Goal: Task Accomplishment & Management: Use online tool/utility

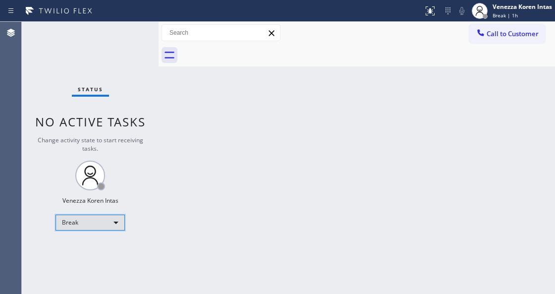
click at [79, 223] on div "Break" at bounding box center [89, 222] width 69 height 16
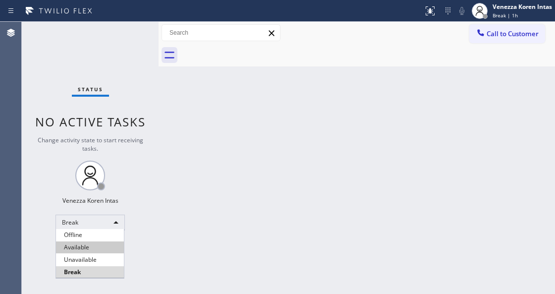
click at [83, 246] on li "Available" at bounding box center [90, 247] width 68 height 12
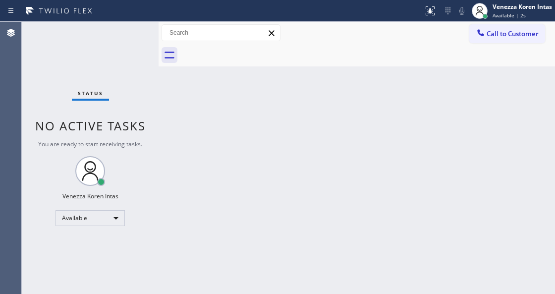
click at [158, 145] on div at bounding box center [158, 158] width 0 height 272
click at [136, 52] on div "Status No active tasks You are ready to start receiving tasks. Venezza Koren In…" at bounding box center [90, 158] width 137 height 272
click at [130, 36] on div "Status No active tasks You are ready to start receiving tasks. Venezza Koren In…" at bounding box center [90, 158] width 137 height 272
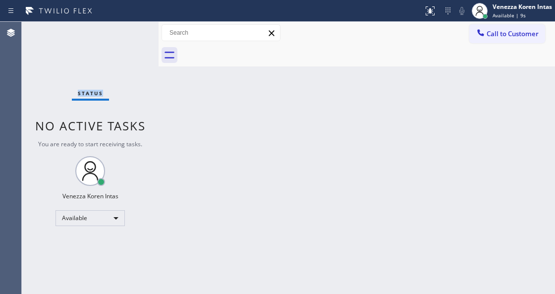
click at [130, 36] on div "Status No active tasks You are ready to start receiving tasks. Venezza Koren In…" at bounding box center [90, 158] width 137 height 272
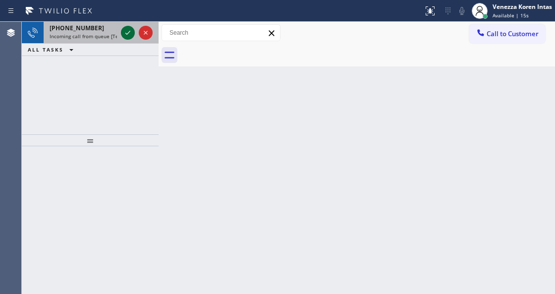
click at [129, 31] on icon at bounding box center [127, 33] width 5 height 4
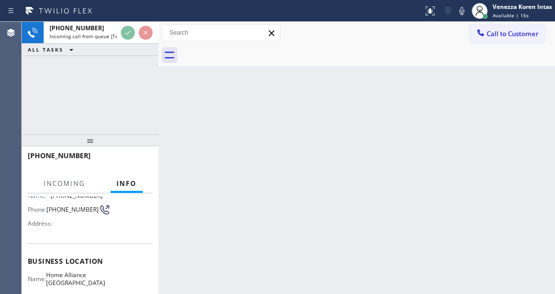
scroll to position [99, 0]
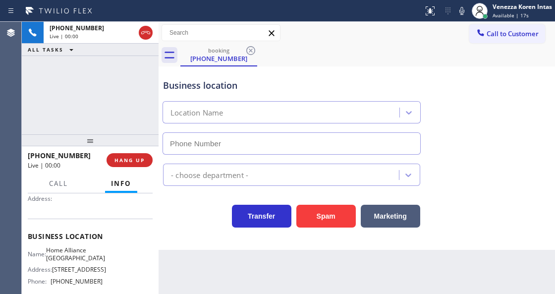
type input "[PHONE_NUMBER]"
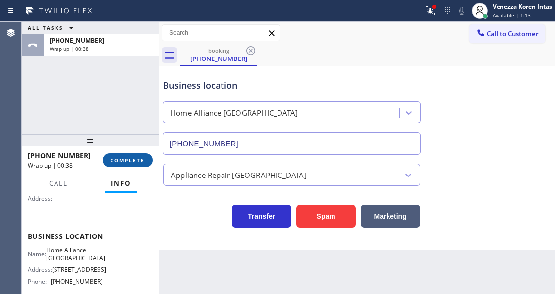
click at [135, 158] on span "COMPLETE" at bounding box center [127, 159] width 34 height 7
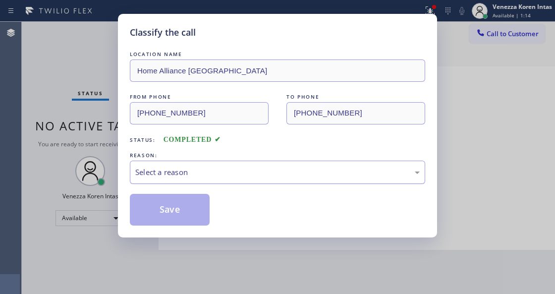
click at [206, 180] on div "Select a reason" at bounding box center [277, 171] width 295 height 23
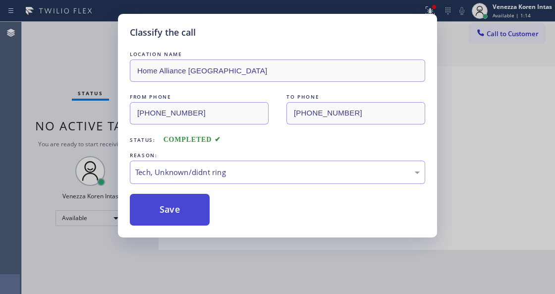
click at [186, 215] on button "Save" at bounding box center [170, 210] width 80 height 32
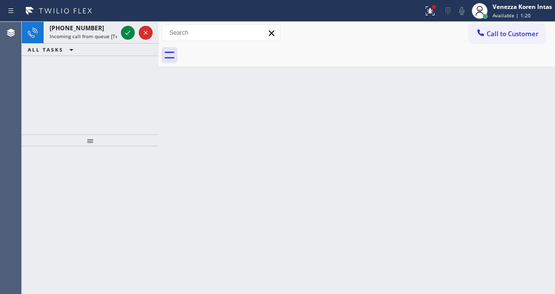
click at [126, 36] on icon at bounding box center [128, 33] width 12 height 12
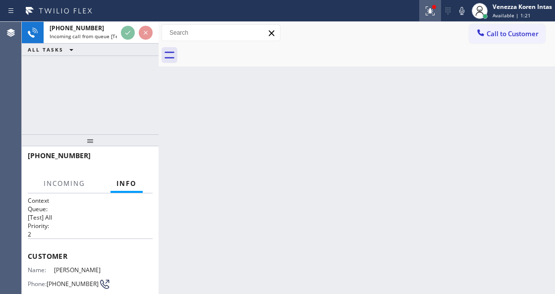
click at [426, 13] on icon at bounding box center [430, 11] width 12 height 12
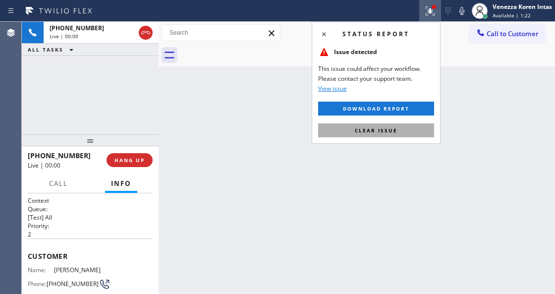
click at [404, 135] on button "Clear issue" at bounding box center [376, 130] width 116 height 14
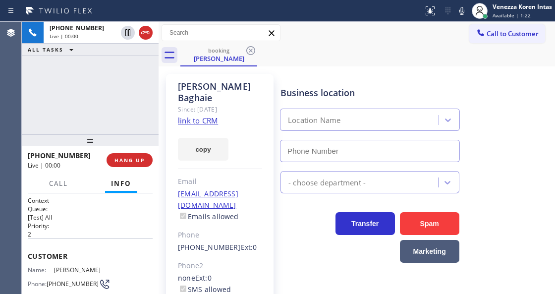
type input "[PHONE_NUMBER]"
click at [208, 115] on link "link to CRM" at bounding box center [198, 120] width 40 height 10
click at [133, 94] on div "[PHONE_NUMBER] Live | 00:44 ALL TASKS ALL TASKS ACTIVE TASKS TASKS IN WRAP UP" at bounding box center [90, 78] width 137 height 112
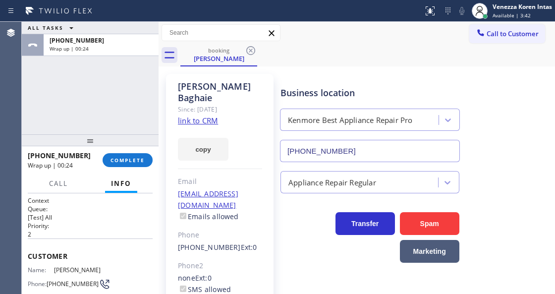
click at [154, 149] on div "[PHONE_NUMBER] Wrap up | 00:24 COMPLETE" at bounding box center [90, 160] width 137 height 28
click at [152, 155] on div "[PHONE_NUMBER] Wrap up | 00:24 COMPLETE" at bounding box center [90, 160] width 125 height 26
drag, startPoint x: 146, startPoint y: 158, endPoint x: 195, endPoint y: 165, distance: 50.0
click at [146, 158] on button "COMPLETE" at bounding box center [128, 160] width 50 height 14
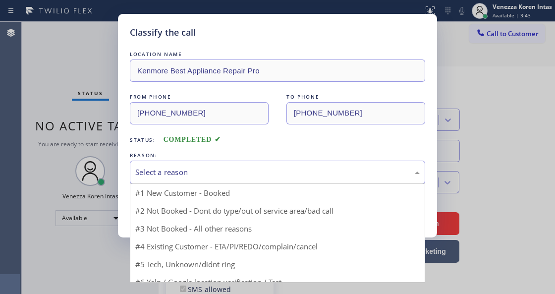
click at [252, 164] on div "Select a reason" at bounding box center [277, 171] width 295 height 23
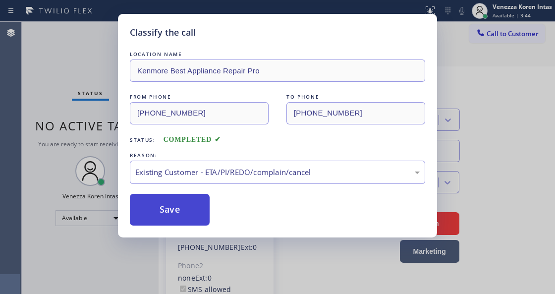
drag, startPoint x: 250, startPoint y: 235, endPoint x: 192, endPoint y: 205, distance: 66.0
click at [192, 205] on button "Save" at bounding box center [170, 210] width 80 height 32
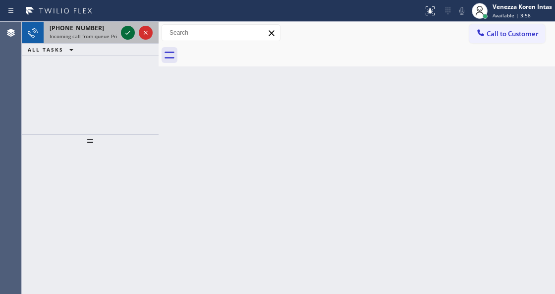
click at [125, 32] on icon at bounding box center [128, 33] width 12 height 12
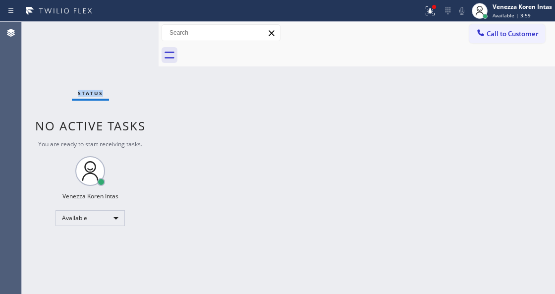
click at [125, 32] on div "Status No active tasks You are ready to start receiving tasks. Venezza Koren In…" at bounding box center [90, 158] width 137 height 272
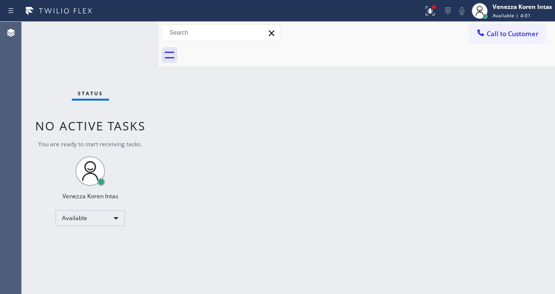
drag, startPoint x: 183, startPoint y: 126, endPoint x: 204, endPoint y: 139, distance: 24.5
click at [184, 126] on div "Back to Dashboard Change Sender ID Customers Technicians Select a contact Outbo…" at bounding box center [356, 158] width 396 height 272
click at [204, 139] on div "Back to Dashboard Change Sender ID Customers Technicians Select a contact Outbo…" at bounding box center [356, 158] width 396 height 272
click at [428, 3] on button at bounding box center [430, 11] width 22 height 22
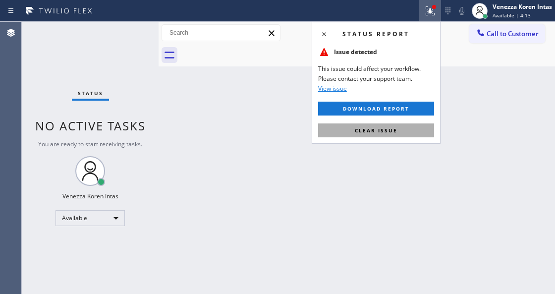
click at [399, 128] on button "Clear issue" at bounding box center [376, 130] width 116 height 14
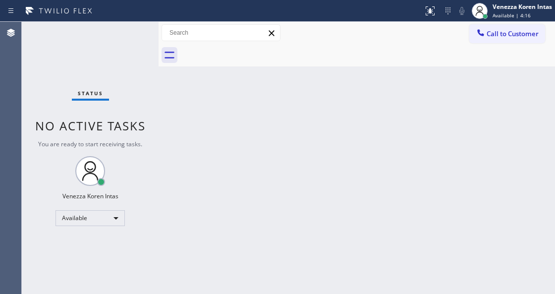
click at [231, 101] on div "Back to Dashboard Change Sender ID Customers Technicians Select a contact Outbo…" at bounding box center [356, 158] width 396 height 272
click at [125, 45] on div "Status No active tasks You are ready to start receiving tasks. Venezza Koren In…" at bounding box center [90, 158] width 137 height 272
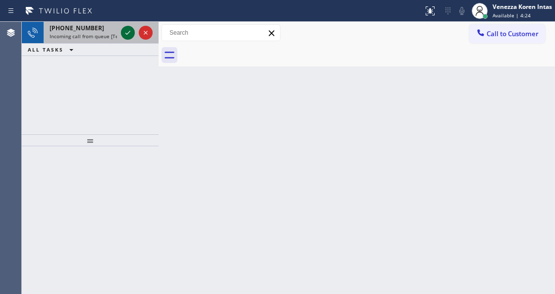
click at [124, 32] on icon at bounding box center [128, 33] width 12 height 12
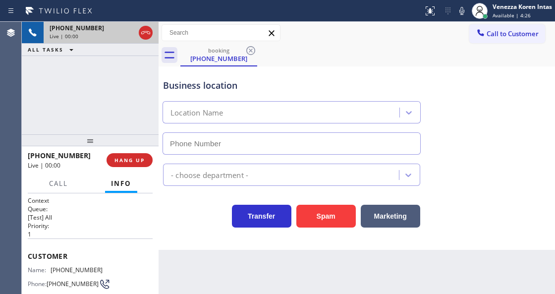
type input "[PHONE_NUMBER]"
click at [319, 58] on div "booking [PHONE_NUMBER]" at bounding box center [367, 55] width 374 height 22
click at [462, 13] on icon at bounding box center [461, 11] width 5 height 8
click at [457, 11] on icon at bounding box center [462, 11] width 12 height 12
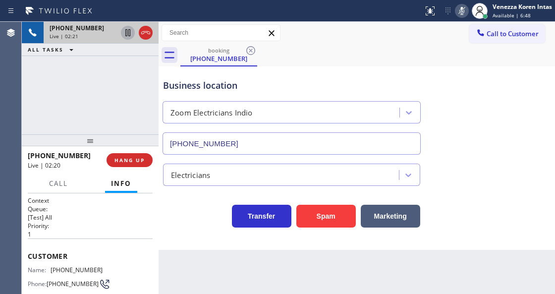
click at [125, 33] on icon at bounding box center [128, 33] width 12 height 12
click at [368, 38] on div "Call to Customer Outbound call Location 5 Star Air Emails Your caller id phone …" at bounding box center [356, 32] width 396 height 17
click at [463, 12] on icon at bounding box center [461, 11] width 5 height 8
click at [127, 37] on icon at bounding box center [128, 33] width 12 height 12
click at [462, 10] on icon at bounding box center [461, 11] width 5 height 8
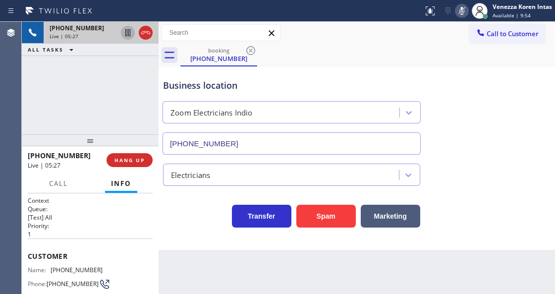
click at [126, 31] on icon at bounding box center [128, 33] width 12 height 12
click at [217, 221] on div "Transfer Spam Marketing" at bounding box center [291, 214] width 261 height 28
drag, startPoint x: 461, startPoint y: 11, endPoint x: 452, endPoint y: 21, distance: 13.3
click at [462, 11] on icon at bounding box center [461, 11] width 5 height 8
click at [128, 31] on icon at bounding box center [127, 32] width 7 height 7
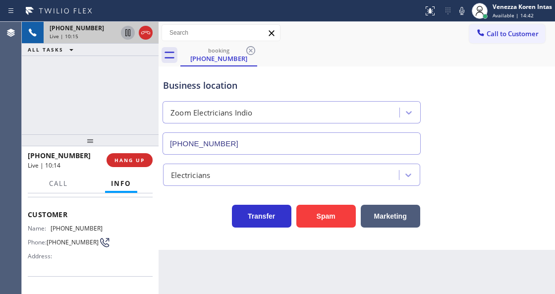
scroll to position [99, 0]
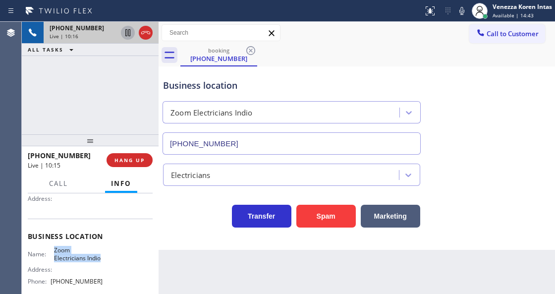
drag, startPoint x: 52, startPoint y: 249, endPoint x: 102, endPoint y: 259, distance: 50.7
click at [102, 259] on div "Name: Zoom Electricians Indio Address: Phone: [PHONE_NUMBER]" at bounding box center [90, 267] width 125 height 43
copy span "Zoom Electricians Indio"
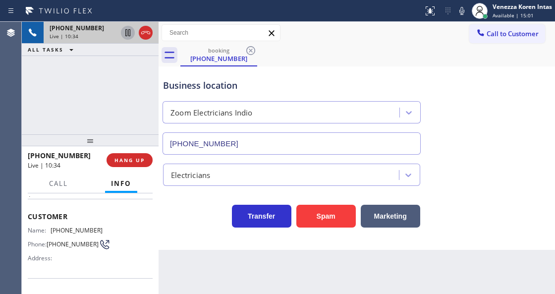
scroll to position [33, 0]
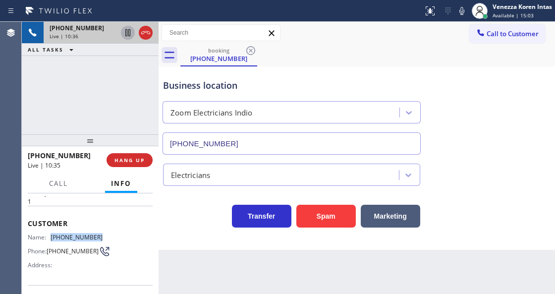
drag, startPoint x: 108, startPoint y: 233, endPoint x: 51, endPoint y: 236, distance: 57.5
click at [51, 236] on div "Name: [PHONE_NUMBER] Phone: [PHONE_NUMBER] Address:" at bounding box center [90, 252] width 125 height 39
copy div "[PHONE_NUMBER]"
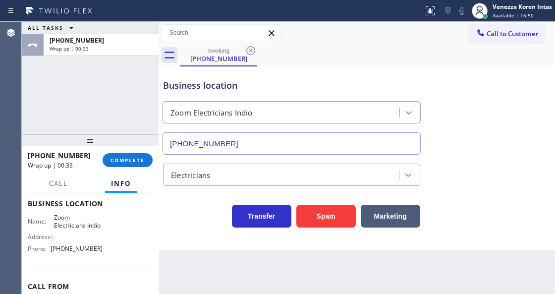
scroll to position [132, 0]
drag, startPoint x: 106, startPoint y: 248, endPoint x: 51, endPoint y: 247, distance: 55.0
click at [51, 247] on div "Name: Zoom Electricians Indio Address: Phone: [PHONE_NUMBER]" at bounding box center [90, 234] width 125 height 43
copy div "[PHONE_NUMBER]"
click at [140, 151] on div "[PHONE_NUMBER] Wrap up | 01:34 COMPLETE" at bounding box center [90, 160] width 125 height 26
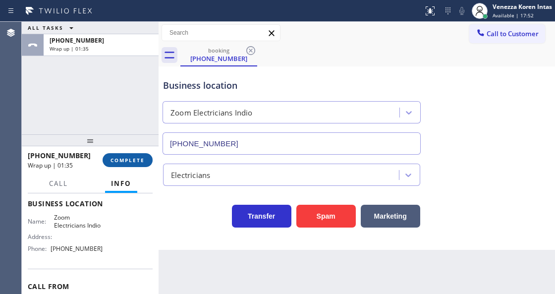
click at [141, 162] on span "COMPLETE" at bounding box center [127, 159] width 34 height 7
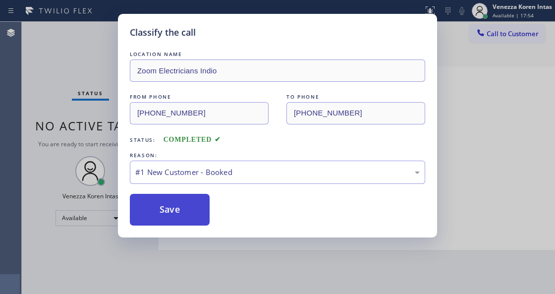
click at [195, 214] on button "Save" at bounding box center [170, 210] width 80 height 32
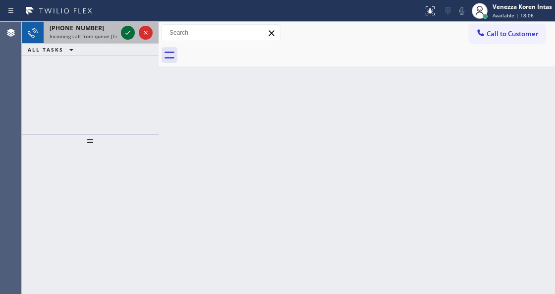
click at [122, 38] on icon at bounding box center [128, 33] width 12 height 12
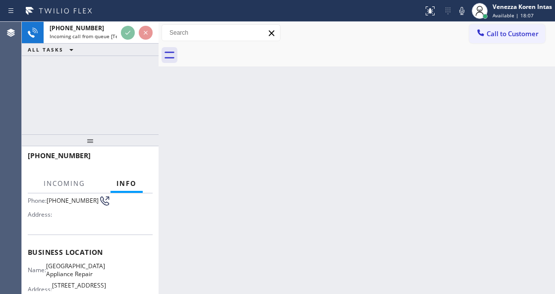
scroll to position [132, 0]
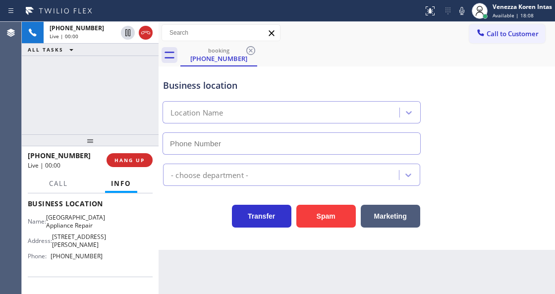
type input "[PHONE_NUMBER]"
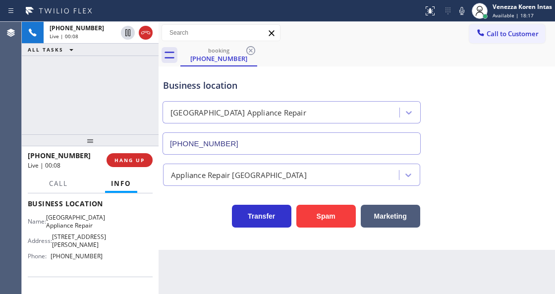
click at [346, 66] on div "Business location [GEOGRAPHIC_DATA] Appliance Repair [PHONE_NUMBER]" at bounding box center [356, 110] width 391 height 90
click at [318, 293] on div "Back to Dashboard Change Sender ID Customers Technicians Select a contact Outbo…" at bounding box center [356, 158] width 396 height 272
click at [458, 8] on icon at bounding box center [462, 11] width 12 height 12
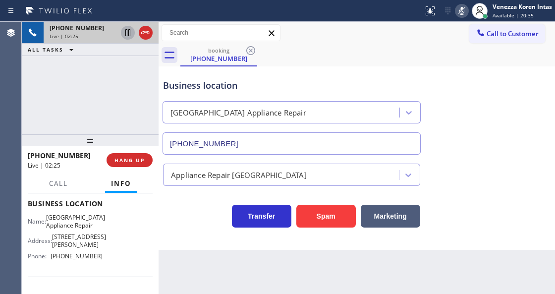
click at [130, 32] on icon at bounding box center [127, 32] width 5 height 7
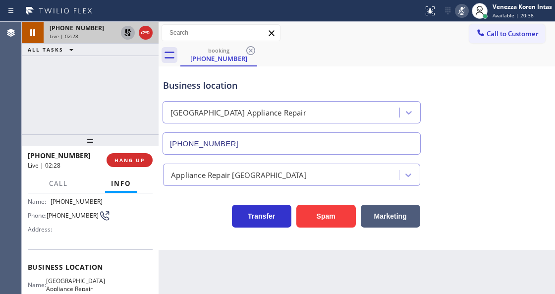
scroll to position [99, 0]
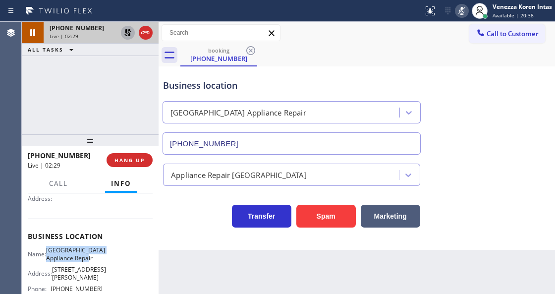
drag, startPoint x: 52, startPoint y: 248, endPoint x: 107, endPoint y: 262, distance: 57.3
click at [107, 262] on div "Name: [GEOGRAPHIC_DATA] Appliance Repair Address: [STREET_ADDRESS][PERSON_NAME]…" at bounding box center [90, 271] width 125 height 50
copy span "[GEOGRAPHIC_DATA] Appliance Repair"
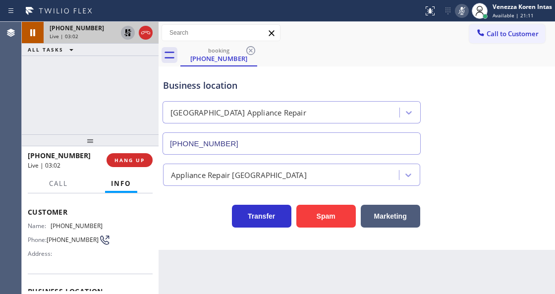
scroll to position [0, 0]
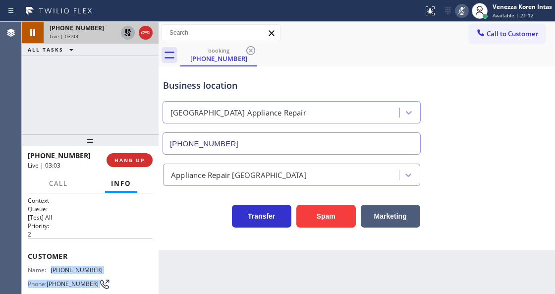
drag, startPoint x: 102, startPoint y: 272, endPoint x: 52, endPoint y: 266, distance: 49.9
click at [52, 266] on div "Name: [PHONE_NUMBER] Phone: [PHONE_NUMBER] Address:" at bounding box center [90, 285] width 125 height 39
click at [57, 266] on span "[PHONE_NUMBER]" at bounding box center [77, 269] width 52 height 7
drag, startPoint x: 99, startPoint y: 265, endPoint x: 50, endPoint y: 264, distance: 49.0
click at [50, 266] on div "Name: [PHONE_NUMBER]" at bounding box center [65, 269] width 75 height 7
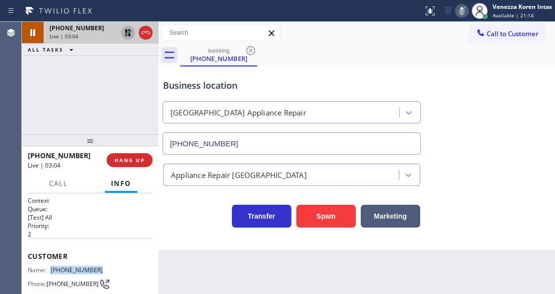
copy div "[PHONE_NUMBER]"
click at [463, 13] on icon at bounding box center [462, 11] width 12 height 12
click at [128, 34] on icon at bounding box center [127, 32] width 7 height 7
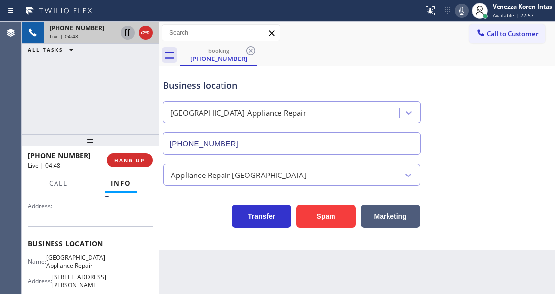
scroll to position [132, 0]
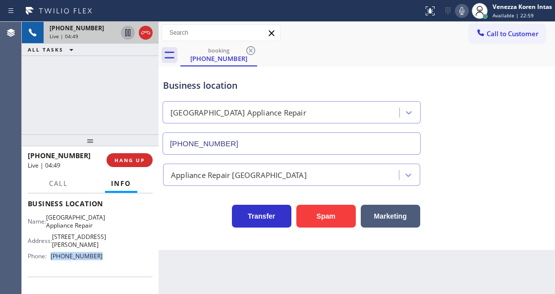
drag, startPoint x: 105, startPoint y: 252, endPoint x: 52, endPoint y: 254, distance: 54.0
click at [52, 254] on div "Name: [GEOGRAPHIC_DATA] Appliance Repair Address: [STREET_ADDRESS][PERSON_NAME]…" at bounding box center [90, 238] width 125 height 50
copy div "[PHONE_NUMBER]"
click at [53, 179] on span "Call" at bounding box center [58, 183] width 19 height 9
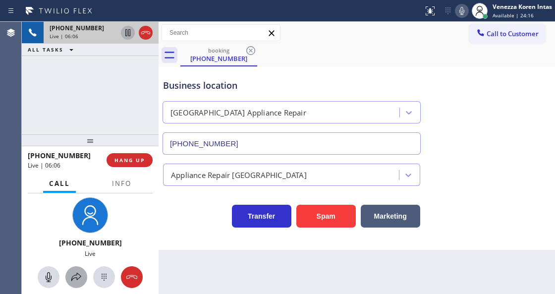
click at [77, 280] on icon at bounding box center [76, 277] width 12 height 12
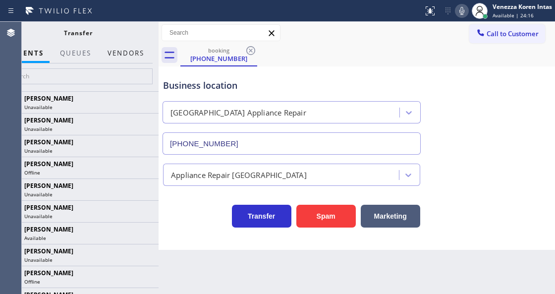
click at [140, 50] on button "Vendors" at bounding box center [126, 53] width 49 height 19
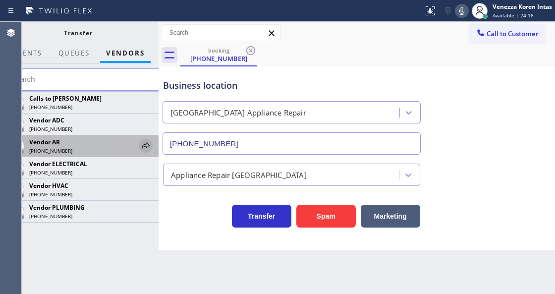
click at [144, 148] on icon at bounding box center [146, 146] width 12 height 12
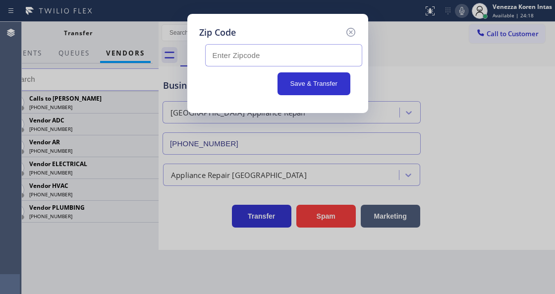
click at [268, 54] on input "text" at bounding box center [283, 55] width 157 height 22
paste input "60649"
type input "60649"
click at [306, 84] on button "Save & Transfer" at bounding box center [313, 83] width 73 height 23
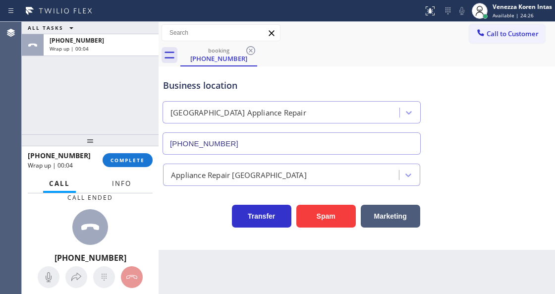
click at [120, 180] on span "Info" at bounding box center [121, 183] width 19 height 9
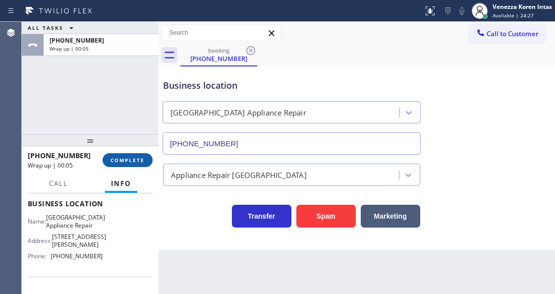
click at [123, 155] on button "COMPLETE" at bounding box center [128, 160] width 50 height 14
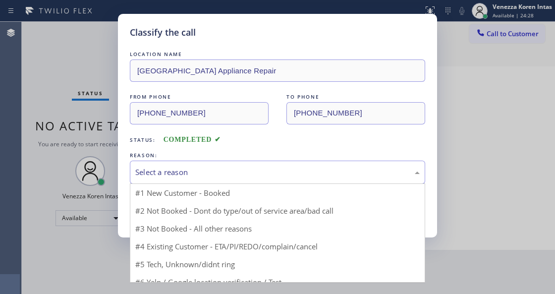
click at [257, 180] on div "Select a reason" at bounding box center [277, 171] width 295 height 23
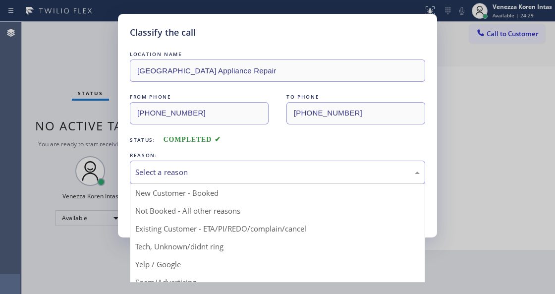
drag, startPoint x: 220, startPoint y: 216, endPoint x: 197, endPoint y: 218, distance: 22.9
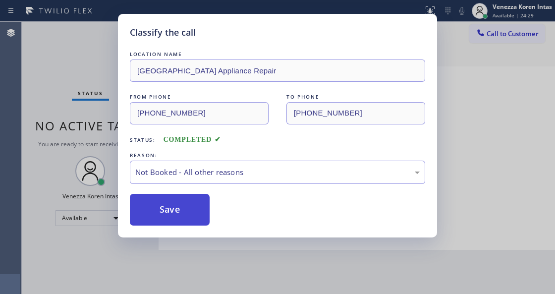
click at [197, 218] on button "Save" at bounding box center [170, 210] width 80 height 32
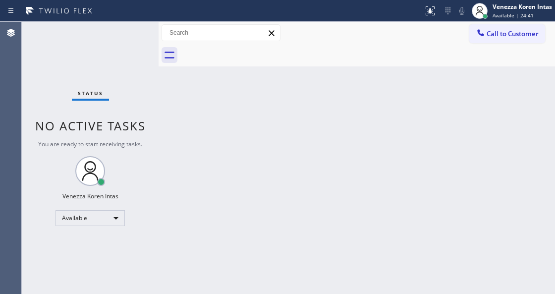
click at [240, 163] on div "Back to Dashboard Change Sender ID Customers Technicians Select a contact Outbo…" at bounding box center [356, 158] width 396 height 272
click at [118, 49] on div "Status No active tasks You are ready to start receiving tasks. Venezza Koren In…" at bounding box center [90, 158] width 137 height 272
click at [126, 49] on div "Status No active tasks You are ready to start receiving tasks. Venezza Koren In…" at bounding box center [90, 158] width 137 height 272
click at [126, 56] on div "Status No active tasks You are ready to start receiving tasks. Venezza Koren In…" at bounding box center [90, 158] width 137 height 272
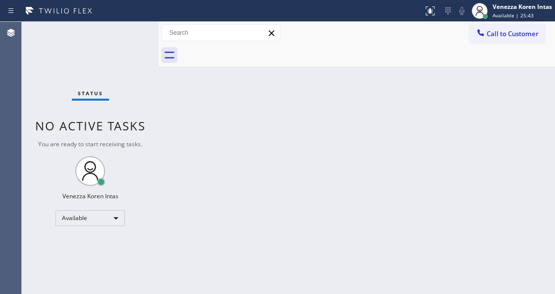
drag, startPoint x: 109, startPoint y: 44, endPoint x: 146, endPoint y: 78, distance: 50.4
click at [109, 44] on div "Status No active tasks You are ready to start receiving tasks. Venezza Koren In…" at bounding box center [90, 158] width 137 height 272
click at [247, 109] on div "Back to Dashboard Change Sender ID Customers Technicians Select a contact Outbo…" at bounding box center [356, 158] width 396 height 272
click at [296, 103] on div "Back to Dashboard Change Sender ID Customers Technicians Select a contact Outbo…" at bounding box center [356, 158] width 396 height 272
click at [143, 56] on div "Status No active tasks You are ready to start receiving tasks. Venezza Koren In…" at bounding box center [90, 158] width 137 height 272
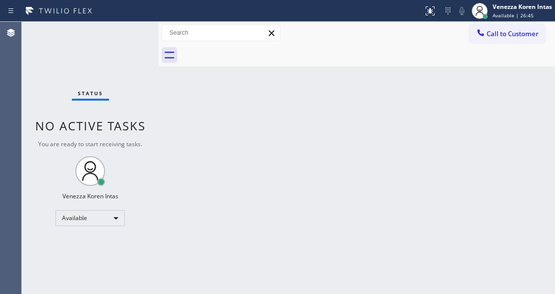
drag, startPoint x: 90, startPoint y: 34, endPoint x: 101, endPoint y: 49, distance: 18.8
click at [90, 34] on div "Status No active tasks You are ready to start receiving tasks. Venezza Koren In…" at bounding box center [90, 158] width 137 height 272
click at [110, 65] on div "Status No active tasks You are ready to start receiving tasks. Venezza Koren In…" at bounding box center [90, 158] width 137 height 272
click at [194, 95] on div "Back to Dashboard Change Sender ID Customers Technicians Select a contact Outbo…" at bounding box center [356, 158] width 396 height 272
click at [502, 13] on span "Available | 28:19" at bounding box center [512, 15] width 41 height 7
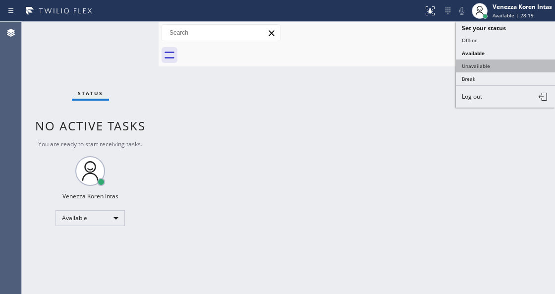
click at [491, 62] on button "Unavailable" at bounding box center [505, 65] width 99 height 13
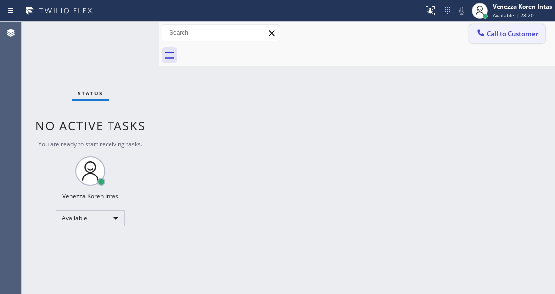
click at [507, 40] on button "Call to Customer" at bounding box center [507, 33] width 76 height 19
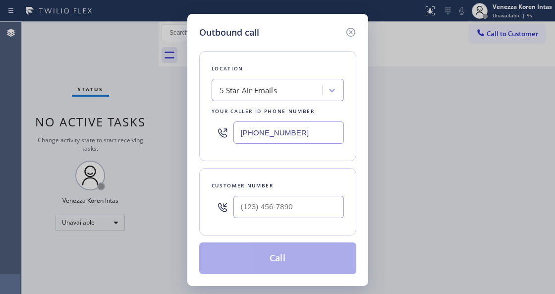
click at [210, 191] on div "Customer number" at bounding box center [277, 201] width 157 height 67
drag, startPoint x: 306, startPoint y: 136, endPoint x: 157, endPoint y: 111, distance: 150.6
click at [157, 111] on div "Outbound call Location 5 Star Air Emails Your caller id phone number [PHONE_NUM…" at bounding box center [277, 147] width 555 height 294
paste input "773) 917-0590"
type input "[PHONE_NUMBER]"
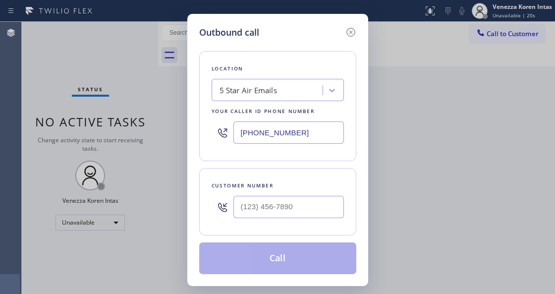
type input "(___) ___-____"
click at [271, 214] on input "(___) ___-____" at bounding box center [288, 207] width 110 height 22
drag, startPoint x: 193, startPoint y: 171, endPoint x: 230, endPoint y: 202, distance: 48.1
click at [193, 170] on div "Outbound call Location Sub Zero Refrigerator Repair [GEOGRAPHIC_DATA] Your call…" at bounding box center [277, 150] width 181 height 272
click at [262, 203] on input "(___) ___-____" at bounding box center [288, 207] width 110 height 22
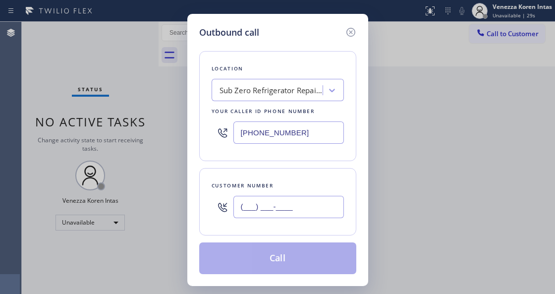
paste input "312) 972-3993"
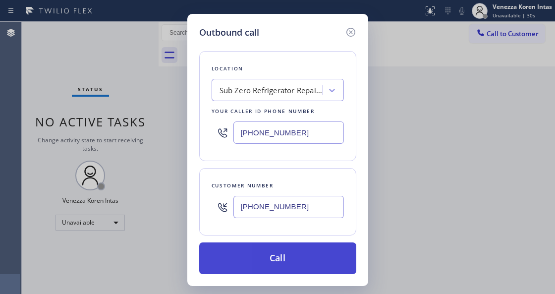
type input "[PHONE_NUMBER]"
click at [262, 266] on button "Call" at bounding box center [277, 258] width 157 height 32
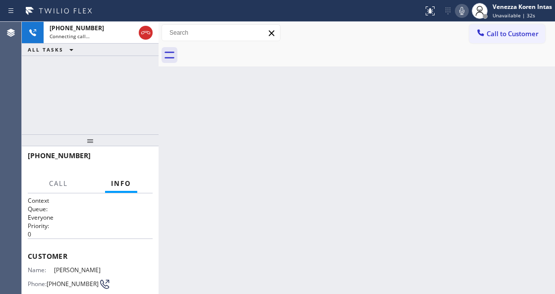
click at [249, 129] on div "Back to Dashboard Change Sender ID Customers Technicians Select a contact Outbo…" at bounding box center [356, 158] width 396 height 272
click at [462, 11] on icon at bounding box center [462, 11] width 12 height 12
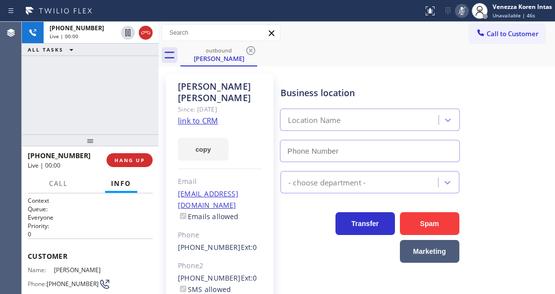
click at [461, 7] on icon at bounding box center [461, 11] width 5 height 8
type input "[PHONE_NUMBER]"
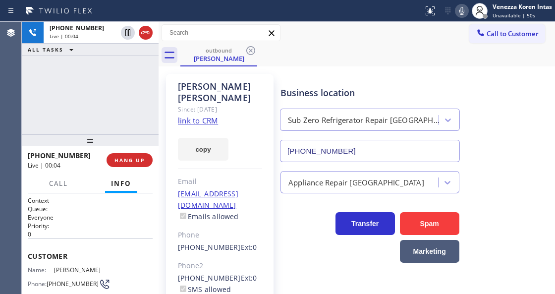
click at [371, 139] on div "[PHONE_NUMBER]" at bounding box center [370, 149] width 184 height 26
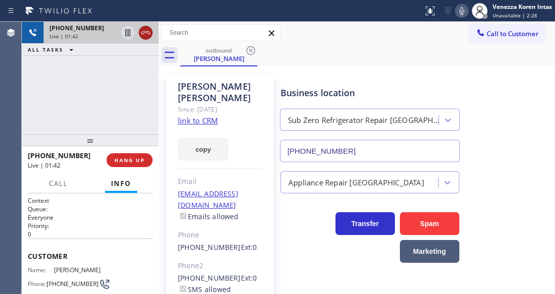
click at [144, 35] on icon at bounding box center [146, 33] width 12 height 12
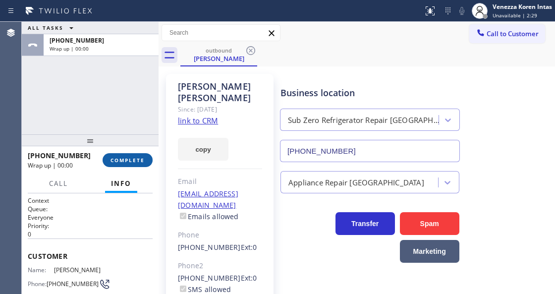
click at [138, 161] on span "COMPLETE" at bounding box center [127, 159] width 34 height 7
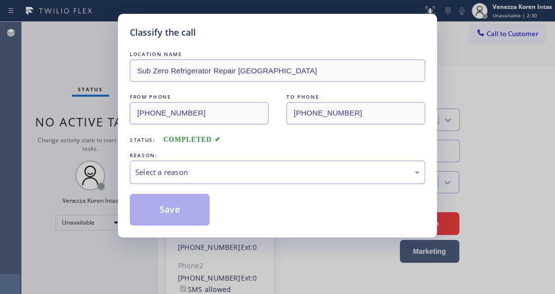
click at [204, 177] on div "Select a reason" at bounding box center [277, 171] width 284 height 11
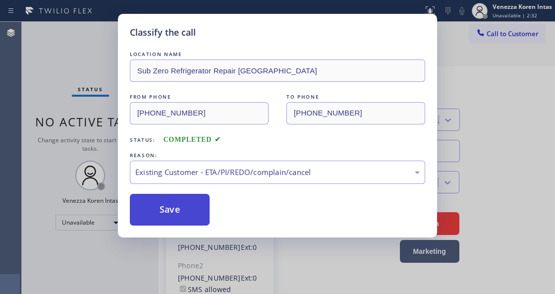
click at [203, 221] on button "Save" at bounding box center [170, 210] width 80 height 32
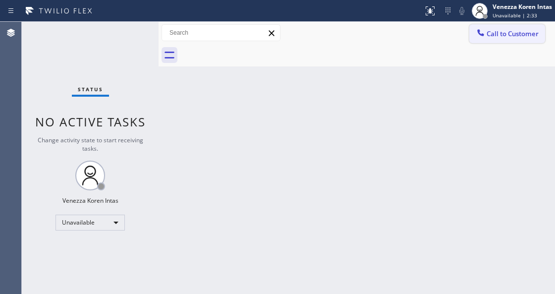
click at [507, 35] on span "Call to Customer" at bounding box center [512, 33] width 52 height 9
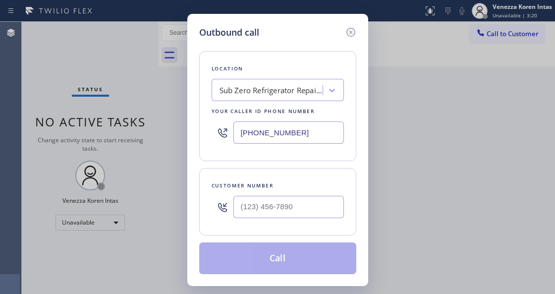
drag, startPoint x: 306, startPoint y: 136, endPoint x: 203, endPoint y: 134, distance: 103.5
click at [198, 136] on div "Outbound call Location Sub Zero Refrigerator Repair [GEOGRAPHIC_DATA] Your call…" at bounding box center [277, 150] width 181 height 272
paste input "text"
type input "[PHONE_NUMBER]"
click at [261, 204] on input "(___) ___-____" at bounding box center [288, 207] width 110 height 22
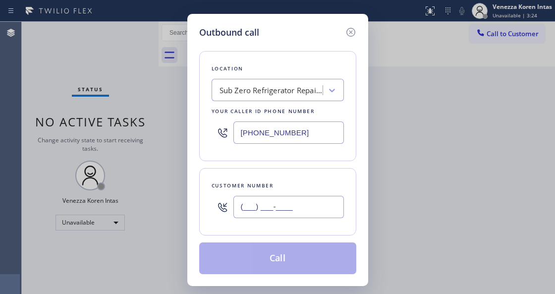
paste input "312) 799-1330"
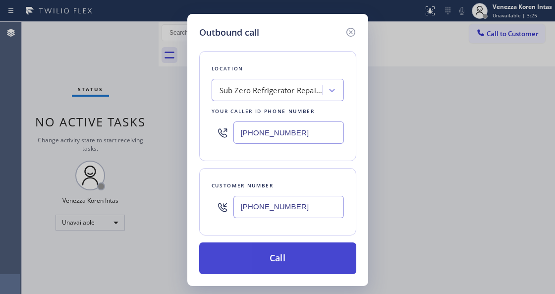
type input "[PHONE_NUMBER]"
click at [301, 257] on button "Call" at bounding box center [277, 258] width 157 height 32
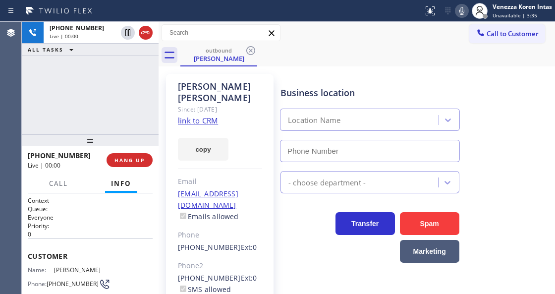
type input "[PHONE_NUMBER]"
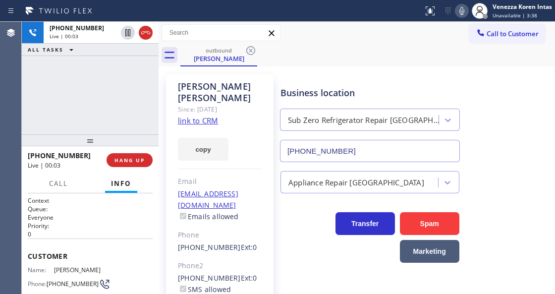
click at [293, 235] on div "Transfer Spam Marketing" at bounding box center [369, 234] width 183 height 55
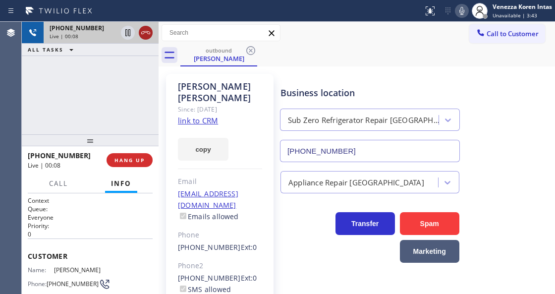
click at [148, 32] on icon at bounding box center [145, 32] width 9 height 3
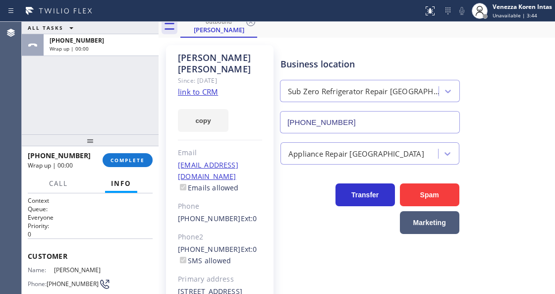
scroll to position [66, 0]
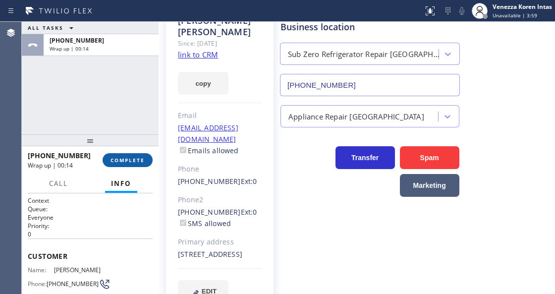
click at [116, 160] on span "COMPLETE" at bounding box center [127, 159] width 34 height 7
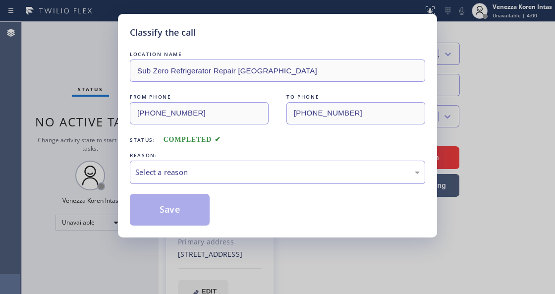
click at [256, 178] on div "Select a reason" at bounding box center [277, 171] width 295 height 23
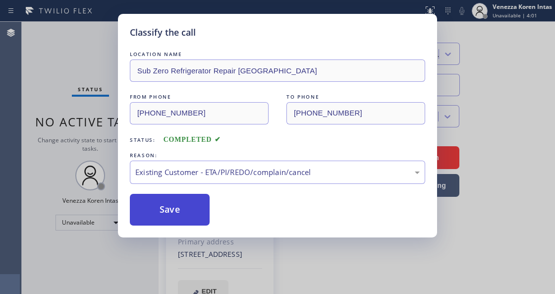
click at [197, 216] on button "Save" at bounding box center [170, 210] width 80 height 32
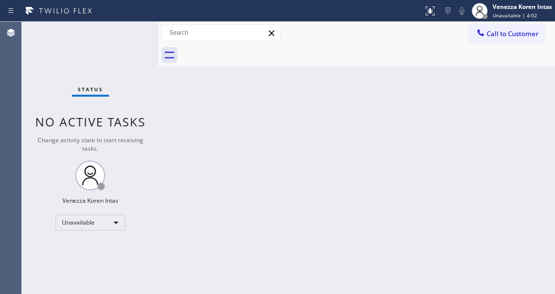
click at [505, 31] on span "Call to Customer" at bounding box center [512, 33] width 52 height 9
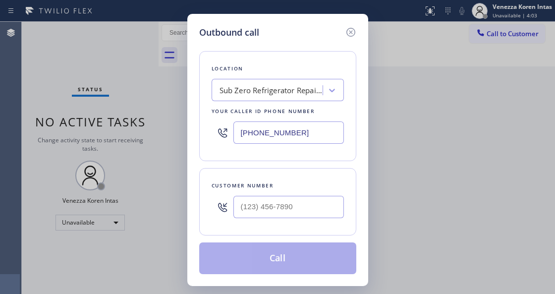
drag, startPoint x: 326, startPoint y: 128, endPoint x: 216, endPoint y: 129, distance: 110.4
click at [210, 133] on div "Location Sub Zero Refrigerator Repair [GEOGRAPHIC_DATA] Your caller id phone nu…" at bounding box center [277, 106] width 157 height 110
paste input "888) 639-2316"
type input "[PHONE_NUMBER]"
click at [276, 210] on input "(___) ___-____" at bounding box center [288, 207] width 110 height 22
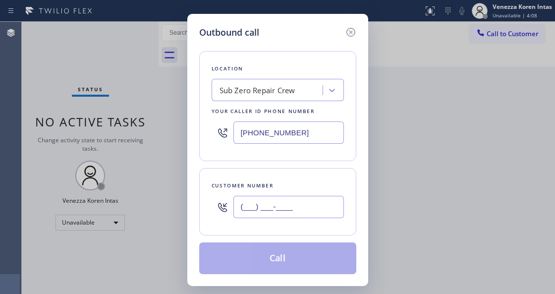
paste input "949) 683-2332"
type input "[PHONE_NUMBER]"
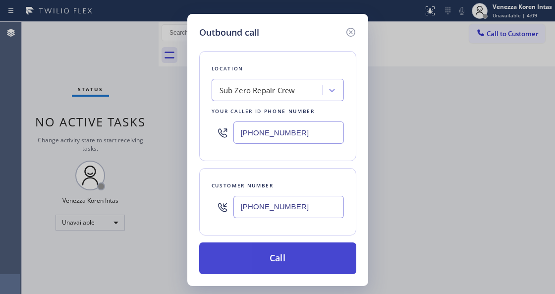
click at [275, 255] on button "Call" at bounding box center [277, 258] width 157 height 32
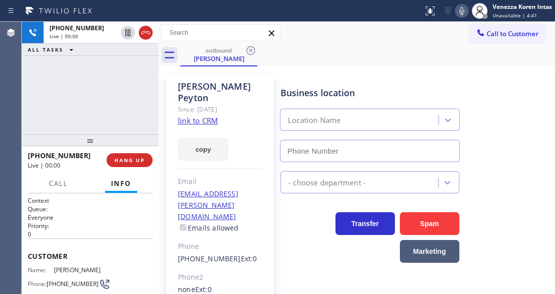
type input "[PHONE_NUMBER]"
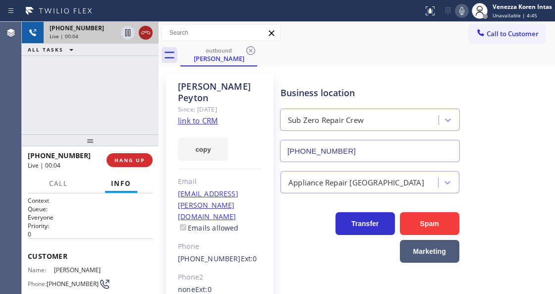
click at [145, 26] on button at bounding box center [146, 33] width 14 height 14
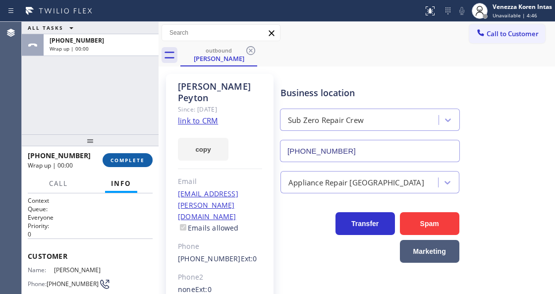
click at [115, 157] on span "COMPLETE" at bounding box center [127, 159] width 34 height 7
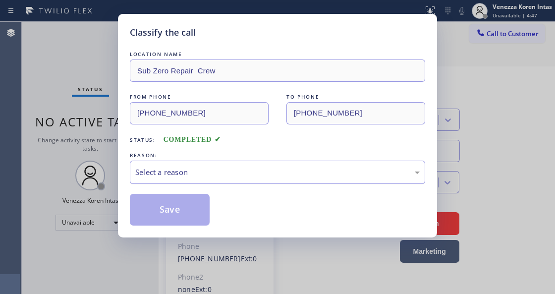
click at [225, 180] on div "Select a reason" at bounding box center [277, 171] width 295 height 23
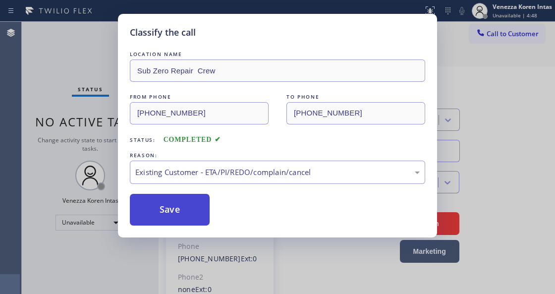
drag, startPoint x: 228, startPoint y: 233, endPoint x: 173, endPoint y: 221, distance: 56.2
click at [172, 218] on button "Save" at bounding box center [170, 210] width 80 height 32
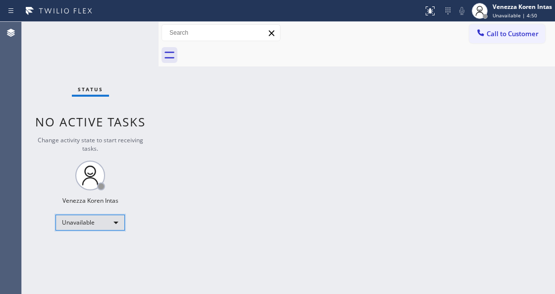
click at [99, 219] on div "Unavailable" at bounding box center [89, 222] width 69 height 16
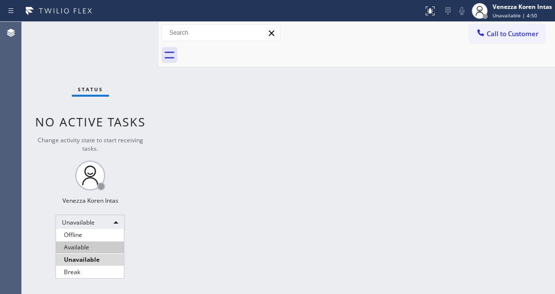
click at [93, 248] on li "Available" at bounding box center [90, 247] width 68 height 12
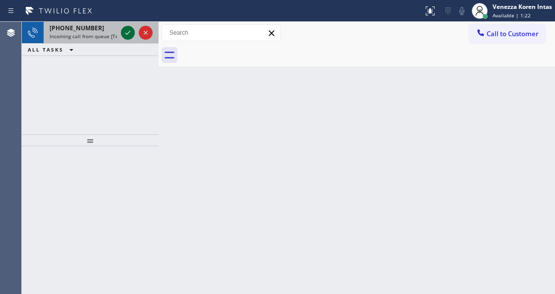
click at [128, 32] on icon at bounding box center [127, 33] width 5 height 4
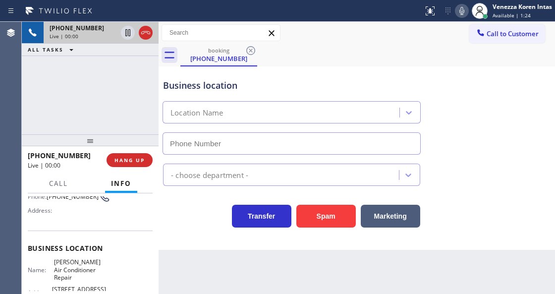
scroll to position [132, 0]
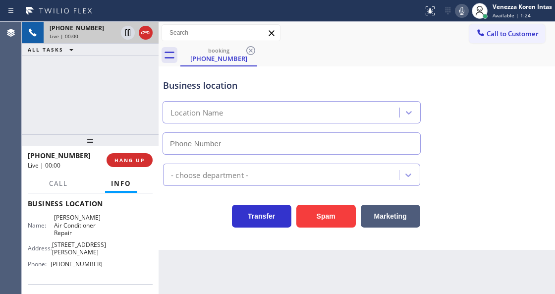
type input "[PHONE_NUMBER]"
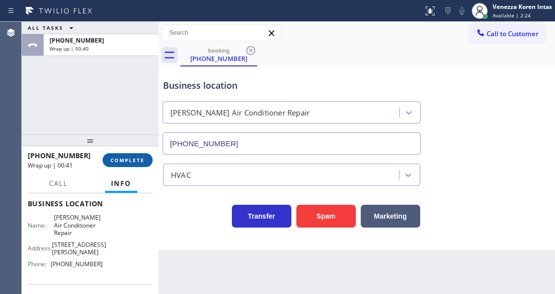
drag, startPoint x: 118, startPoint y: 160, endPoint x: 194, endPoint y: 164, distance: 76.3
click at [118, 160] on span "COMPLETE" at bounding box center [127, 159] width 34 height 7
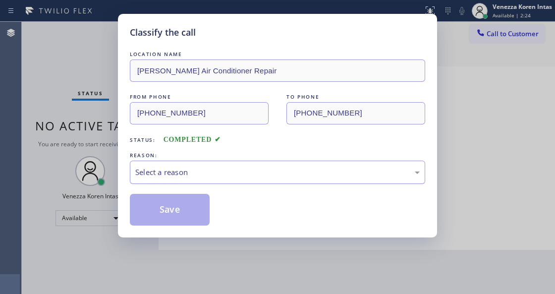
click at [222, 173] on div "Select a reason" at bounding box center [277, 171] width 284 height 11
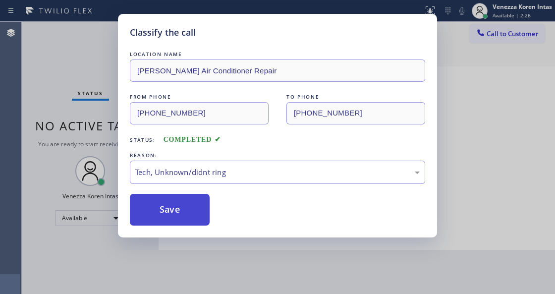
click at [180, 221] on button "Save" at bounding box center [170, 210] width 80 height 32
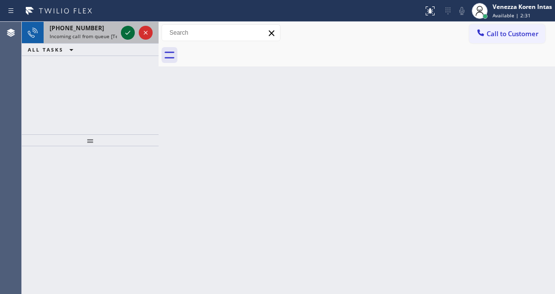
click at [127, 32] on icon at bounding box center [128, 33] width 12 height 12
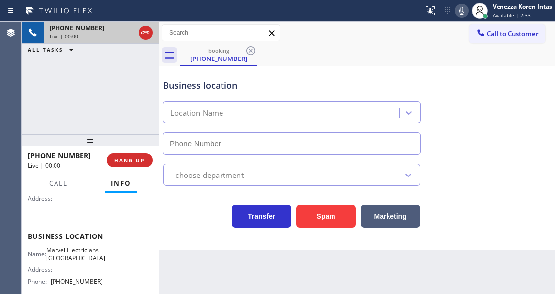
type input "[PHONE_NUMBER]"
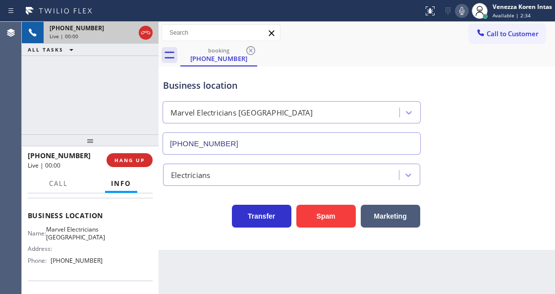
scroll to position [132, 0]
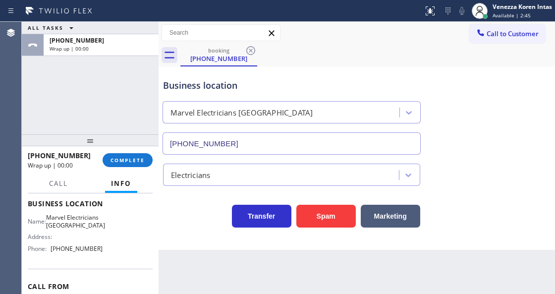
click at [140, 150] on div "[PHONE_NUMBER] Wrap up | 00:00 COMPLETE" at bounding box center [90, 160] width 125 height 26
click at [141, 155] on button "COMPLETE" at bounding box center [128, 160] width 50 height 14
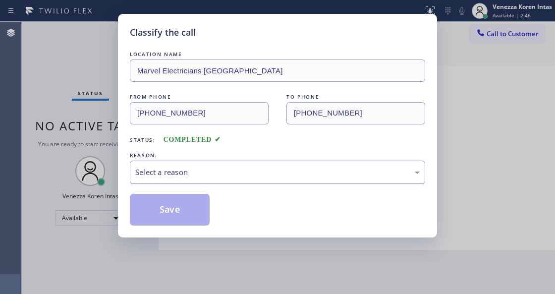
click at [209, 177] on div "Select a reason" at bounding box center [277, 171] width 284 height 11
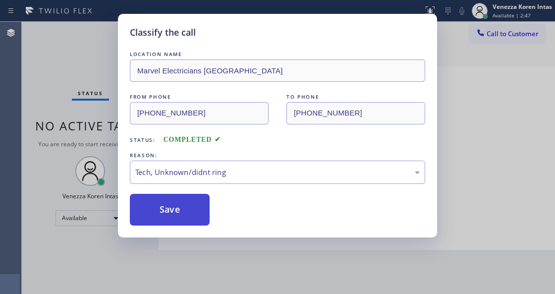
click at [193, 216] on button "Save" at bounding box center [170, 210] width 80 height 32
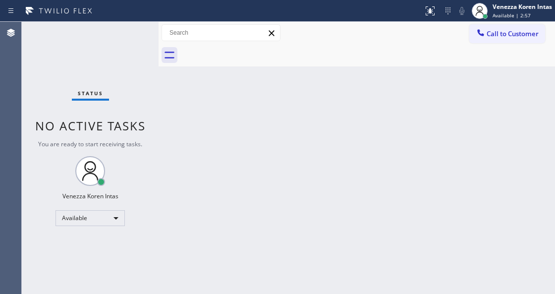
click at [174, 79] on div "Back to Dashboard Change Sender ID Customers Technicians Select a contact Outbo…" at bounding box center [356, 158] width 396 height 272
click at [101, 25] on div "Status No active tasks You are ready to start receiving tasks. Venezza Koren In…" at bounding box center [90, 158] width 137 height 272
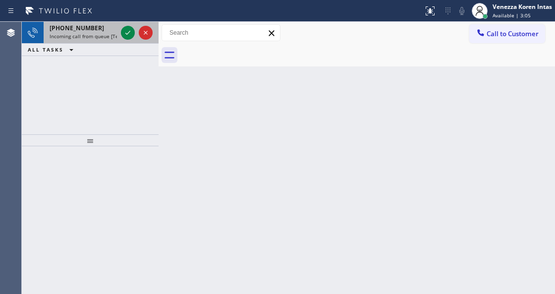
click at [129, 40] on div at bounding box center [137, 33] width 36 height 22
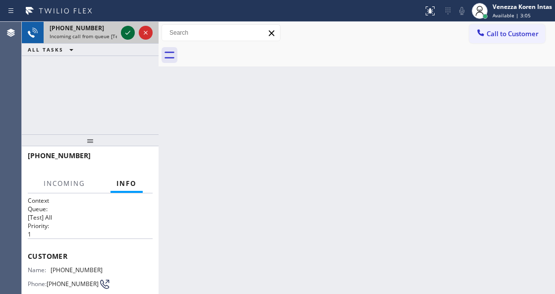
click at [128, 39] on button at bounding box center [128, 33] width 14 height 14
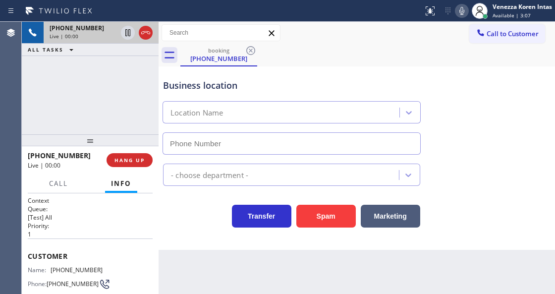
type input "[PHONE_NUMBER]"
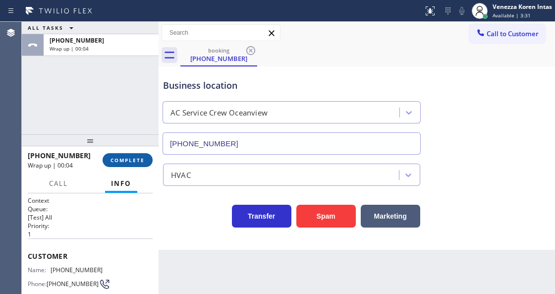
click at [135, 155] on button "COMPLETE" at bounding box center [128, 160] width 50 height 14
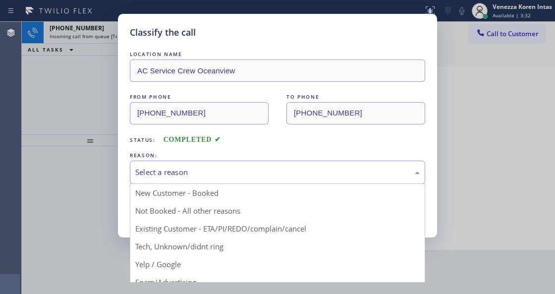
click at [226, 160] on div "Select a reason" at bounding box center [277, 171] width 295 height 23
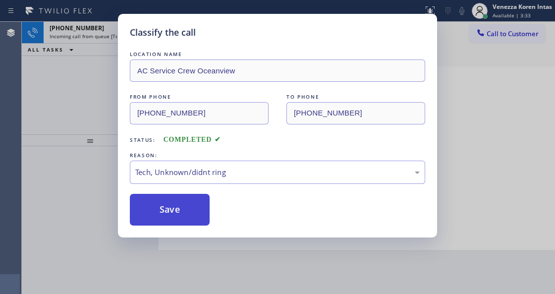
click at [189, 206] on button "Save" at bounding box center [170, 210] width 80 height 32
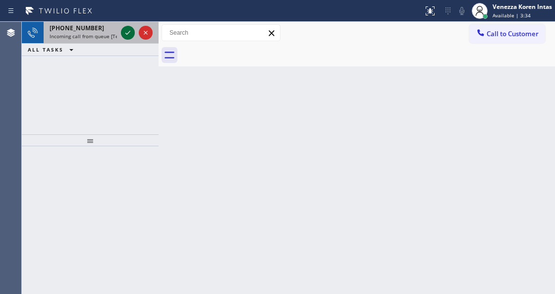
click at [131, 32] on icon at bounding box center [128, 33] width 12 height 12
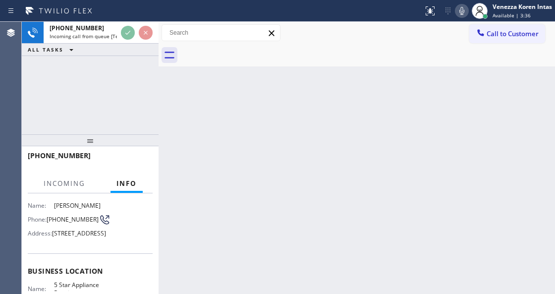
scroll to position [99, 0]
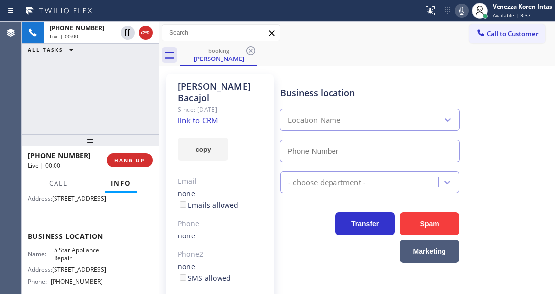
type input "[PHONE_NUMBER]"
click at [203, 115] on link "link to CRM" at bounding box center [198, 120] width 40 height 10
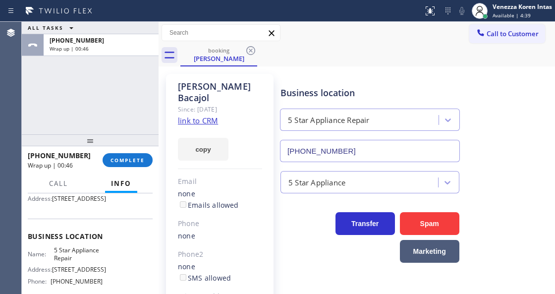
drag, startPoint x: 118, startPoint y: 155, endPoint x: 175, endPoint y: 163, distance: 57.5
click at [118, 155] on button "COMPLETE" at bounding box center [128, 160] width 50 height 14
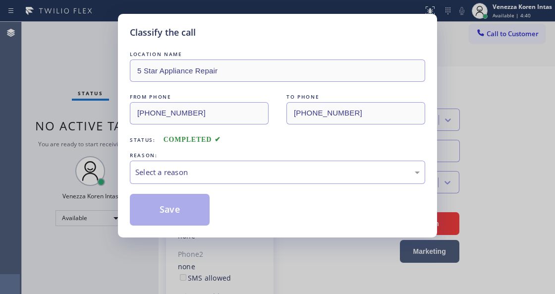
click at [232, 188] on div "LOCATION NAME 5 Star Appliance Repair FROM PHONE [PHONE_NUMBER] TO PHONE [PHONE…" at bounding box center [277, 137] width 295 height 176
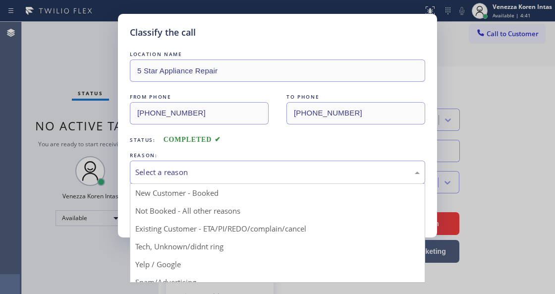
click at [236, 170] on div "Select a reason" at bounding box center [277, 171] width 284 height 11
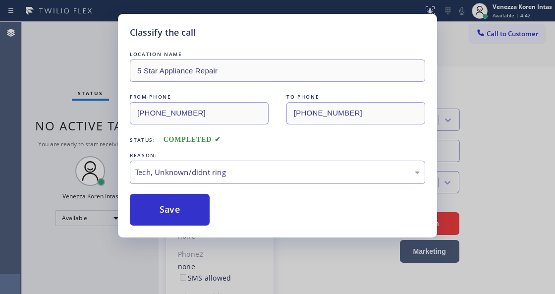
drag, startPoint x: 187, startPoint y: 218, endPoint x: 187, endPoint y: 240, distance: 21.3
click at [187, 218] on button "Save" at bounding box center [170, 210] width 80 height 32
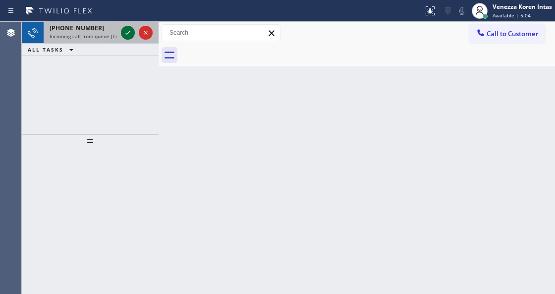
click at [122, 31] on icon at bounding box center [128, 33] width 12 height 12
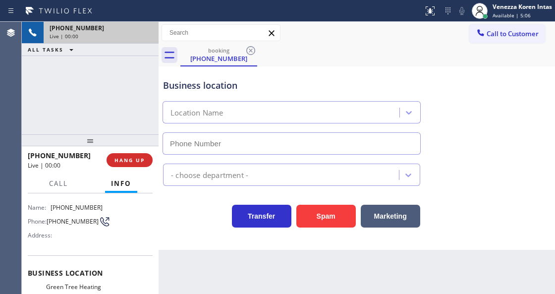
scroll to position [99, 0]
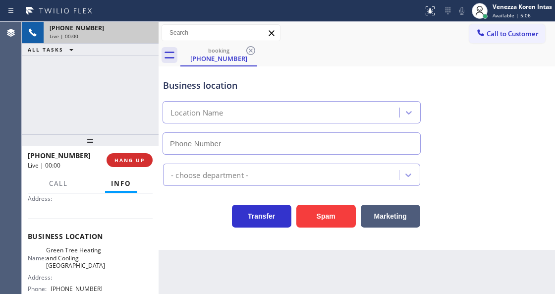
type input "[PHONE_NUMBER]"
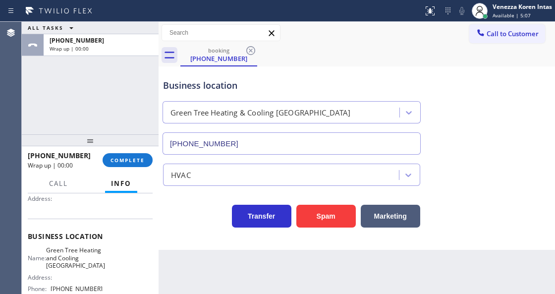
drag, startPoint x: 140, startPoint y: 143, endPoint x: 138, endPoint y: 168, distance: 25.4
click at [140, 143] on div at bounding box center [90, 140] width 137 height 12
click at [138, 168] on div "[PHONE_NUMBER] Wrap up | 00:00 COMPLETE" at bounding box center [90, 160] width 125 height 26
click at [136, 156] on span "COMPLETE" at bounding box center [127, 159] width 34 height 7
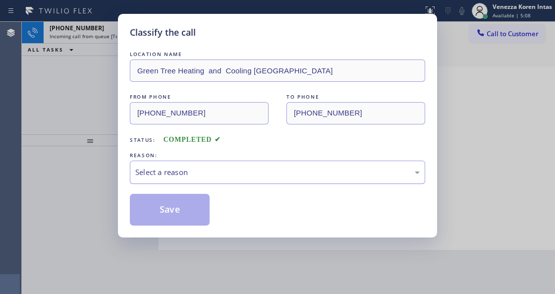
click at [210, 171] on div "Select a reason" at bounding box center [277, 171] width 284 height 11
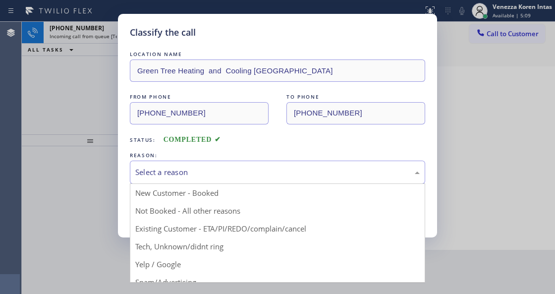
drag, startPoint x: 198, startPoint y: 253, endPoint x: 183, endPoint y: 239, distance: 20.0
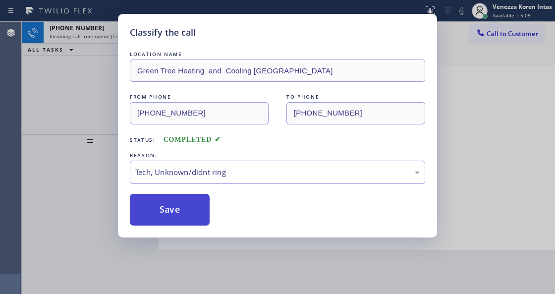
click at [179, 209] on button "Save" at bounding box center [170, 210] width 80 height 32
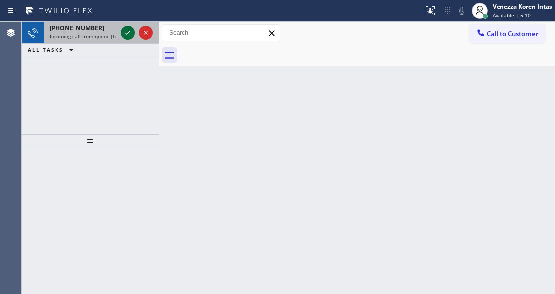
drag, startPoint x: 137, startPoint y: 26, endPoint x: 125, endPoint y: 33, distance: 13.5
click at [135, 28] on div at bounding box center [137, 33] width 36 height 22
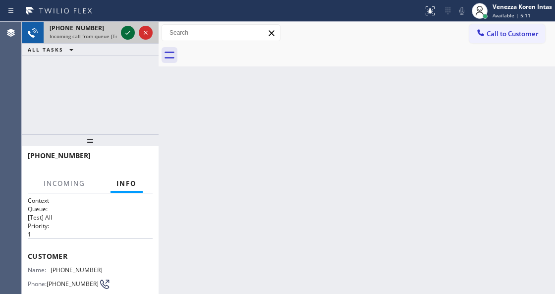
click at [125, 33] on icon at bounding box center [128, 33] width 12 height 12
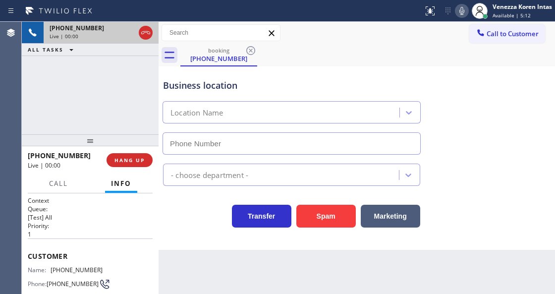
scroll to position [99, 0]
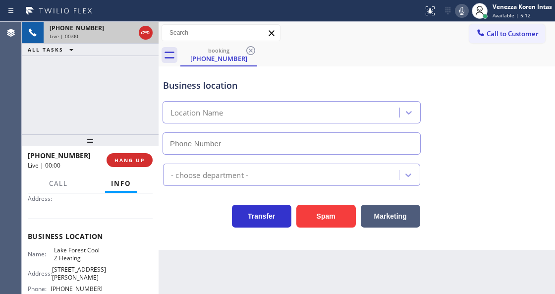
type input "[PHONE_NUMBER]"
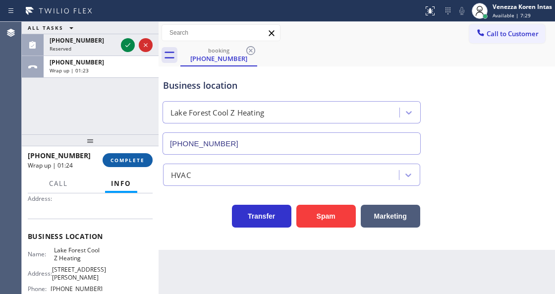
click at [140, 154] on button "COMPLETE" at bounding box center [128, 160] width 50 height 14
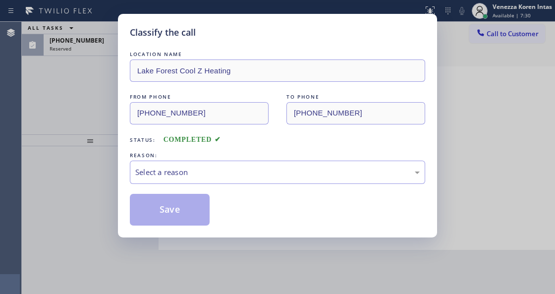
click at [221, 174] on div "Select a reason" at bounding box center [277, 171] width 284 height 11
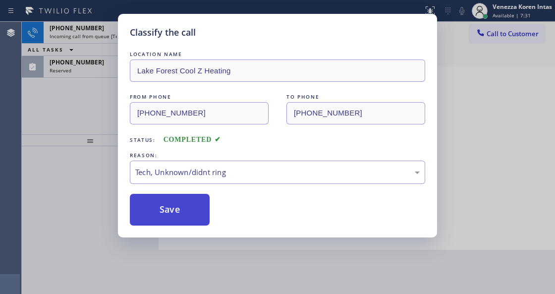
click at [197, 218] on button "Save" at bounding box center [170, 210] width 80 height 32
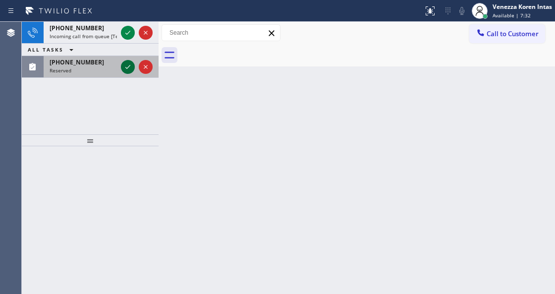
click at [123, 68] on icon at bounding box center [128, 67] width 12 height 12
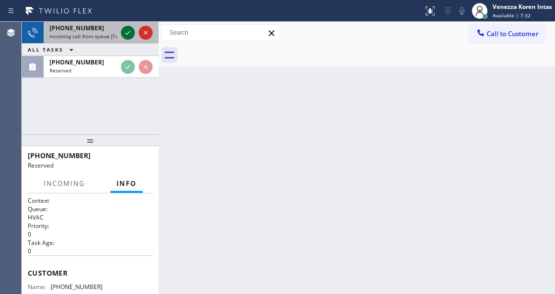
click at [128, 34] on icon at bounding box center [128, 33] width 12 height 12
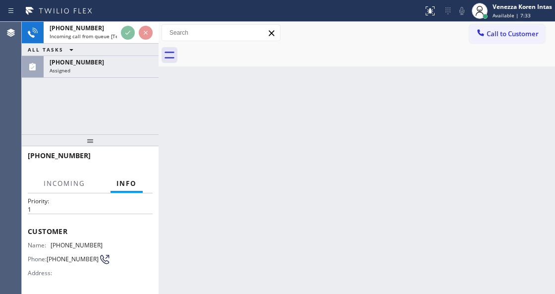
scroll to position [66, 0]
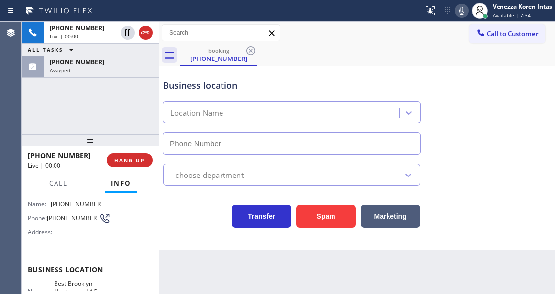
type input "[PHONE_NUMBER]"
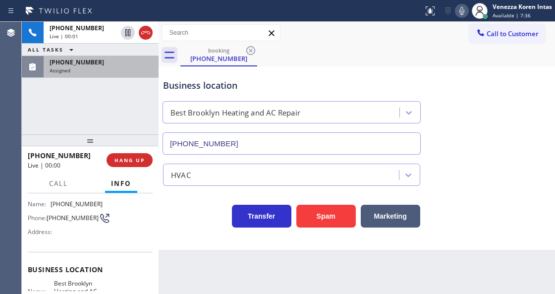
click at [112, 69] on div "Assigned" at bounding box center [101, 70] width 103 height 7
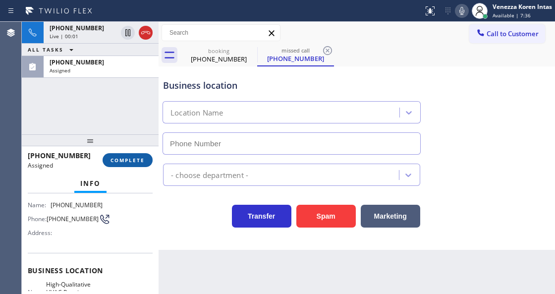
type input "[PHONE_NUMBER]"
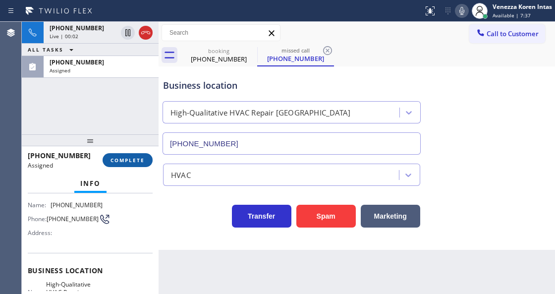
drag, startPoint x: 139, startPoint y: 162, endPoint x: 200, endPoint y: 167, distance: 61.6
click at [139, 162] on span "COMPLETE" at bounding box center [127, 159] width 34 height 7
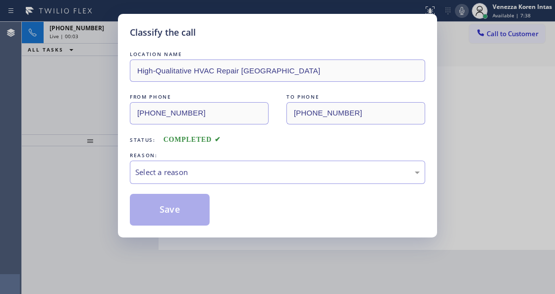
click at [211, 170] on div "Select a reason" at bounding box center [277, 171] width 284 height 11
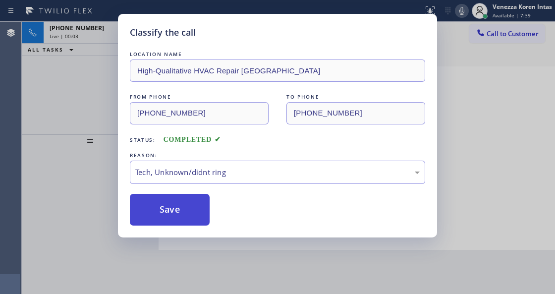
click at [191, 217] on button "Save" at bounding box center [170, 210] width 80 height 32
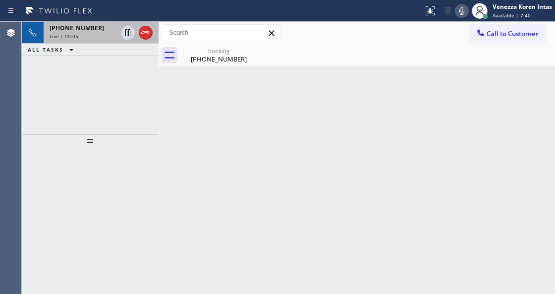
click at [79, 42] on div "[PHONE_NUMBER] Live | 00:05" at bounding box center [81, 33] width 75 height 22
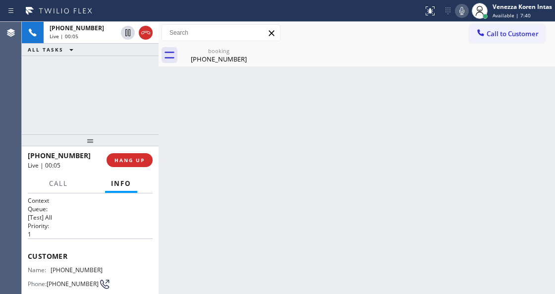
click at [195, 58] on div "[PHONE_NUMBER]" at bounding box center [218, 58] width 75 height 9
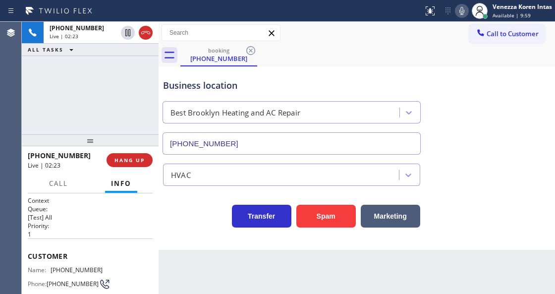
click at [466, 16] on icon at bounding box center [462, 11] width 12 height 12
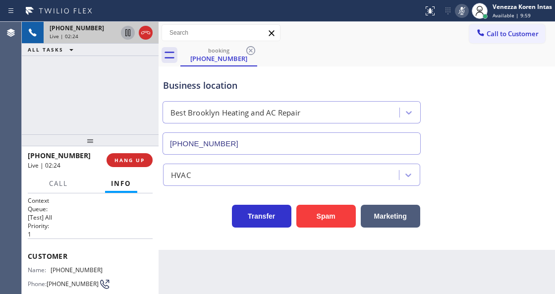
click at [126, 36] on icon at bounding box center [127, 32] width 5 height 7
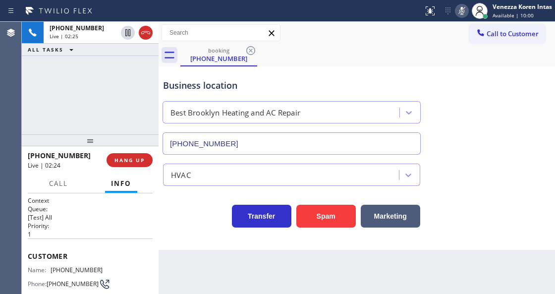
click at [204, 291] on div "Back to Dashboard Change Sender ID Customers Technicians Select a contact Outbo…" at bounding box center [356, 158] width 396 height 272
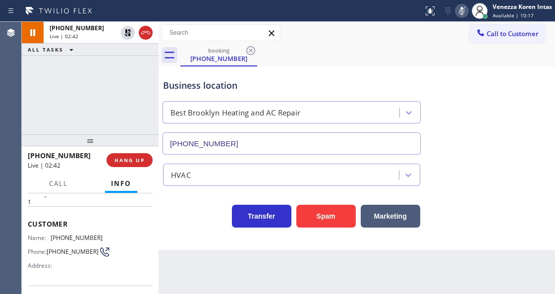
scroll to position [99, 0]
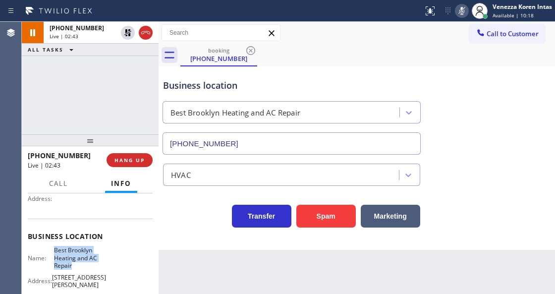
drag, startPoint x: 63, startPoint y: 252, endPoint x: 85, endPoint y: 265, distance: 26.2
click at [85, 265] on div "Name: Best Brooklyn Heating and AC Repair" at bounding box center [65, 257] width 75 height 23
copy span "Best Brooklyn Heating and AC Repair"
click at [464, 11] on icon at bounding box center [462, 11] width 12 height 12
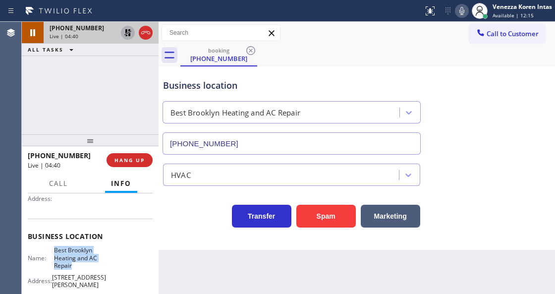
click at [128, 35] on icon at bounding box center [127, 32] width 7 height 7
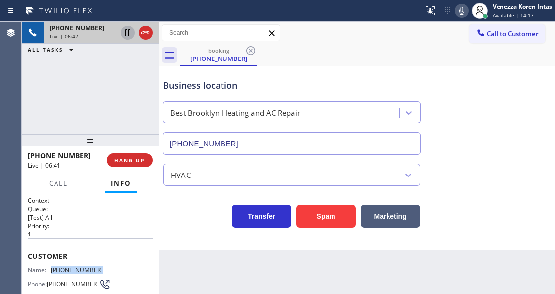
drag, startPoint x: 100, startPoint y: 268, endPoint x: 49, endPoint y: 269, distance: 51.0
click at [49, 269] on div "Name: [PHONE_NUMBER] Phone: [PHONE_NUMBER] Address:" at bounding box center [90, 285] width 125 height 39
copy div "[PHONE_NUMBER]"
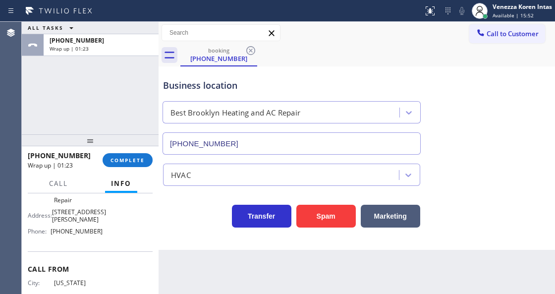
scroll to position [165, 0]
drag, startPoint x: 79, startPoint y: 227, endPoint x: 52, endPoint y: 226, distance: 26.3
click at [52, 226] on div "Name: Best Brooklyn Heating and AC Repair Address: [STREET_ADDRESS][PERSON_NAME…" at bounding box center [90, 209] width 125 height 58
copy span "[PHONE_NUMBER]"
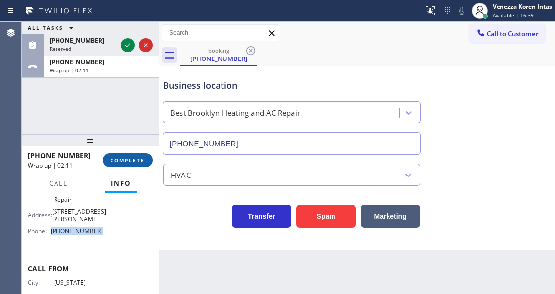
drag, startPoint x: 133, startPoint y: 164, endPoint x: 183, endPoint y: 167, distance: 50.1
click at [134, 164] on button "COMPLETE" at bounding box center [128, 160] width 50 height 14
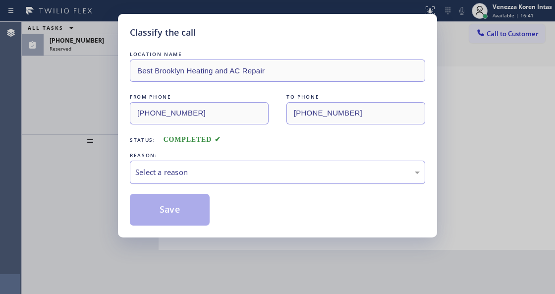
click at [209, 175] on div "Select a reason" at bounding box center [277, 171] width 284 height 11
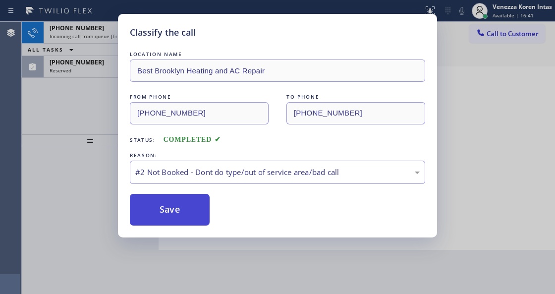
click at [194, 212] on button "Save" at bounding box center [170, 210] width 80 height 32
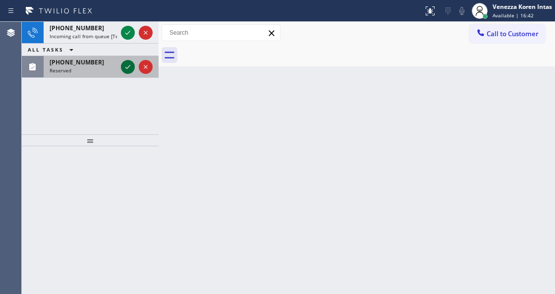
click at [129, 65] on icon at bounding box center [128, 67] width 12 height 12
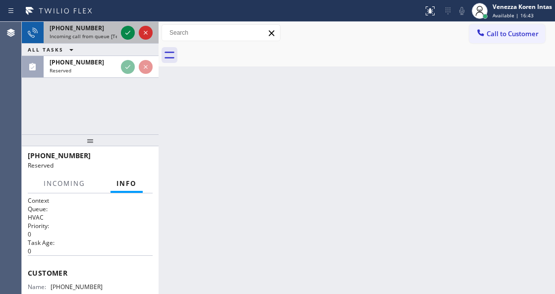
click at [128, 25] on div at bounding box center [137, 33] width 36 height 22
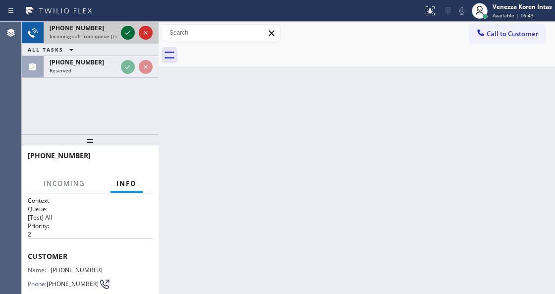
click at [127, 31] on icon at bounding box center [128, 33] width 12 height 12
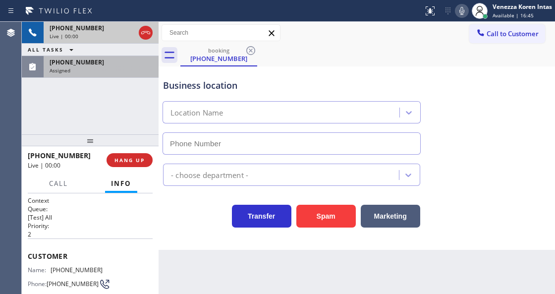
type input "[PHONE_NUMBER]"
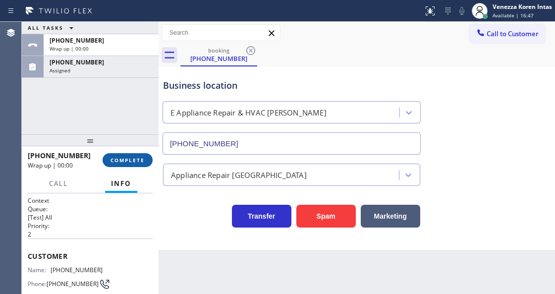
click at [134, 154] on button "COMPLETE" at bounding box center [128, 160] width 50 height 14
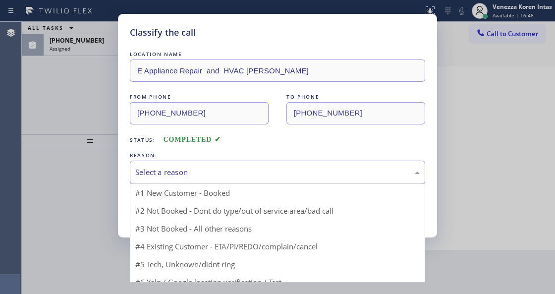
click at [210, 175] on div "Select a reason" at bounding box center [277, 171] width 284 height 11
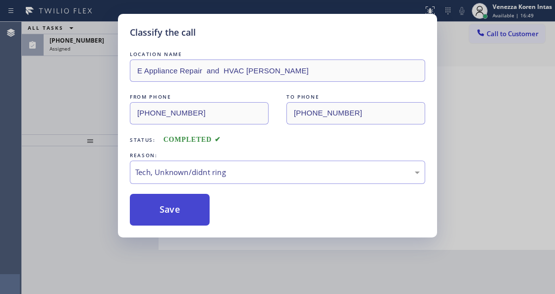
click at [181, 213] on button "Save" at bounding box center [170, 210] width 80 height 32
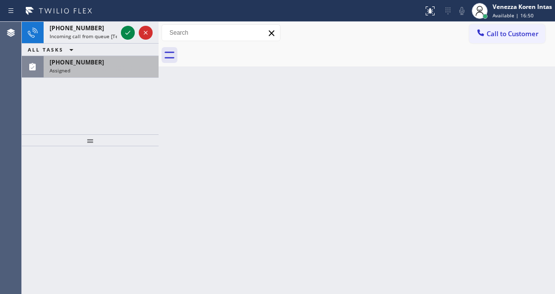
drag, startPoint x: 115, startPoint y: 65, endPoint x: 140, endPoint y: 77, distance: 27.5
click at [115, 66] on div "[PHONE_NUMBER] Assigned" at bounding box center [99, 67] width 111 height 22
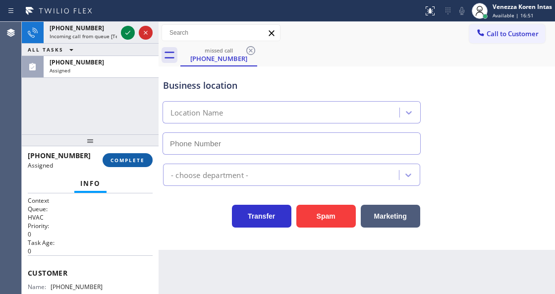
type input "[PHONE_NUMBER]"
click at [148, 160] on button "COMPLETE" at bounding box center [128, 160] width 50 height 14
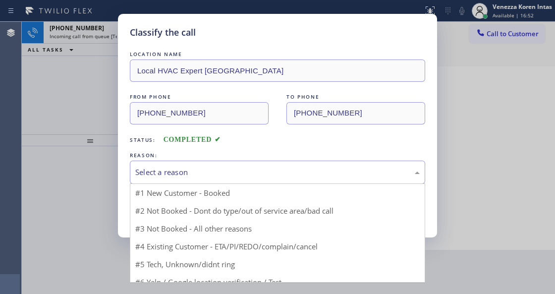
drag, startPoint x: 212, startPoint y: 172, endPoint x: 199, endPoint y: 243, distance: 71.6
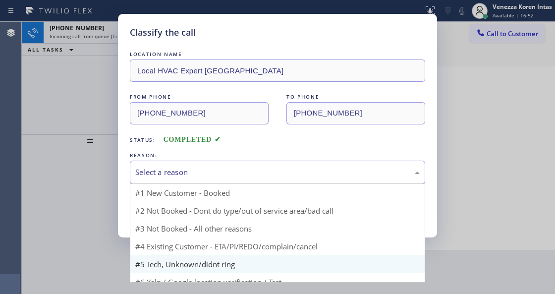
click at [212, 174] on div "Select a reason" at bounding box center [277, 171] width 284 height 11
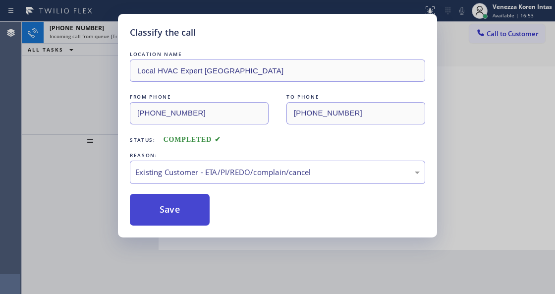
click at [196, 214] on button "Save" at bounding box center [170, 210] width 80 height 32
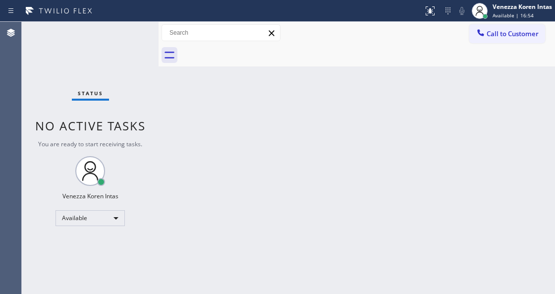
click at [124, 34] on div "Status No active tasks You are ready to start receiving tasks. Venezza Koren In…" at bounding box center [90, 158] width 137 height 272
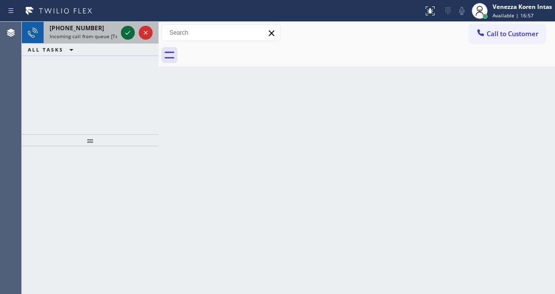
click at [130, 35] on icon at bounding box center [128, 33] width 12 height 12
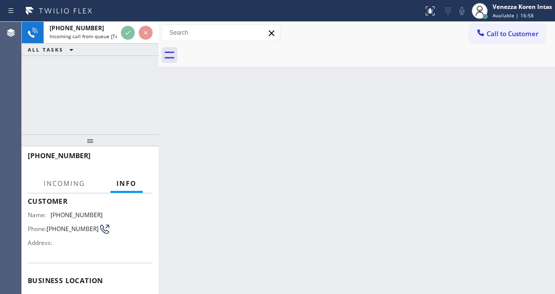
scroll to position [99, 0]
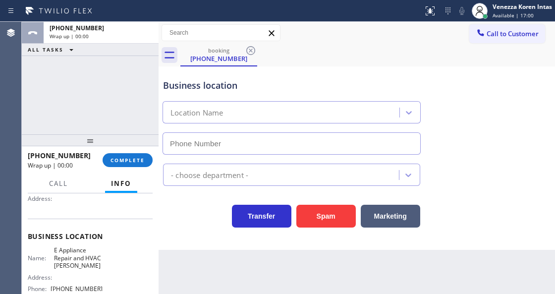
type input "[PHONE_NUMBER]"
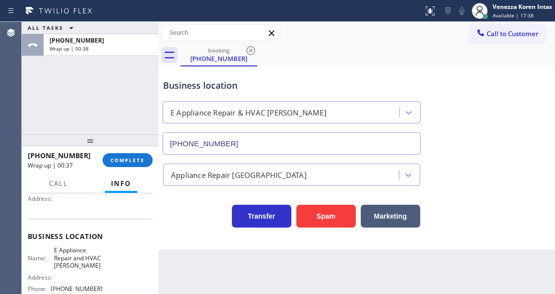
click at [140, 152] on div "[PHONE_NUMBER] Wrap up | 00:37 COMPLETE" at bounding box center [90, 160] width 125 height 26
click at [140, 158] on span "COMPLETE" at bounding box center [127, 159] width 34 height 7
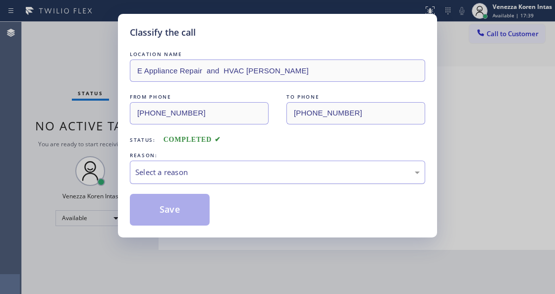
click at [221, 179] on div "Select a reason" at bounding box center [277, 171] width 295 height 23
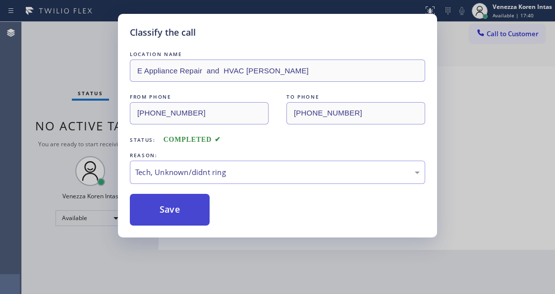
click at [192, 215] on button "Save" at bounding box center [170, 210] width 80 height 32
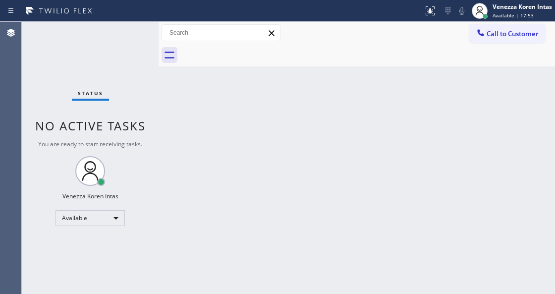
click at [188, 199] on div "Back to Dashboard Change Sender ID Customers Technicians Select a contact Outbo…" at bounding box center [356, 158] width 396 height 272
click at [95, 95] on span "Status" at bounding box center [90, 93] width 25 height 7
click at [174, 134] on div "Back to Dashboard Change Sender ID Customers Technicians Select a contact Outbo…" at bounding box center [356, 158] width 396 height 272
click at [133, 264] on div "Status No active tasks You are ready to start receiving tasks. Venezza Koren In…" at bounding box center [90, 158] width 137 height 272
click at [105, 99] on div "Status" at bounding box center [90, 95] width 37 height 11
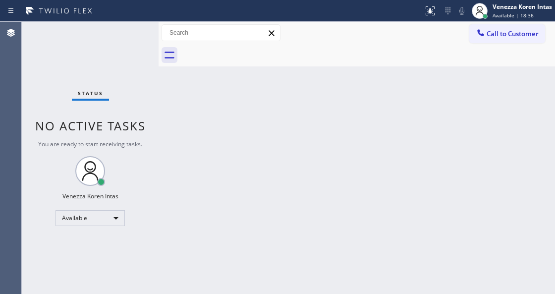
click at [224, 200] on div "Back to Dashboard Change Sender ID Customers Technicians Select a contact Outbo…" at bounding box center [356, 158] width 396 height 272
drag, startPoint x: 332, startPoint y: 69, endPoint x: 197, endPoint y: 70, distance: 134.7
click at [330, 70] on div "Back to Dashboard Change Sender ID Customers Technicians Select a contact Outbo…" at bounding box center [356, 158] width 396 height 272
click at [137, 40] on div "Status No active tasks You are ready to start receiving tasks. Venezza Koren In…" at bounding box center [90, 158] width 137 height 272
click at [134, 38] on div "Status No active tasks You are ready to start receiving tasks. Venezza Koren In…" at bounding box center [90, 158] width 137 height 272
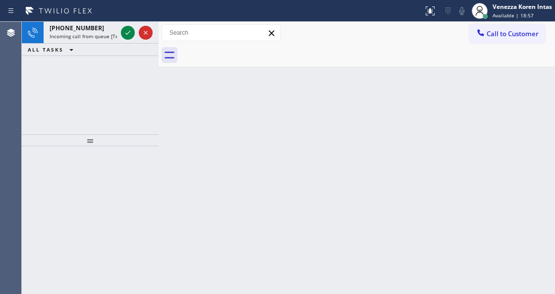
click at [124, 29] on icon at bounding box center [128, 33] width 12 height 12
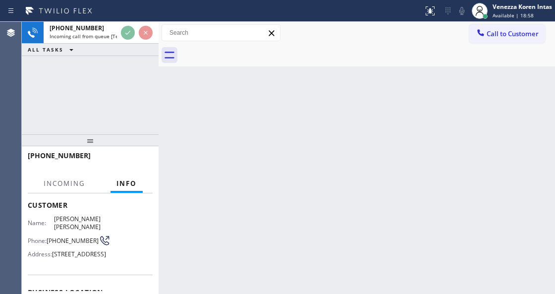
scroll to position [66, 0]
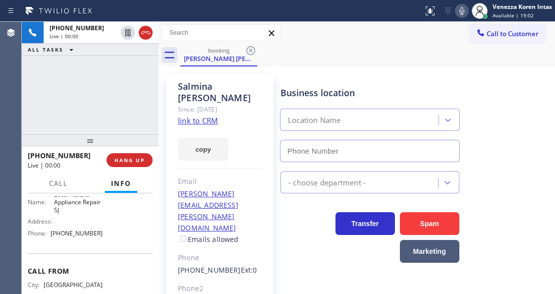
type input "[PHONE_NUMBER]"
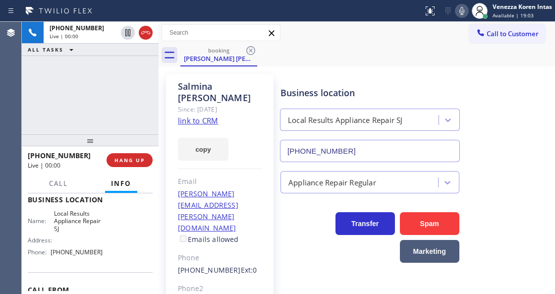
scroll to position [132, 0]
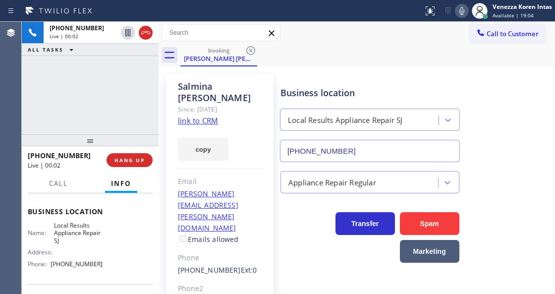
click at [136, 257] on div "Name: Local Results Appliance Repair SJ Address: Phone: [PHONE_NUMBER]" at bounding box center [90, 246] width 125 height 50
click at [208, 115] on link "link to CRM" at bounding box center [198, 120] width 40 height 10
click at [464, 8] on icon at bounding box center [462, 11] width 12 height 12
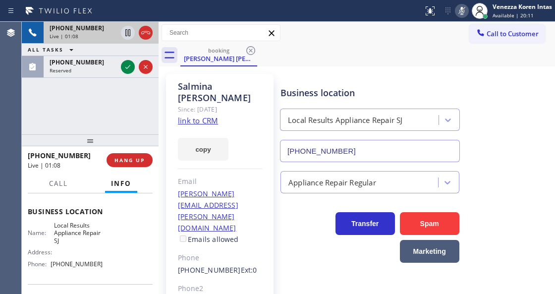
click at [120, 30] on div at bounding box center [137, 33] width 36 height 22
click at [130, 34] on icon at bounding box center [128, 33] width 12 height 12
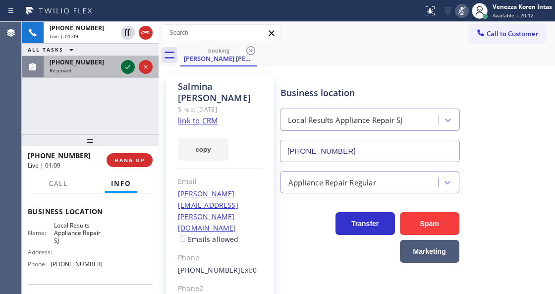
click at [129, 63] on icon at bounding box center [128, 67] width 12 height 12
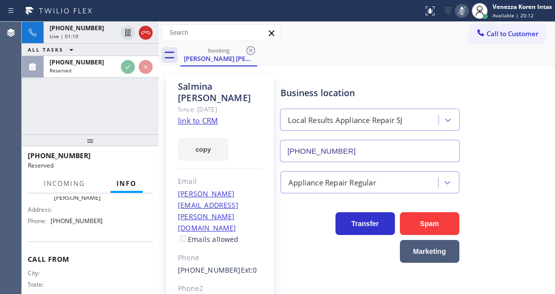
scroll to position [200, 0]
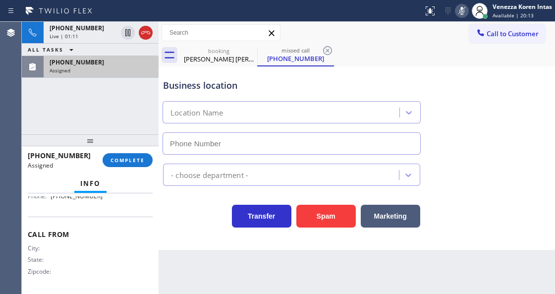
type input "[PHONE_NUMBER]"
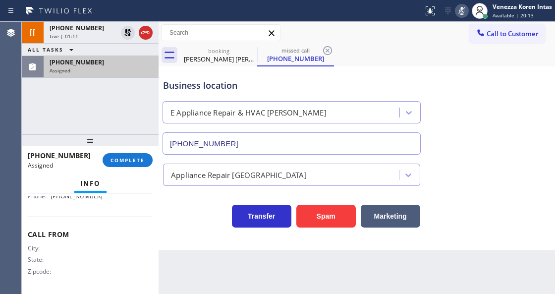
click at [116, 69] on div "Assigned" at bounding box center [101, 70] width 103 height 7
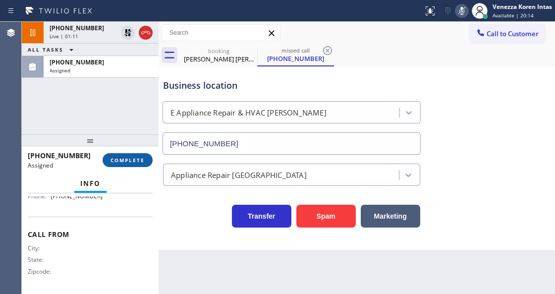
click at [133, 161] on span "COMPLETE" at bounding box center [127, 159] width 34 height 7
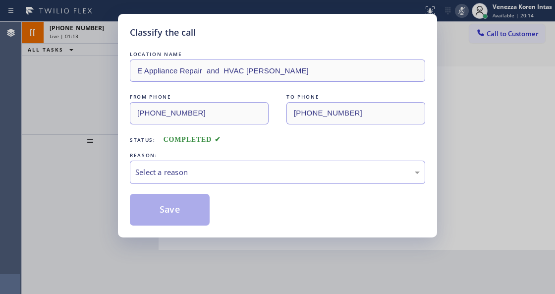
click at [202, 170] on div "Select a reason" at bounding box center [277, 171] width 284 height 11
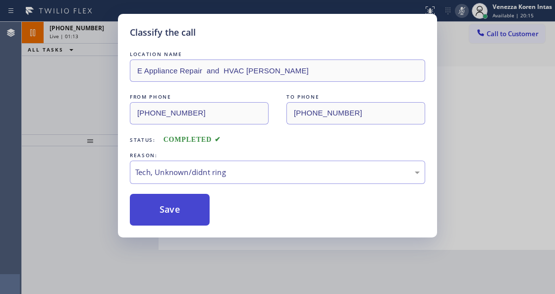
click at [180, 215] on button "Save" at bounding box center [170, 210] width 80 height 32
type input "[PHONE_NUMBER]"
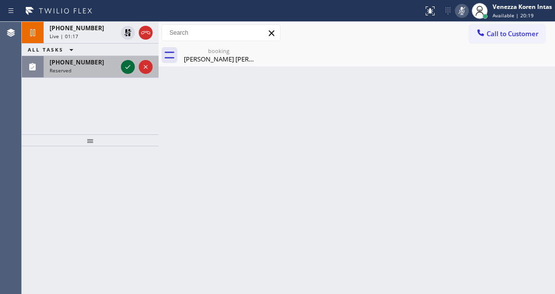
drag, startPoint x: 131, startPoint y: 64, endPoint x: 135, endPoint y: 136, distance: 71.4
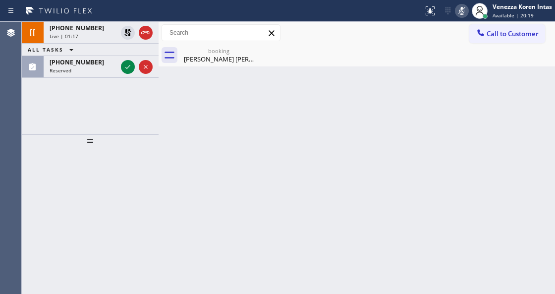
click at [130, 64] on icon at bounding box center [128, 67] width 12 height 12
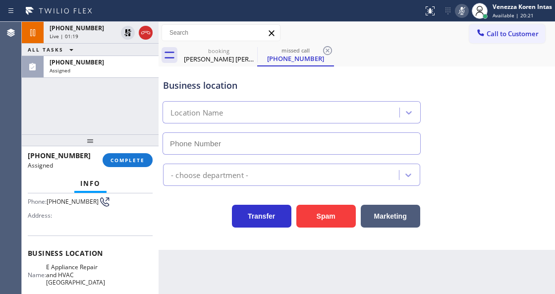
type input "[PHONE_NUMBER]"
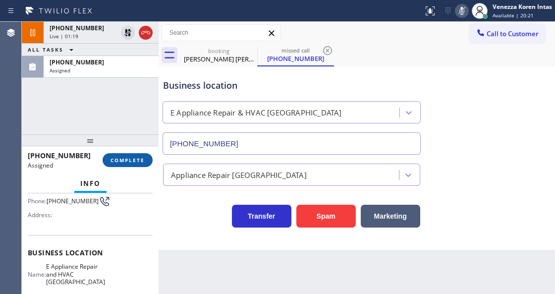
click at [130, 154] on button "COMPLETE" at bounding box center [128, 160] width 50 height 14
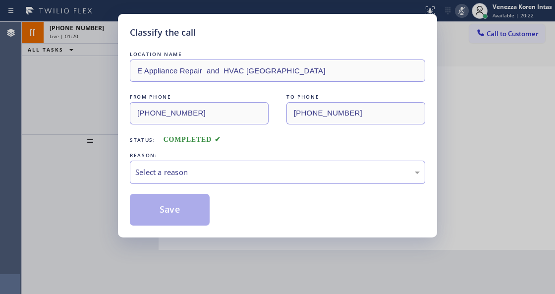
click at [217, 168] on div "Select a reason" at bounding box center [277, 171] width 284 height 11
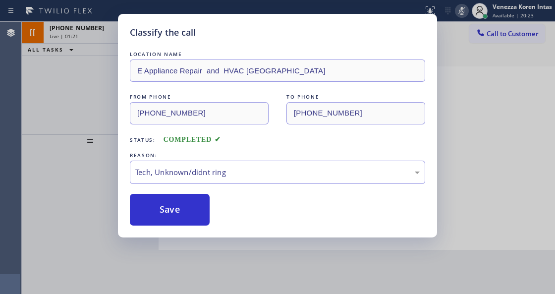
drag, startPoint x: 186, startPoint y: 227, endPoint x: 198, endPoint y: 236, distance: 14.8
click at [189, 225] on div "Classify the call LOCATION NAME E Appliance Repair and HVAC [GEOGRAPHIC_DATA] F…" at bounding box center [277, 125] width 319 height 223
click at [200, 226] on div "Classify the call LOCATION NAME E Appliance Repair and HVAC [GEOGRAPHIC_DATA] F…" at bounding box center [277, 125] width 319 height 223
click at [205, 209] on button "Save" at bounding box center [170, 210] width 80 height 32
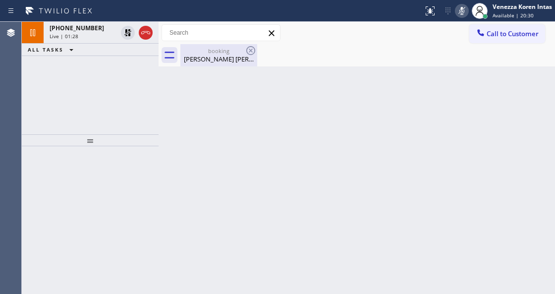
click at [193, 52] on div "booking" at bounding box center [218, 50] width 75 height 7
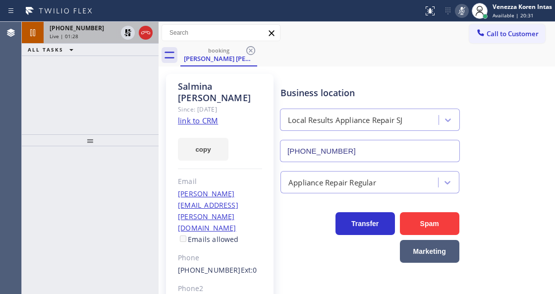
click at [79, 33] on div "Live | 01:28" at bounding box center [83, 36] width 67 height 7
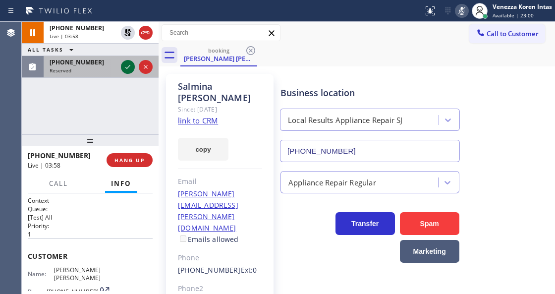
drag, startPoint x: 130, startPoint y: 69, endPoint x: 136, endPoint y: 190, distance: 121.0
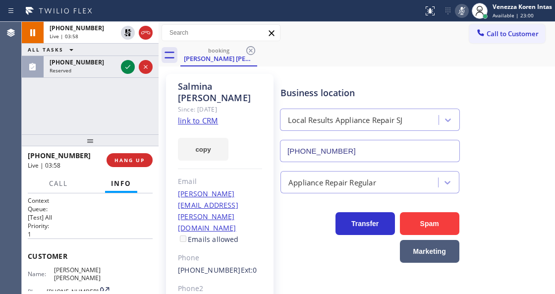
click at [130, 69] on icon at bounding box center [128, 67] width 12 height 12
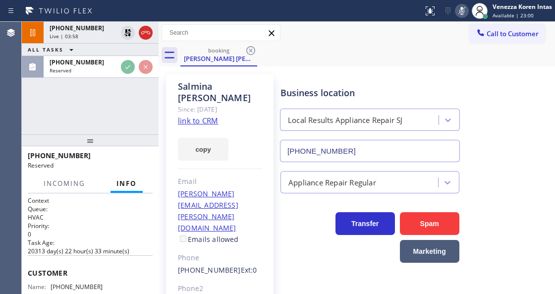
scroll to position [132, 0]
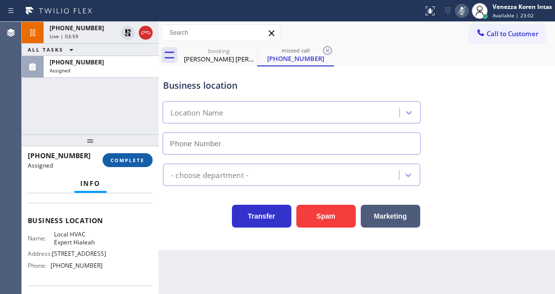
type input "[PHONE_NUMBER]"
click at [128, 155] on button "COMPLETE" at bounding box center [128, 160] width 50 height 14
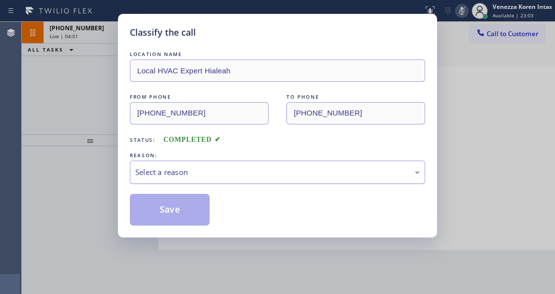
click at [207, 180] on div "Select a reason" at bounding box center [277, 171] width 295 height 23
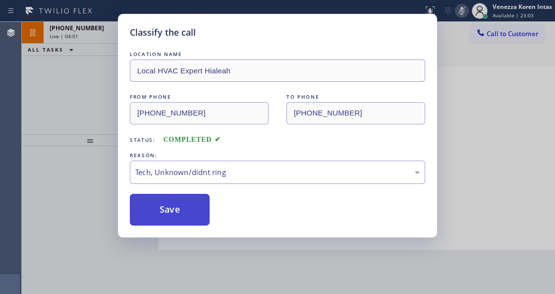
click at [198, 207] on button "Save" at bounding box center [170, 210] width 80 height 32
type input "[PHONE_NUMBER]"
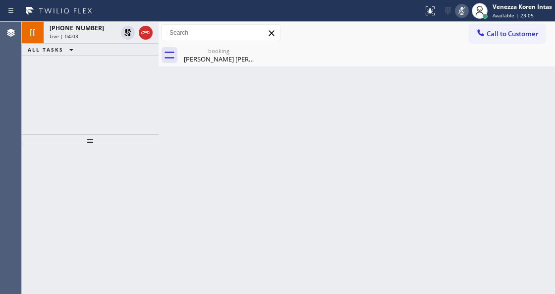
click at [63, 44] on button "ALL TASKS" at bounding box center [52, 50] width 61 height 12
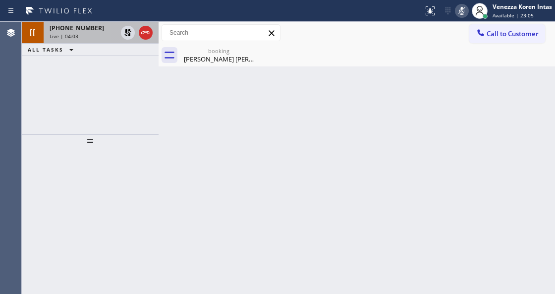
click at [94, 33] on div "Live | 04:03" at bounding box center [83, 36] width 67 height 7
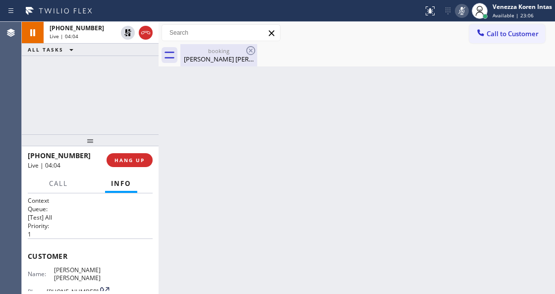
click at [204, 63] on div "booking [PERSON_NAME] [PERSON_NAME]" at bounding box center [218, 55] width 75 height 22
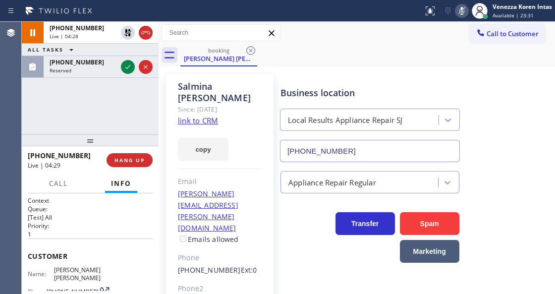
click at [456, 13] on icon at bounding box center [462, 11] width 12 height 12
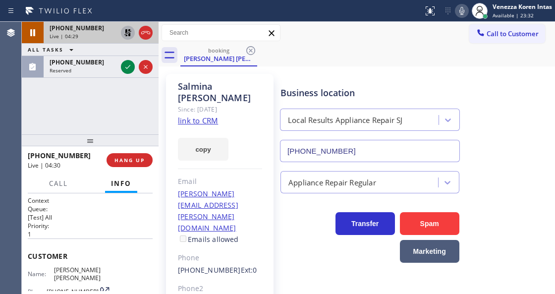
click at [126, 34] on icon at bounding box center [127, 32] width 7 height 7
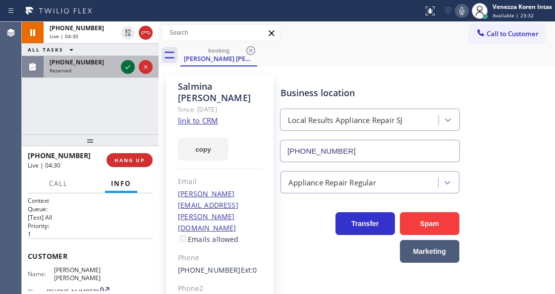
click at [129, 70] on icon at bounding box center [128, 67] width 12 height 12
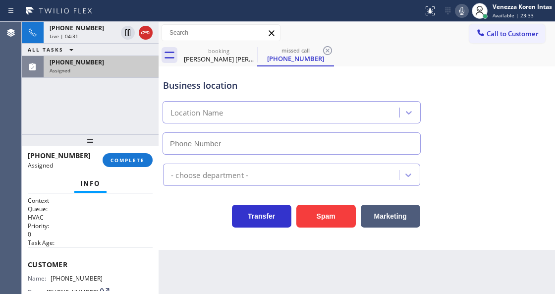
type input "[PHONE_NUMBER]"
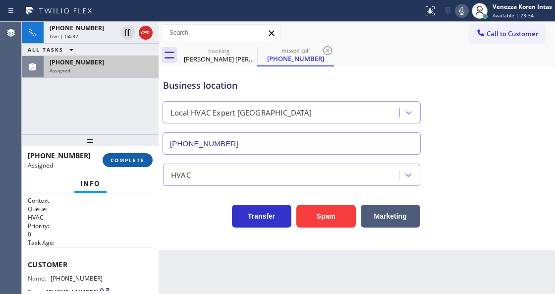
click at [131, 161] on span "COMPLETE" at bounding box center [127, 159] width 34 height 7
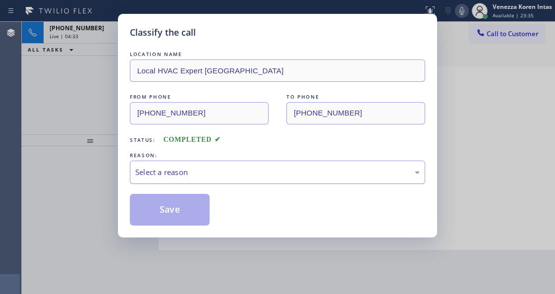
click at [226, 182] on div "Select a reason" at bounding box center [277, 171] width 295 height 23
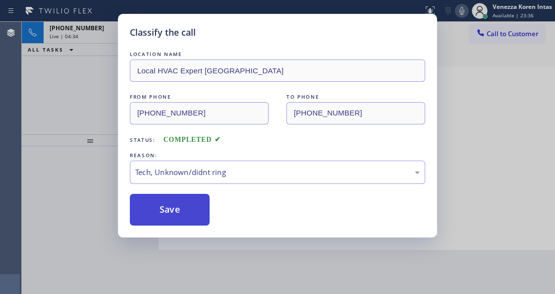
click at [199, 207] on button "Save" at bounding box center [170, 210] width 80 height 32
type input "[PHONE_NUMBER]"
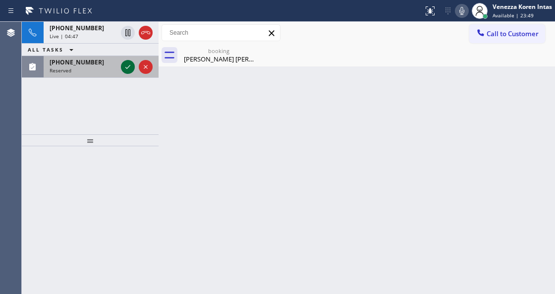
click at [129, 67] on icon at bounding box center [128, 67] width 12 height 12
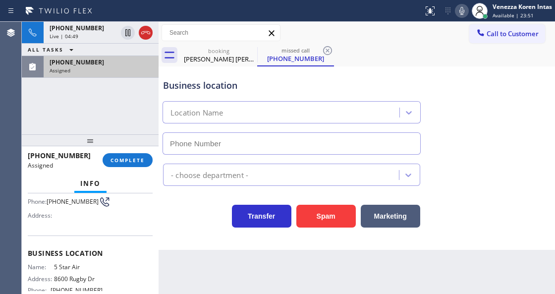
scroll to position [91, 0]
type input "[PHONE_NUMBER]"
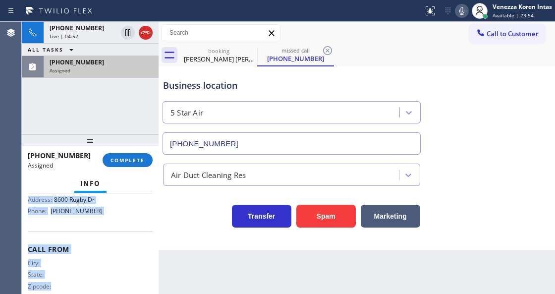
scroll to position [185, 0]
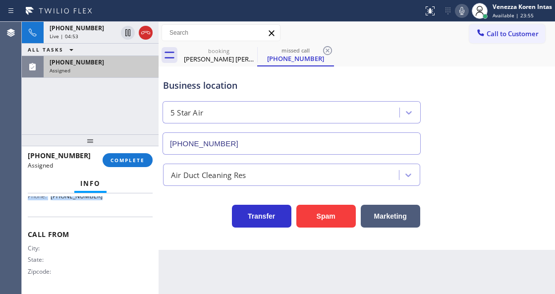
drag, startPoint x: 27, startPoint y: 234, endPoint x: 114, endPoint y: 206, distance: 91.3
click at [114, 206] on div "Context Queue: ADC Priority: 0 Task Age: Customer Name: [PHONE_NUMBER] Phone: […" at bounding box center [90, 243] width 137 height 100
copy div "Customer Name: [PHONE_NUMBER] Phone: [PHONE_NUMBER] Address: Business location …"
click at [101, 69] on div "Assigned" at bounding box center [101, 70] width 103 height 7
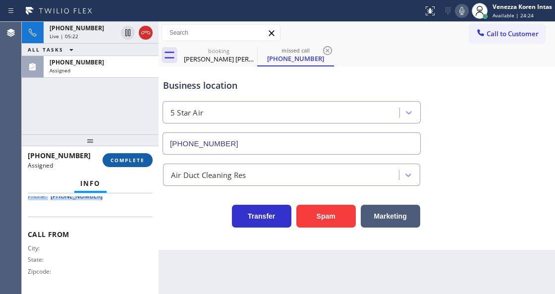
click at [142, 163] on button "COMPLETE" at bounding box center [128, 160] width 50 height 14
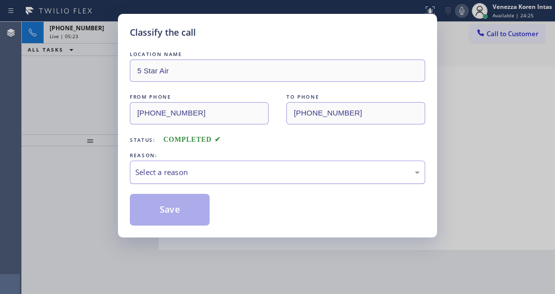
click at [237, 168] on div "Select a reason" at bounding box center [277, 171] width 284 height 11
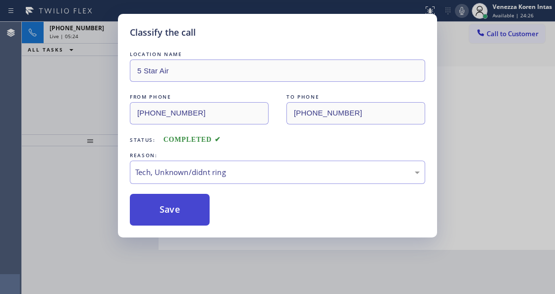
click at [195, 219] on button "Save" at bounding box center [170, 210] width 80 height 32
type input "[PHONE_NUMBER]"
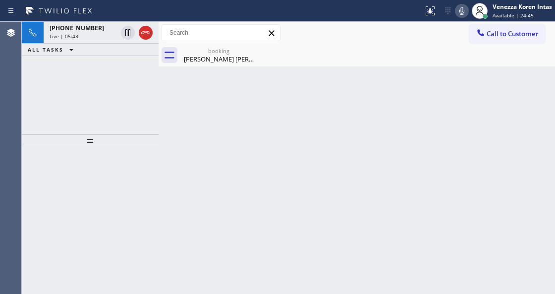
click at [133, 127] on div "[PHONE_NUMBER] Live | 05:43 ALL TASKS ALL TASKS ACTIVE TASKS TASKS IN WRAP UP" at bounding box center [90, 78] width 137 height 112
click at [217, 59] on div "[PERSON_NAME] [PERSON_NAME]" at bounding box center [218, 58] width 75 height 9
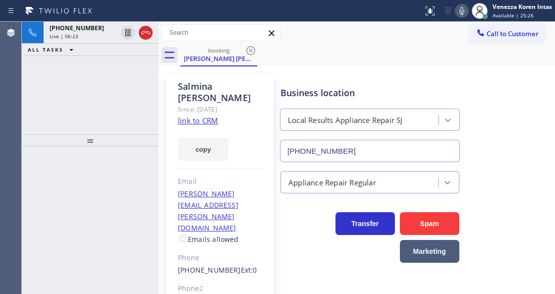
click at [458, 13] on icon at bounding box center [462, 11] width 12 height 12
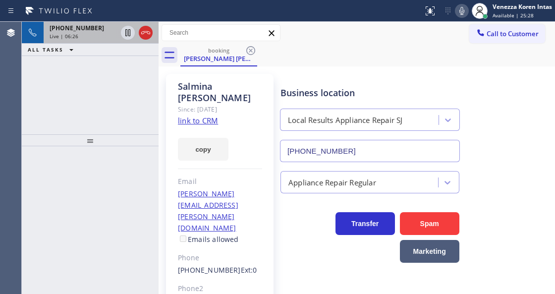
click at [54, 43] on div "[PHONE_NUMBER] Live | 06:26" at bounding box center [81, 33] width 75 height 22
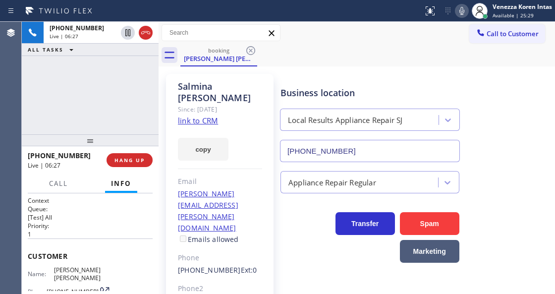
click at [116, 87] on div "[PHONE_NUMBER] Live | 06:27 ALL TASKS ALL TASKS ACTIVE TASKS TASKS IN WRAP UP" at bounding box center [90, 78] width 137 height 112
click at [413, 43] on div "Call to Customer Outbound call Location Sub Zero Repair Crew Your caller id pho…" at bounding box center [356, 33] width 396 height 22
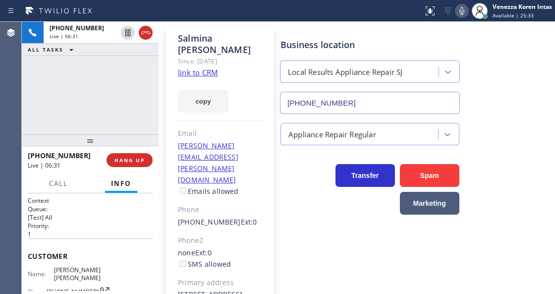
scroll to position [82, 0]
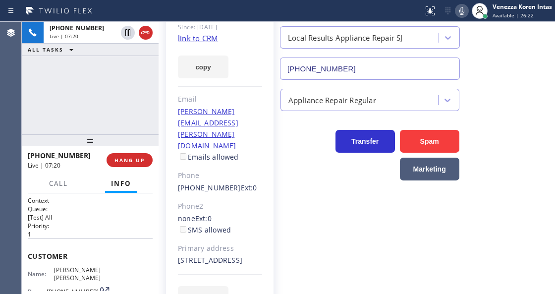
click at [152, 88] on div "[PHONE_NUMBER] Live | 07:20 ALL TASKS ALL TASKS ACTIVE TASKS TASKS IN WRAP UP" at bounding box center [90, 78] width 137 height 112
click at [206, 293] on html "Status report No issues detected If you experience an issue, please download th…" at bounding box center [277, 147] width 555 height 294
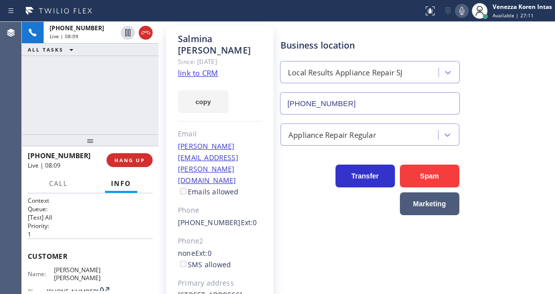
scroll to position [16, 0]
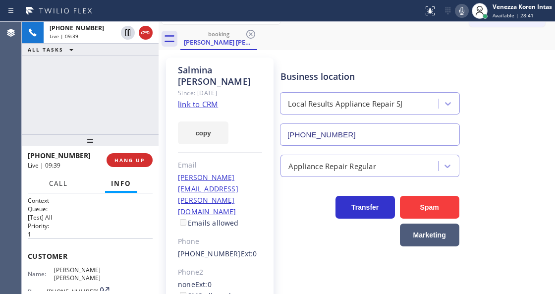
click at [51, 182] on span "Call" at bounding box center [58, 183] width 19 height 9
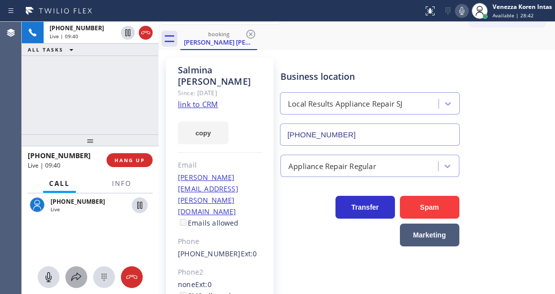
click at [80, 275] on icon at bounding box center [76, 277] width 12 height 12
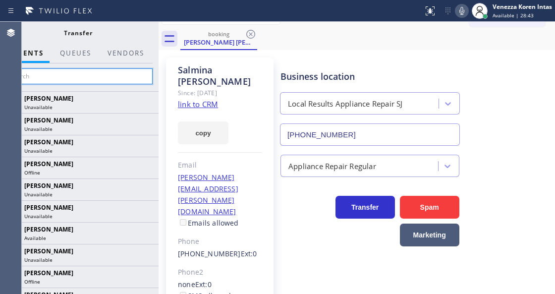
click at [113, 74] on input "text" at bounding box center [77, 76] width 149 height 16
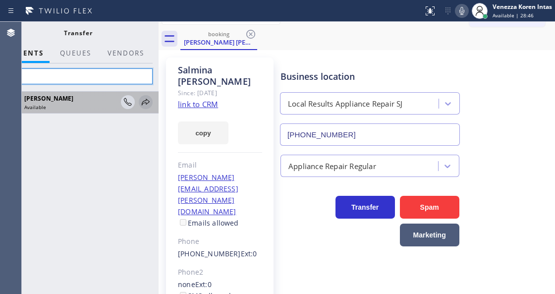
type input "han"
click at [147, 102] on icon at bounding box center [146, 102] width 12 height 12
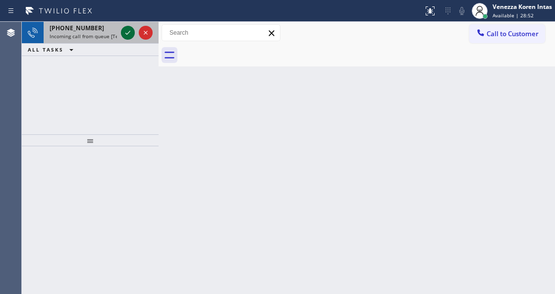
click at [127, 29] on icon at bounding box center [128, 33] width 12 height 12
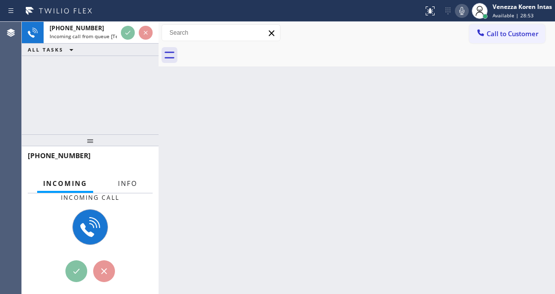
click at [123, 176] on button "Info" at bounding box center [127, 183] width 31 height 19
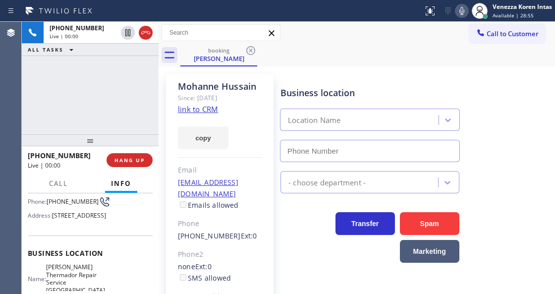
scroll to position [132, 0]
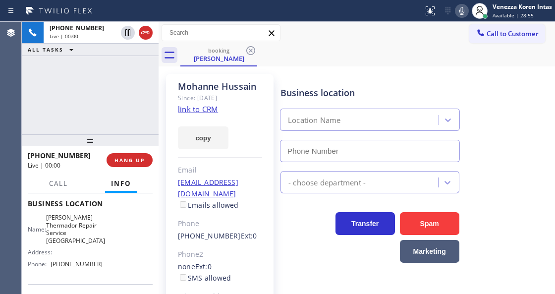
type input "[PHONE_NUMBER]"
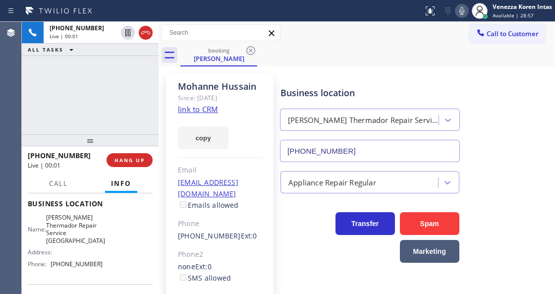
click at [207, 107] on link "link to CRM" at bounding box center [198, 109] width 40 height 10
click at [433, 52] on div "booking [PERSON_NAME]" at bounding box center [367, 55] width 374 height 22
drag, startPoint x: 51, startPoint y: 239, endPoint x: 87, endPoint y: 266, distance: 45.2
click at [87, 244] on div "Name: [PERSON_NAME] Thermador Repair Service [GEOGRAPHIC_DATA]" at bounding box center [65, 228] width 75 height 31
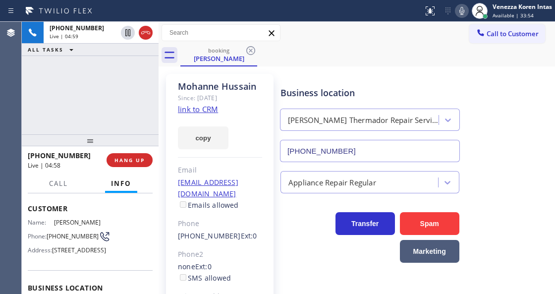
scroll to position [33, 0]
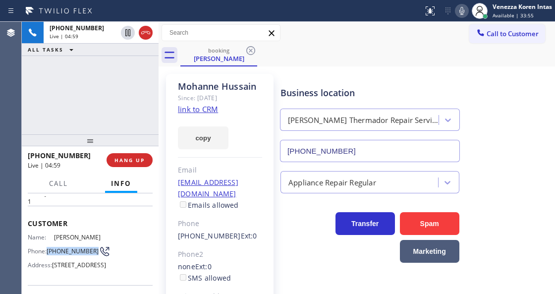
drag, startPoint x: 68, startPoint y: 266, endPoint x: 46, endPoint y: 249, distance: 28.6
click at [46, 249] on div "Name: [PERSON_NAME] Phone: [PHONE_NUMBER] Address: [STREET_ADDRESS]" at bounding box center [65, 252] width 75 height 39
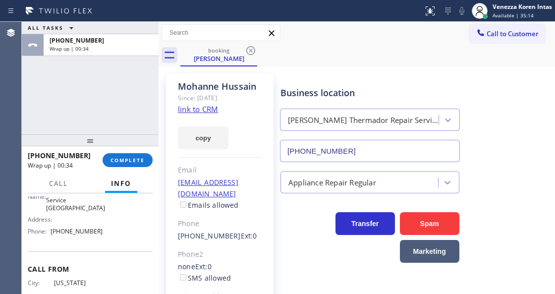
scroll to position [165, 0]
drag, startPoint x: 104, startPoint y: 254, endPoint x: 52, endPoint y: 254, distance: 52.0
click at [52, 238] on div "Name: [PERSON_NAME] Repair Service Aurora Address: Phone: [PHONE_NUMBER]" at bounding box center [90, 209] width 125 height 58
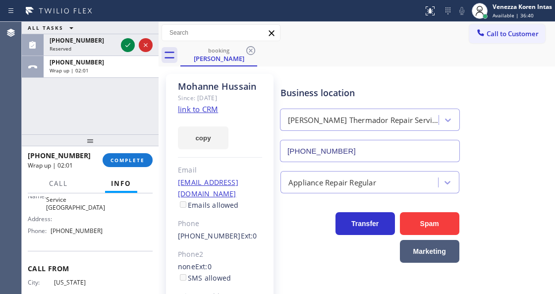
click at [294, 103] on div "Business location [PERSON_NAME] Repair Service [GEOGRAPHIC_DATA] [PHONE_NUMBER]" at bounding box center [369, 119] width 183 height 86
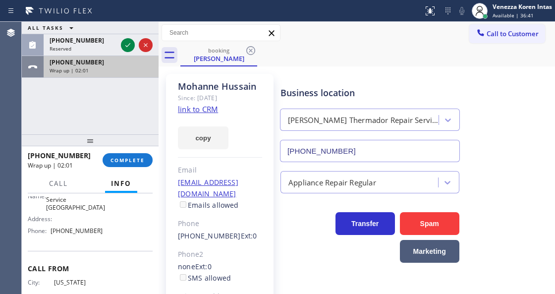
click at [135, 74] on div "[PHONE_NUMBER] Wrap up | 02:01" at bounding box center [99, 67] width 111 height 22
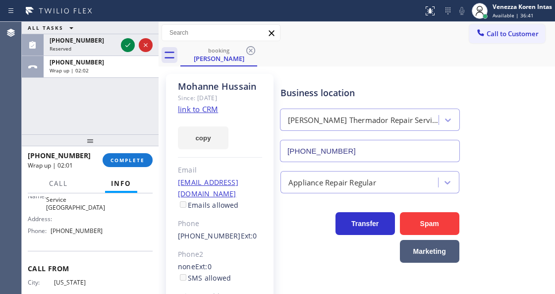
click at [125, 153] on div "[PHONE_NUMBER] Wrap up | 02:01 COMPLETE" at bounding box center [90, 160] width 125 height 26
click at [132, 158] on span "COMPLETE" at bounding box center [127, 159] width 34 height 7
click at [200, 178] on div "Classify the call LOCATION NAME Home Comfort Solutions Escondido FROM PHONE [PH…" at bounding box center [288, 158] width 533 height 272
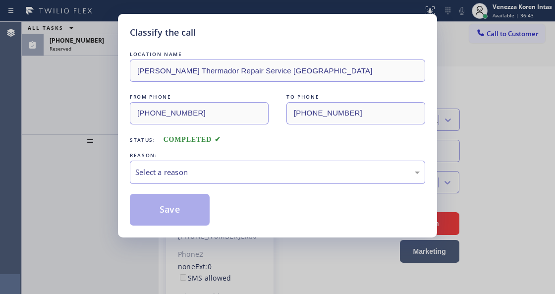
click at [200, 178] on div "Select a reason" at bounding box center [277, 171] width 295 height 23
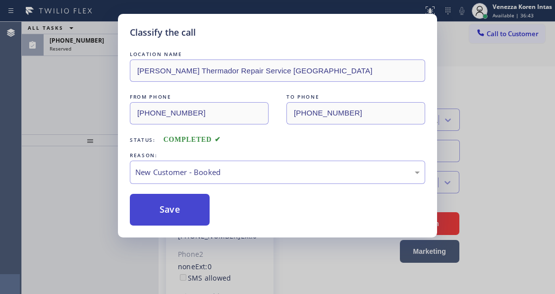
click at [197, 203] on button "Save" at bounding box center [170, 210] width 80 height 32
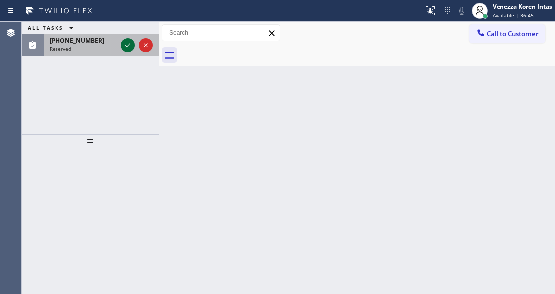
click at [127, 41] on button at bounding box center [128, 45] width 14 height 14
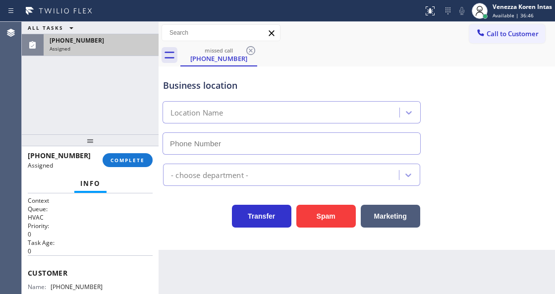
type input "[PHONE_NUMBER]"
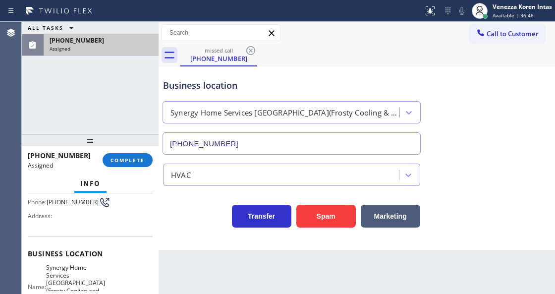
scroll to position [91, 0]
click at [140, 168] on div "[PHONE_NUMBER] Assigned COMPLETE" at bounding box center [90, 160] width 125 height 26
drag, startPoint x: 97, startPoint y: 176, endPoint x: 121, endPoint y: 162, distance: 27.9
click at [97, 176] on button "Info" at bounding box center [90, 183] width 32 height 19
click at [121, 162] on span "COMPLETE" at bounding box center [127, 159] width 34 height 7
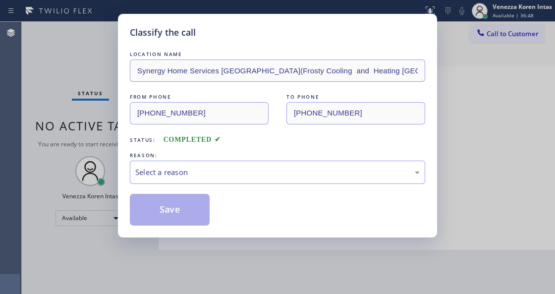
click at [204, 169] on div "Select a reason" at bounding box center [277, 171] width 284 height 11
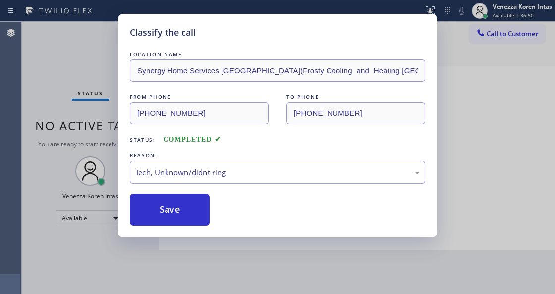
click at [194, 180] on div "Tech, Unknown/didnt ring" at bounding box center [277, 171] width 295 height 23
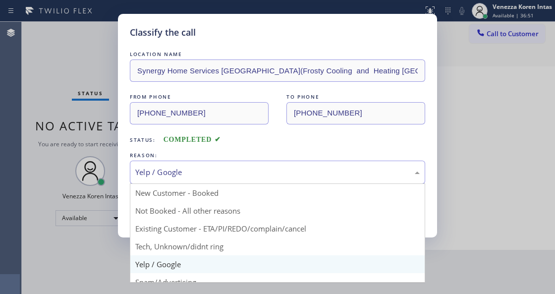
drag, startPoint x: 197, startPoint y: 170, endPoint x: 187, endPoint y: 214, distance: 45.2
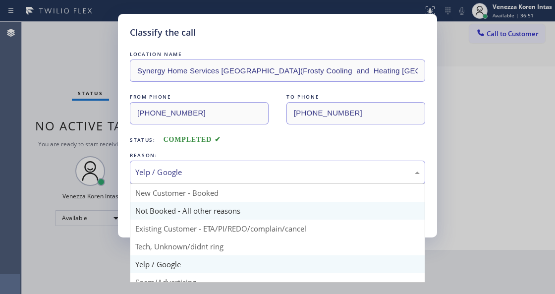
click at [197, 169] on div "Yelp / Google" at bounding box center [277, 171] width 284 height 11
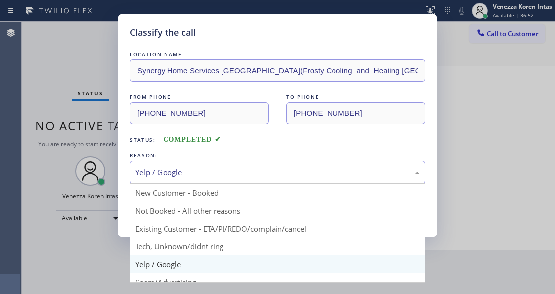
drag, startPoint x: 185, startPoint y: 250, endPoint x: 182, endPoint y: 224, distance: 25.9
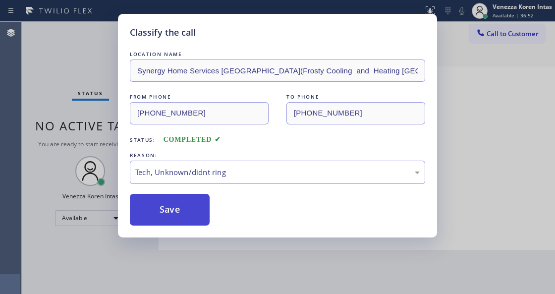
click at [182, 224] on button "Save" at bounding box center [170, 210] width 80 height 32
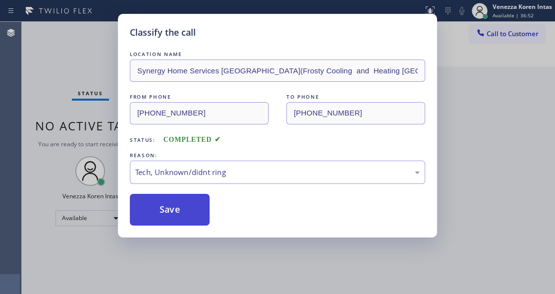
click at [187, 213] on button "Save" at bounding box center [170, 210] width 80 height 32
click at [515, 7] on div "Classify the call LOCATION NAME Synergy Home Services [GEOGRAPHIC_DATA](Frosty …" at bounding box center [277, 147] width 555 height 294
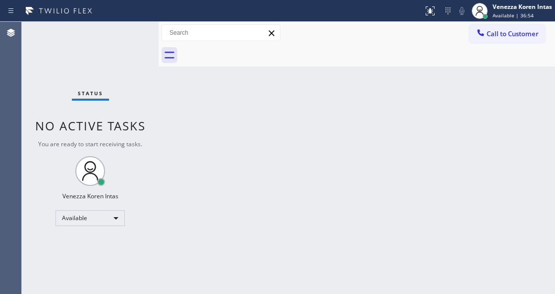
click at [202, 210] on div "Back to Dashboard Change Sender ID Customers Technicians Select a contact Outbo…" at bounding box center [356, 158] width 396 height 272
click at [487, 21] on div at bounding box center [479, 11] width 22 height 22
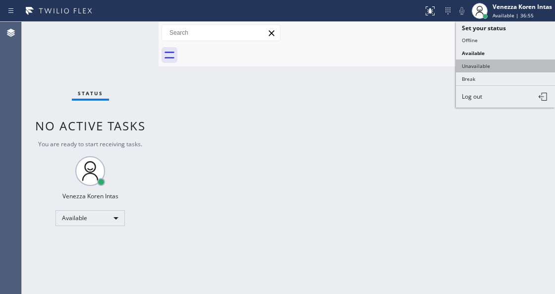
click at [492, 67] on button "Unavailable" at bounding box center [505, 65] width 99 height 13
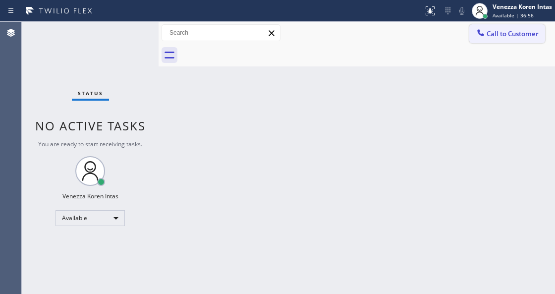
click at [509, 30] on span "Call to Customer" at bounding box center [512, 33] width 52 height 9
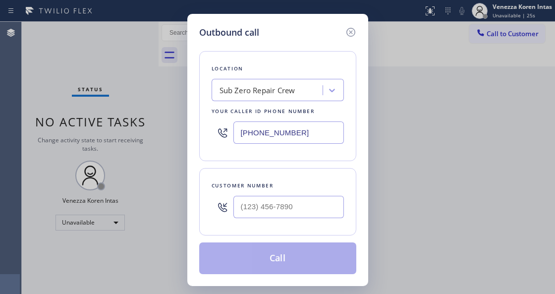
drag, startPoint x: 307, startPoint y: 139, endPoint x: 191, endPoint y: 126, distance: 116.6
click at [194, 126] on div "Outbound call Location Sub Zero Repair Crew Your caller id phone number [PHONE_…" at bounding box center [277, 150] width 181 height 272
paste input "347) 407-9102"
type input "[PHONE_NUMBER]"
click at [295, 194] on div at bounding box center [288, 207] width 110 height 32
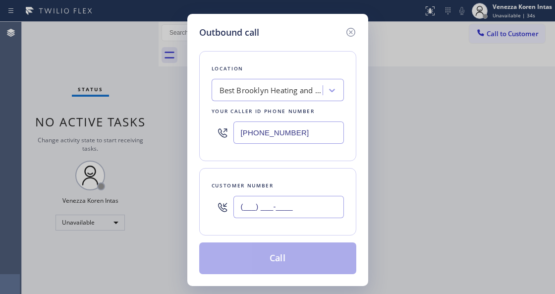
click at [295, 204] on input "(___) ___-____" at bounding box center [288, 207] width 110 height 22
paste input "646) 657-5693"
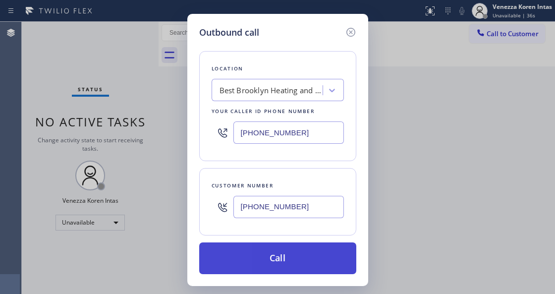
type input "[PHONE_NUMBER]"
click at [282, 247] on button "Call" at bounding box center [277, 258] width 157 height 32
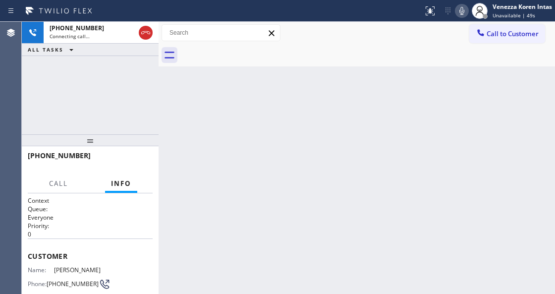
click at [284, 116] on div "Back to Dashboard Change Sender ID Customers Technicians Select a contact Outbo…" at bounding box center [356, 158] width 396 height 272
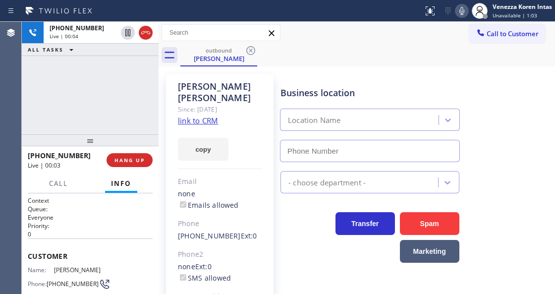
click at [163, 111] on div "[PERSON_NAME] Since: [DATE] link to CRM copy Email none Emails allowed Phone [P…" at bounding box center [219, 221] width 117 height 305
type input "[PHONE_NUMBER]"
click at [141, 108] on div "[PHONE_NUMBER] Live | 00:09 ALL TASKS ALL TASKS ACTIVE TASKS TASKS IN WRAP UP" at bounding box center [90, 78] width 137 height 112
click at [151, 114] on div "[PHONE_NUMBER] Live | 00:12 ALL TASKS ALL TASKS ACTIVE TASKS TASKS IN WRAP UP" at bounding box center [90, 78] width 137 height 112
click at [257, 103] on div "Since: [DATE]" at bounding box center [220, 108] width 84 height 11
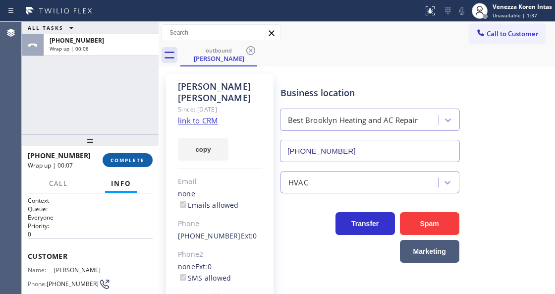
click at [129, 159] on span "COMPLETE" at bounding box center [127, 159] width 34 height 7
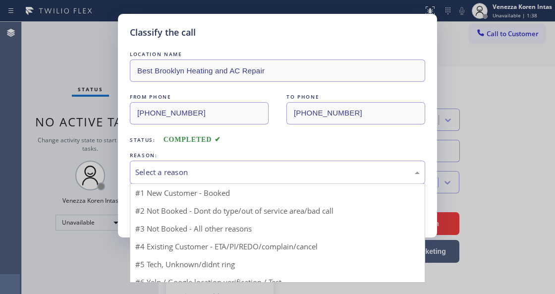
click at [216, 166] on div "Select a reason" at bounding box center [277, 171] width 295 height 23
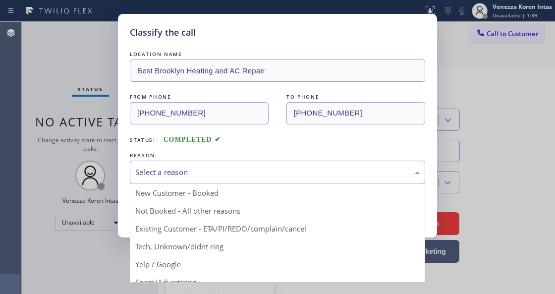
drag, startPoint x: 228, startPoint y: 228, endPoint x: 197, endPoint y: 185, distance: 53.1
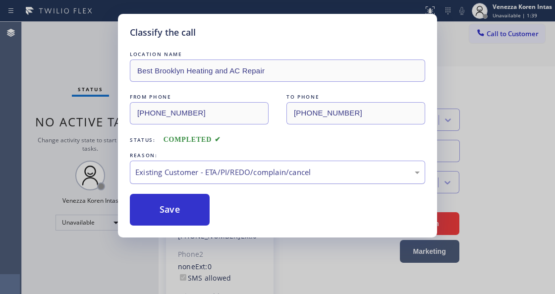
click at [188, 179] on div "Existing Customer - ETA/PI/REDO/complain/cancel" at bounding box center [277, 171] width 295 height 23
click at [200, 178] on div "Not Booked - All other reasons" at bounding box center [277, 171] width 295 height 23
click at [196, 215] on button "Save" at bounding box center [170, 210] width 80 height 32
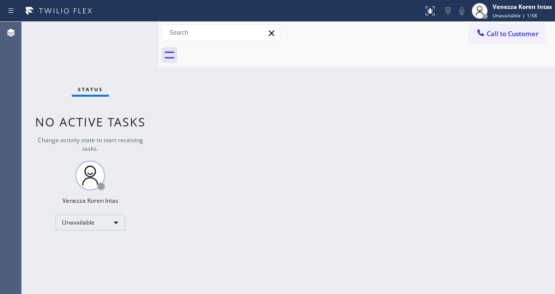
click at [162, 122] on div "Back to Dashboard Change Sender ID Customers Technicians Select a contact Outbo…" at bounding box center [356, 158] width 396 height 272
click at [113, 225] on div "Unavailable" at bounding box center [89, 222] width 69 height 16
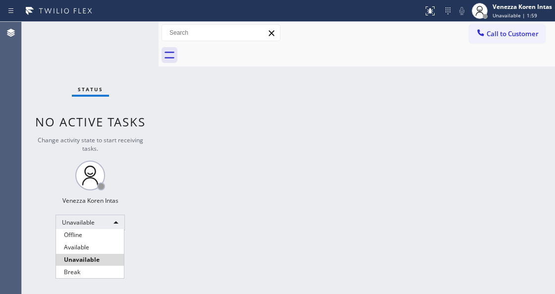
click at [93, 254] on li "Unavailable" at bounding box center [90, 260] width 68 height 12
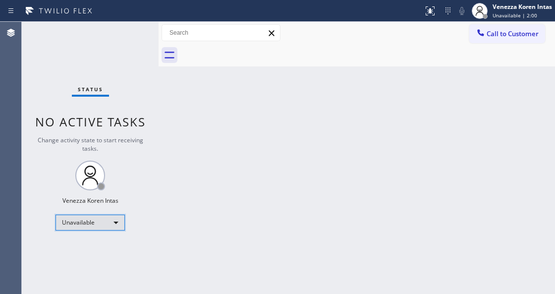
click at [108, 228] on div "Unavailable" at bounding box center [89, 222] width 69 height 16
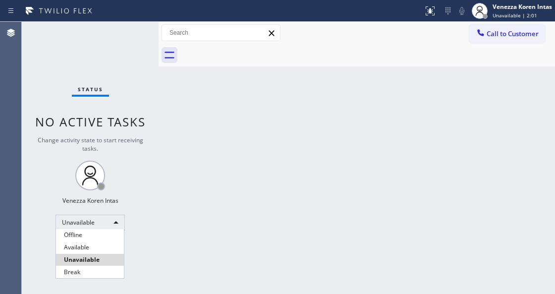
click at [111, 227] on div at bounding box center [277, 147] width 555 height 294
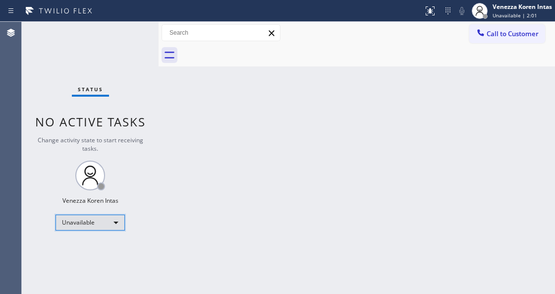
click at [110, 218] on div "Unavailable" at bounding box center [89, 222] width 69 height 16
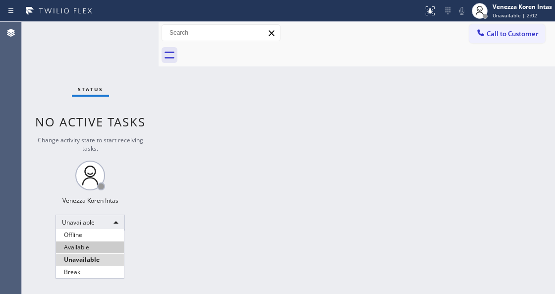
click at [97, 248] on li "Available" at bounding box center [90, 247] width 68 height 12
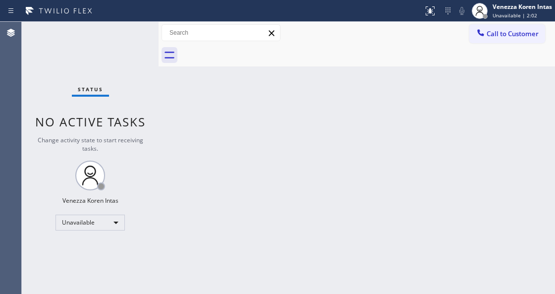
drag, startPoint x: 202, startPoint y: 191, endPoint x: 99, endPoint y: 161, distance: 106.9
click at [202, 191] on div "Back to Dashboard Change Sender ID Customers Technicians Select a contact Outbo…" at bounding box center [356, 158] width 396 height 272
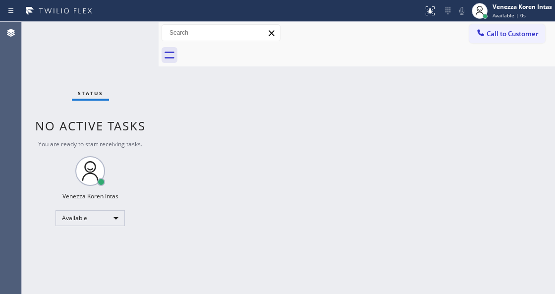
click at [81, 65] on div "Status No active tasks You are ready to start receiving tasks. Venezza Koren In…" at bounding box center [90, 158] width 137 height 272
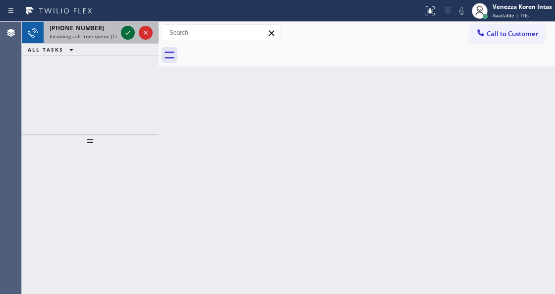
click at [127, 30] on icon at bounding box center [128, 33] width 12 height 12
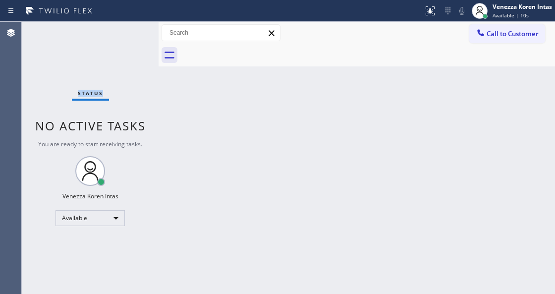
click at [127, 30] on div "Status No active tasks You are ready to start receiving tasks. Venezza Koren In…" at bounding box center [90, 158] width 137 height 272
click at [429, 11] on icon at bounding box center [430, 11] width 12 height 12
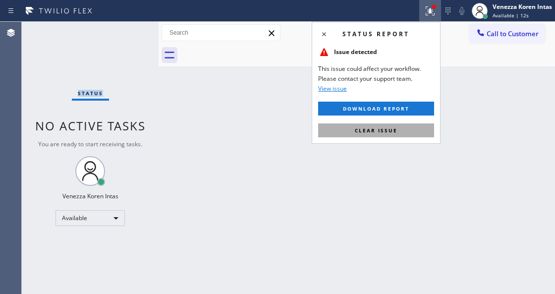
click at [385, 133] on span "Clear issue" at bounding box center [376, 130] width 43 height 7
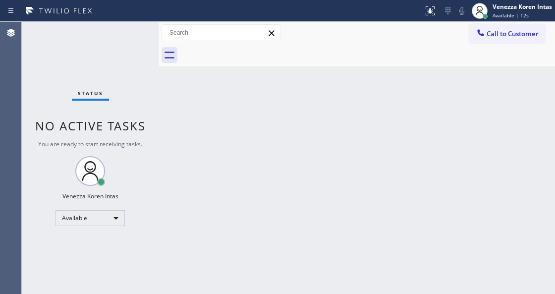
click at [276, 149] on div "Back to Dashboard Change Sender ID Customers Technicians Select a contact Outbo…" at bounding box center [356, 158] width 396 height 272
click at [49, 41] on div "Status No active tasks You are ready to start receiving tasks. Venezza Koren In…" at bounding box center [90, 158] width 137 height 272
click at [122, 42] on div "Status No active tasks You are ready to start receiving tasks. Venezza Koren In…" at bounding box center [90, 158] width 137 height 272
drag, startPoint x: 207, startPoint y: 133, endPoint x: 215, endPoint y: 130, distance: 8.2
click at [207, 134] on div "Back to Dashboard Change Sender ID Customers Technicians Select a contact Outbo…" at bounding box center [356, 158] width 396 height 272
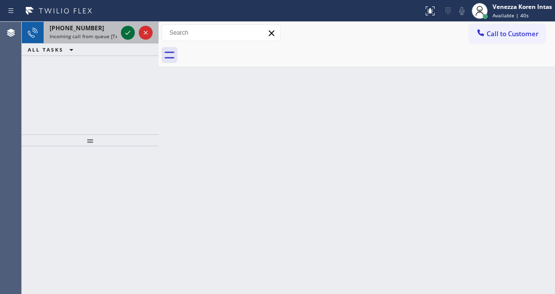
click at [127, 35] on icon at bounding box center [128, 33] width 12 height 12
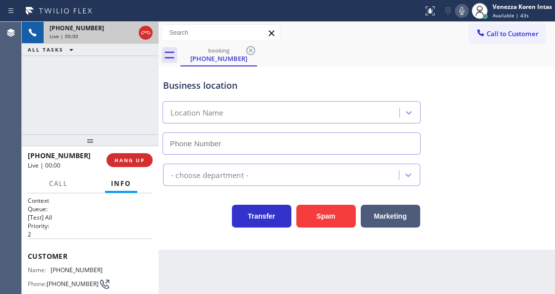
scroll to position [99, 0]
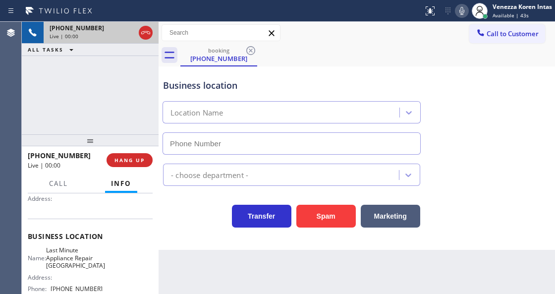
type input "[PHONE_NUMBER]"
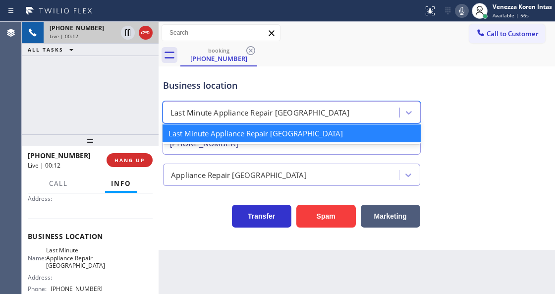
click at [168, 119] on div "Last Minute Appliance Repair [GEOGRAPHIC_DATA]" at bounding box center [282, 112] width 234 height 17
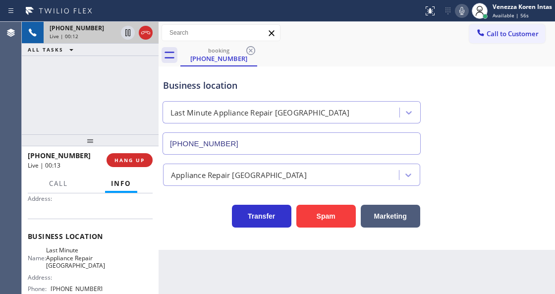
click at [327, 83] on div "Business location" at bounding box center [291, 85] width 257 height 13
click at [286, 74] on div "Business location Last Minute Appliance Repair [GEOGRAPHIC_DATA] [PHONE_NUMBER]" at bounding box center [291, 112] width 261 height 86
click at [462, 11] on icon at bounding box center [462, 11] width 12 height 12
click at [464, 11] on icon at bounding box center [462, 11] width 12 height 12
click at [471, 47] on div "booking [PHONE_NUMBER]" at bounding box center [367, 55] width 374 height 22
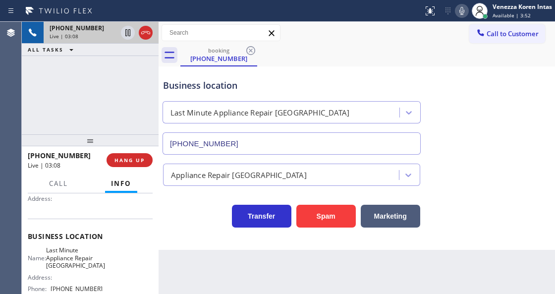
click at [463, 9] on icon at bounding box center [462, 11] width 12 height 12
drag, startPoint x: 439, startPoint y: 62, endPoint x: 464, endPoint y: 10, distance: 57.6
click at [439, 62] on div "booking [PHONE_NUMBER]" at bounding box center [367, 55] width 374 height 22
drag, startPoint x: 52, startPoint y: 249, endPoint x: 82, endPoint y: 270, distance: 37.2
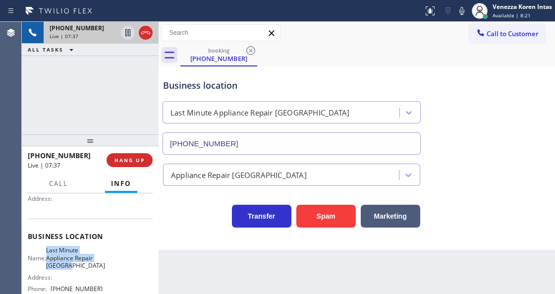
click at [82, 270] on div "Name: Last Minute Appliance Repair La Mesa Address: Phone: [PHONE_NUMBER]" at bounding box center [65, 271] width 75 height 50
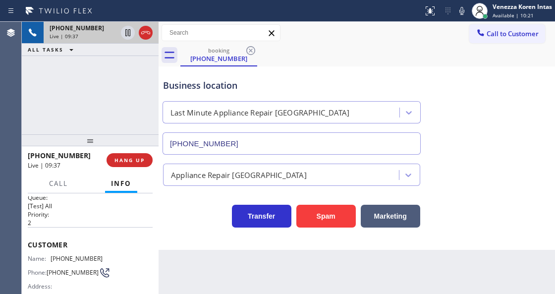
scroll to position [0, 0]
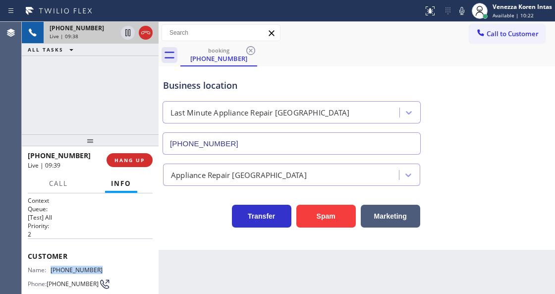
drag, startPoint x: 102, startPoint y: 266, endPoint x: 50, endPoint y: 266, distance: 52.5
click at [50, 266] on div "Name: [PHONE_NUMBER] Phone: [PHONE_NUMBER] Address:" at bounding box center [90, 285] width 125 height 39
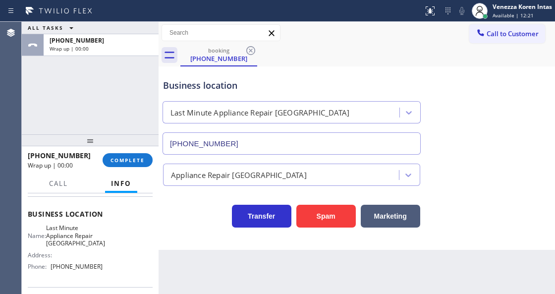
scroll to position [132, 0]
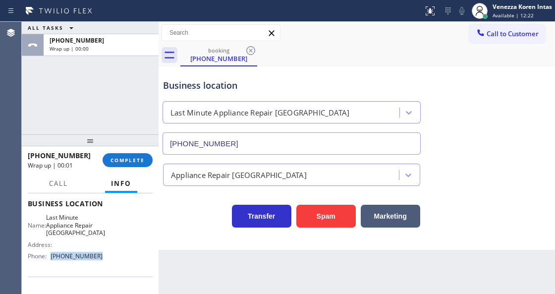
drag, startPoint x: 101, startPoint y: 255, endPoint x: 53, endPoint y: 256, distance: 48.0
click at [53, 256] on div "Name: Last Minute Appliance Repair La Mesa Address: Phone: [PHONE_NUMBER]" at bounding box center [90, 238] width 125 height 50
drag, startPoint x: 140, startPoint y: 162, endPoint x: 203, endPoint y: 163, distance: 63.4
click at [140, 162] on span "COMPLETE" at bounding box center [127, 159] width 34 height 7
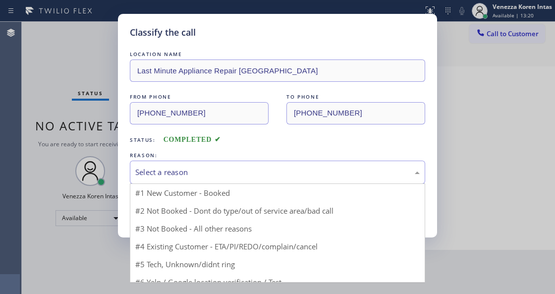
click at [207, 166] on div "Select a reason" at bounding box center [277, 171] width 295 height 23
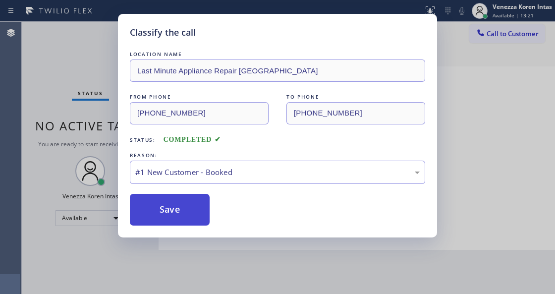
click at [186, 206] on button "Save" at bounding box center [170, 210] width 80 height 32
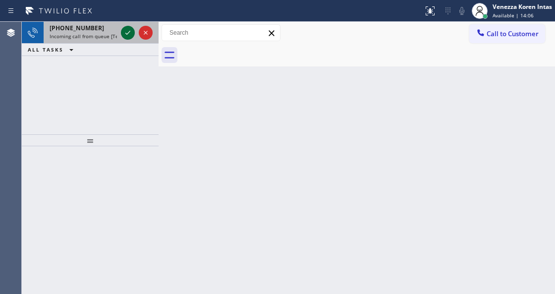
click at [129, 34] on icon at bounding box center [128, 33] width 12 height 12
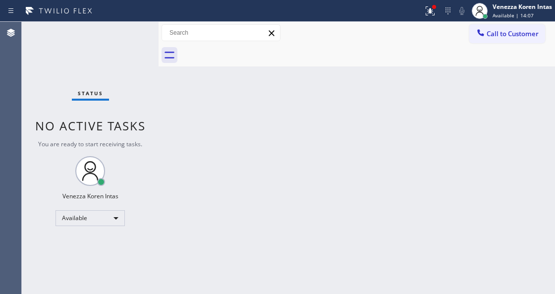
click at [129, 34] on div "Status No active tasks You are ready to start receiving tasks. Venezza Koren In…" at bounding box center [90, 158] width 137 height 272
click at [434, 12] on icon at bounding box center [430, 11] width 12 height 12
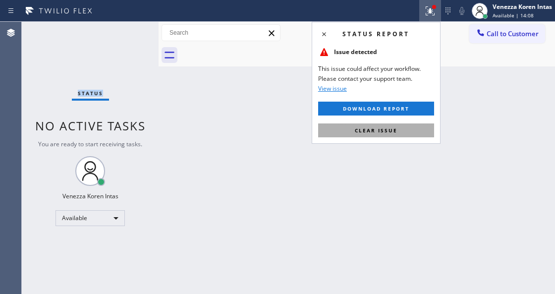
click at [390, 135] on button "Clear issue" at bounding box center [376, 130] width 116 height 14
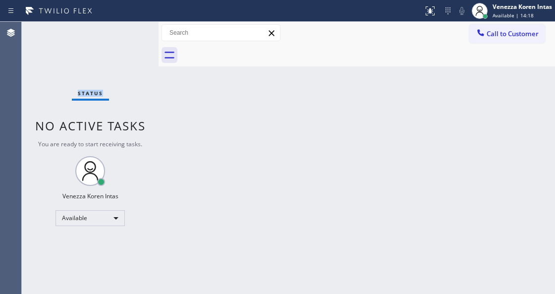
click at [166, 153] on div "Back to Dashboard Change Sender ID Customers Technicians Select a contact Outbo…" at bounding box center [356, 158] width 396 height 272
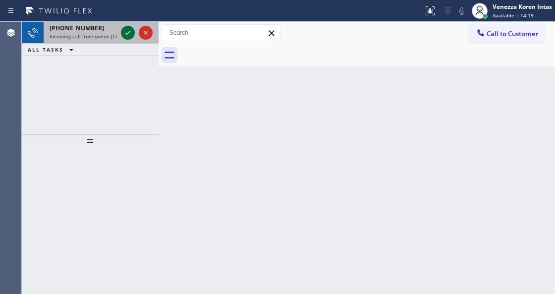
click at [126, 33] on icon at bounding box center [128, 33] width 12 height 12
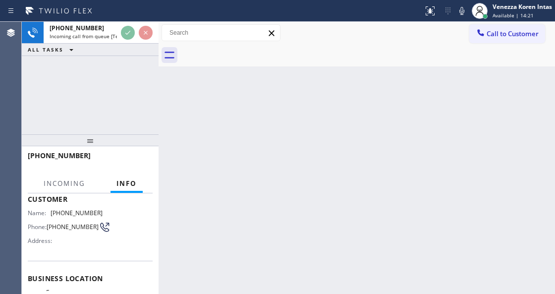
scroll to position [132, 0]
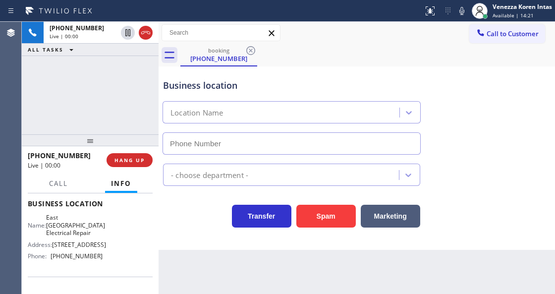
type input "[PHONE_NUMBER]"
click at [305, 100] on div "East [GEOGRAPHIC_DATA] Electrical Repair" at bounding box center [291, 110] width 262 height 26
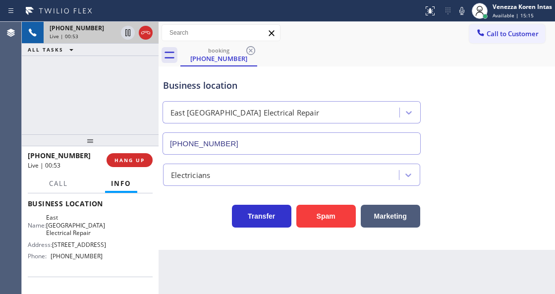
click at [152, 31] on div at bounding box center [146, 33] width 14 height 12
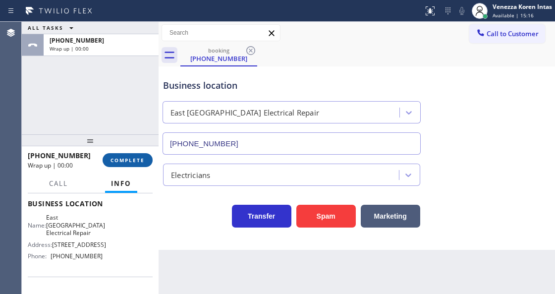
click at [130, 158] on span "COMPLETE" at bounding box center [127, 159] width 34 height 7
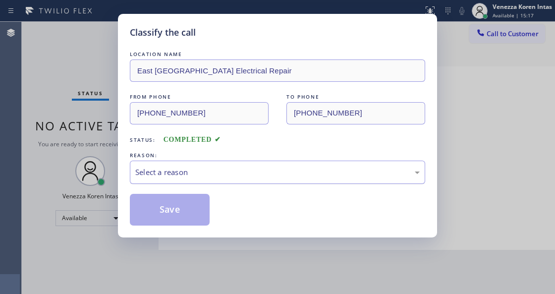
click at [206, 171] on div "Select a reason" at bounding box center [277, 171] width 284 height 11
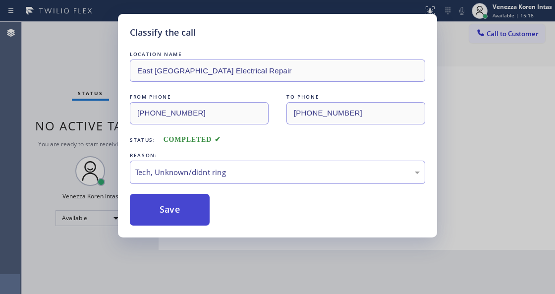
click at [193, 213] on button "Save" at bounding box center [170, 210] width 80 height 32
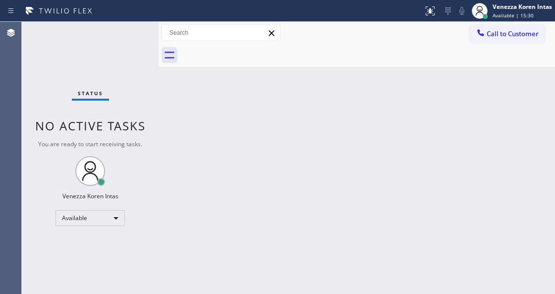
drag, startPoint x: 281, startPoint y: 159, endPoint x: 254, endPoint y: 215, distance: 62.9
click at [276, 165] on div "Back to Dashboard Change Sender ID Customers Technicians Select a contact Outbo…" at bounding box center [356, 158] width 396 height 272
drag, startPoint x: 213, startPoint y: 289, endPoint x: 212, endPoint y: 296, distance: 6.5
click at [212, 293] on html "Status report No issues detected If you experience an issue, please download th…" at bounding box center [277, 147] width 555 height 294
click at [129, 32] on div "Status No active tasks You are ready to start receiving tasks. Venezza Koren In…" at bounding box center [90, 158] width 137 height 272
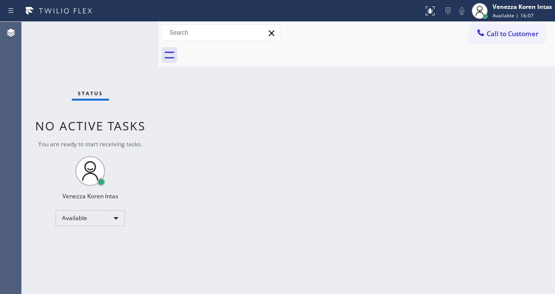
click at [129, 32] on div "Status No active tasks You are ready to start receiving tasks. Venezza Koren In…" at bounding box center [90, 158] width 137 height 272
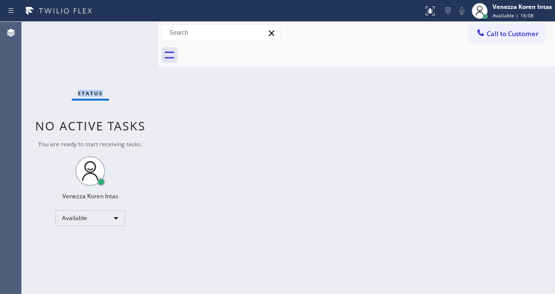
click at [129, 32] on div "Status No active tasks You are ready to start receiving tasks. Venezza Koren In…" at bounding box center [90, 158] width 137 height 272
click at [126, 57] on div "Status No active tasks You are ready to start receiving tasks. Venezza Koren In…" at bounding box center [90, 158] width 137 height 272
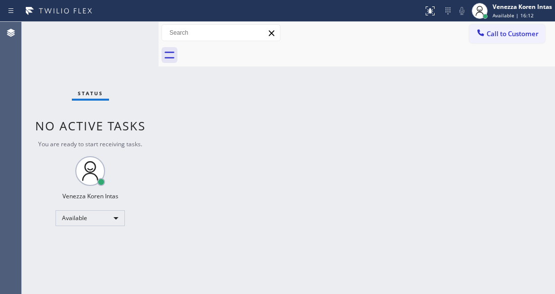
click at [120, 51] on div "Status No active tasks You are ready to start receiving tasks. Venezza Koren In…" at bounding box center [90, 158] width 137 height 272
click at [124, 40] on div "Status No active tasks You are ready to start receiving tasks. Venezza Koren In…" at bounding box center [90, 158] width 137 height 272
click at [133, 36] on div "Status No active tasks You are ready to start receiving tasks. Venezza Koren In…" at bounding box center [90, 158] width 137 height 272
click at [85, 51] on div "Status No active tasks You are ready to start receiving tasks. Venezza Koren In…" at bounding box center [90, 158] width 137 height 272
click at [127, 32] on div "Status No active tasks You are ready to start receiving tasks. Venezza Koren In…" at bounding box center [90, 158] width 137 height 272
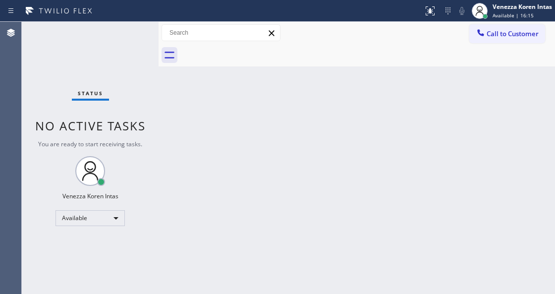
click at [127, 32] on div "Status No active tasks You are ready to start receiving tasks. Venezza Koren In…" at bounding box center [90, 158] width 137 height 272
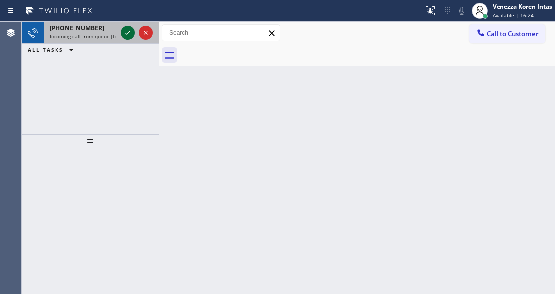
click at [125, 33] on icon at bounding box center [128, 33] width 12 height 12
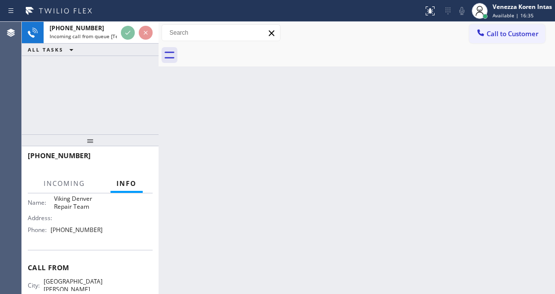
scroll to position [118, 0]
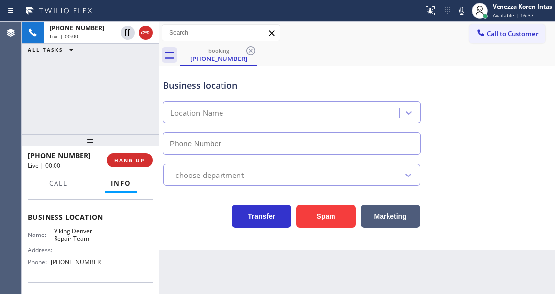
type input "[PHONE_NUMBER]"
click at [148, 97] on div "[PHONE_NUMBER] Live | 00:00 ALL TASKS ALL TASKS ACTIVE TASKS TASKS IN WRAP UP" at bounding box center [90, 78] width 137 height 112
click at [158, 240] on div at bounding box center [158, 158] width 0 height 272
click at [251, 86] on div "Business location" at bounding box center [291, 85] width 257 height 13
click at [297, 61] on div "booking [PHONE_NUMBER]" at bounding box center [367, 55] width 374 height 22
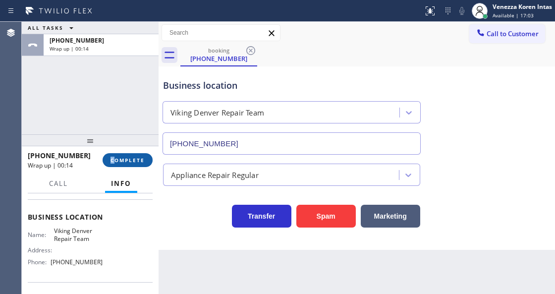
click at [115, 165] on div "[PHONE_NUMBER] Wrap up | 00:14 COMPLETE" at bounding box center [90, 160] width 125 height 26
click at [115, 165] on button "COMPLETE" at bounding box center [128, 160] width 50 height 14
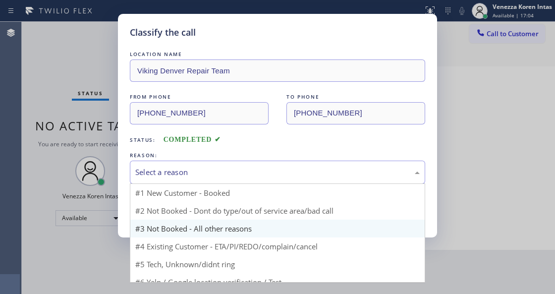
drag, startPoint x: 249, startPoint y: 171, endPoint x: 226, endPoint y: 223, distance: 56.8
click at [246, 173] on div "Select a reason" at bounding box center [277, 171] width 284 height 11
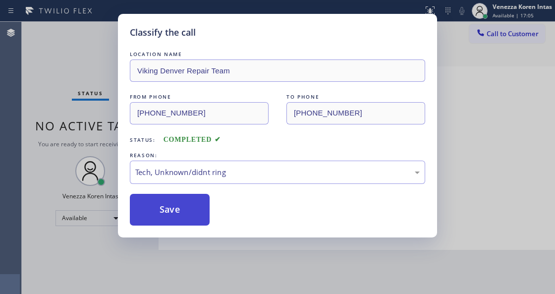
click at [183, 212] on button "Save" at bounding box center [170, 210] width 80 height 32
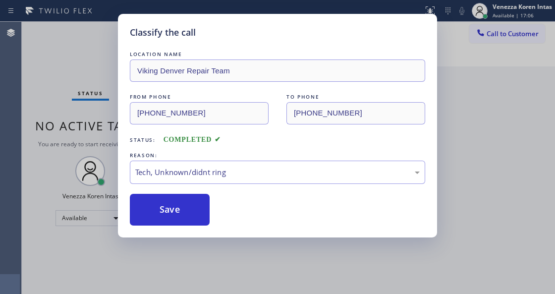
click at [199, 288] on div "Classify the call LOCATION NAME Viking Denver Repair Team FROM PHONE [PHONE_NUM…" at bounding box center [277, 147] width 555 height 294
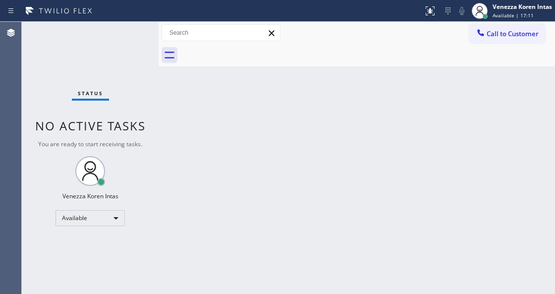
click at [127, 70] on div "Status No active tasks You are ready to start receiving tasks. Venezza Koren In…" at bounding box center [90, 158] width 137 height 272
click at [133, 47] on div "Status No active tasks You are ready to start receiving tasks. Venezza Koren In…" at bounding box center [90, 158] width 137 height 272
click at [131, 51] on div "Status No active tasks You are ready to start receiving tasks. Venezza Koren In…" at bounding box center [90, 158] width 137 height 272
click at [134, 47] on div "Status No active tasks You are ready to start receiving tasks. Venezza Koren In…" at bounding box center [90, 158] width 137 height 272
click at [135, 43] on div "Status No active tasks You are ready to start receiving tasks. Venezza Koren In…" at bounding box center [90, 158] width 137 height 272
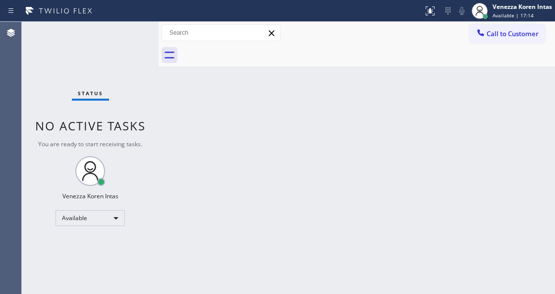
click at [130, 40] on div "Status No active tasks You are ready to start receiving tasks. Venezza Koren In…" at bounding box center [90, 158] width 137 height 272
click at [307, 220] on div "Back to Dashboard Change Sender ID Customers Technicians Select a contact Outbo…" at bounding box center [356, 158] width 396 height 272
click at [191, 147] on div "Back to Dashboard Change Sender ID Customers Technicians Select a contact Outbo…" at bounding box center [356, 158] width 396 height 272
drag, startPoint x: 136, startPoint y: 72, endPoint x: 139, endPoint y: 53, distance: 19.0
click at [136, 71] on div "Status No active tasks You are ready to start receiving tasks. Venezza Koren In…" at bounding box center [90, 158] width 137 height 272
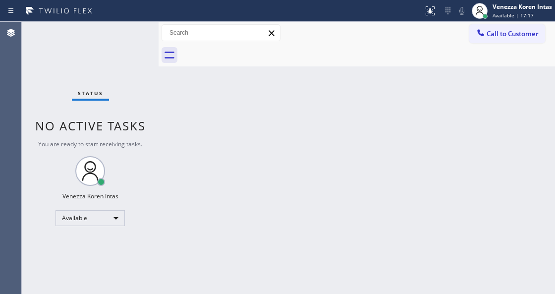
click at [140, 52] on div "Status No active tasks You are ready to start receiving tasks. Venezza Koren In…" at bounding box center [90, 158] width 137 height 272
click at [138, 42] on div "Status No active tasks You are ready to start receiving tasks. Venezza Koren In…" at bounding box center [90, 158] width 137 height 272
drag, startPoint x: 150, startPoint y: 35, endPoint x: 145, endPoint y: 39, distance: 5.6
click at [150, 36] on div "Status No active tasks You are ready to start receiving tasks. Venezza Koren In…" at bounding box center [90, 158] width 137 height 272
click at [141, 35] on div "Status No active tasks You are ready to start receiving tasks. Venezza Koren In…" at bounding box center [90, 158] width 137 height 272
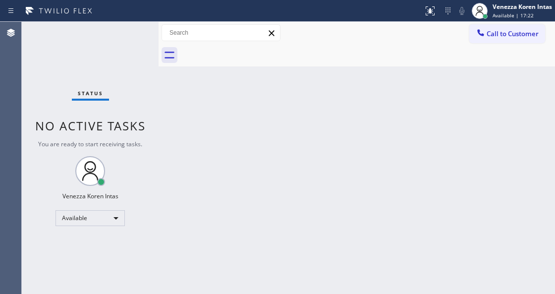
click at [227, 185] on div "Back to Dashboard Change Sender ID Customers Technicians Select a contact Outbo…" at bounding box center [356, 158] width 396 height 272
click at [230, 184] on div "Back to Dashboard Change Sender ID Customers Technicians Select a contact Outbo…" at bounding box center [356, 158] width 396 height 272
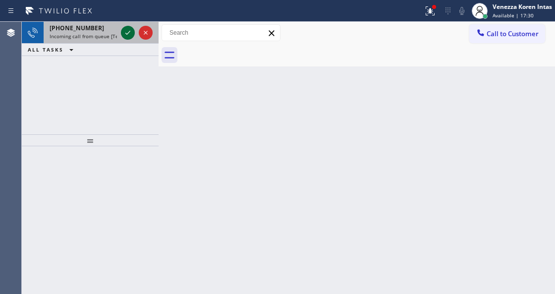
click at [127, 33] on icon at bounding box center [128, 33] width 12 height 12
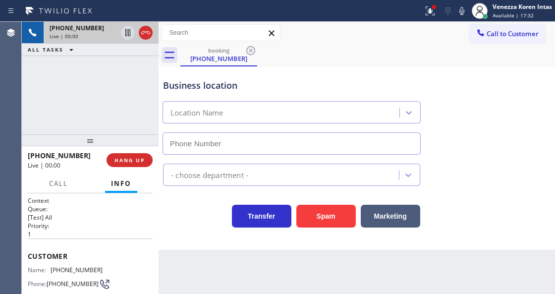
scroll to position [66, 0]
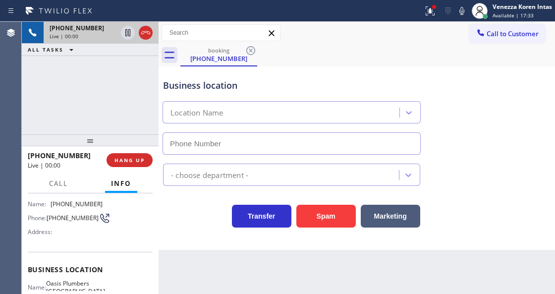
type input "[PHONE_NUMBER]"
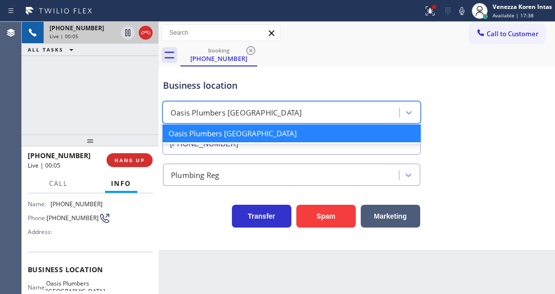
click at [222, 116] on div "Oasis Plumbers [GEOGRAPHIC_DATA]" at bounding box center [235, 112] width 131 height 11
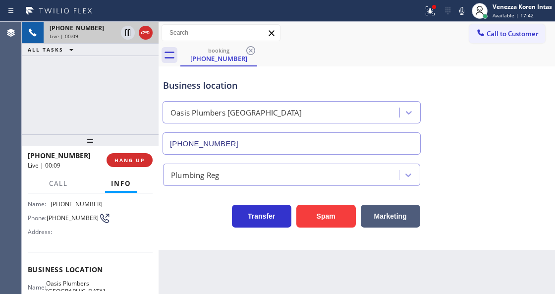
click at [136, 62] on div "[PHONE_NUMBER] Live | 00:09 ALL TASKS ALL TASKS ACTIVE TASKS TASKS IN WRAP UP" at bounding box center [90, 78] width 137 height 112
click at [148, 113] on div "[PHONE_NUMBER] Live | 01:35 ALL TASKS ALL TASKS ACTIVE TASKS TASKS IN WRAP UP" at bounding box center [90, 78] width 137 height 112
click at [365, 79] on div "Business location" at bounding box center [291, 85] width 257 height 13
click at [422, 5] on div at bounding box center [430, 11] width 22 height 12
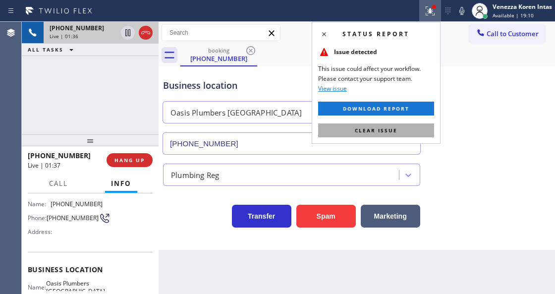
click at [422, 134] on button "Clear issue" at bounding box center [376, 130] width 116 height 14
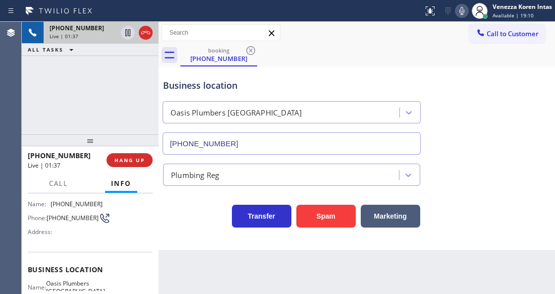
click at [465, 9] on icon at bounding box center [462, 11] width 12 height 12
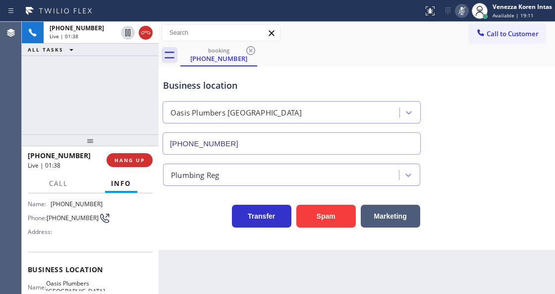
drag, startPoint x: 126, startPoint y: 33, endPoint x: 211, endPoint y: 170, distance: 161.6
click at [126, 33] on icon at bounding box center [128, 33] width 12 height 12
click at [458, 17] on button at bounding box center [462, 11] width 14 height 14
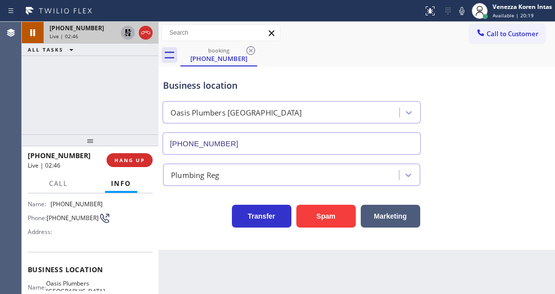
click at [128, 34] on icon at bounding box center [127, 32] width 7 height 7
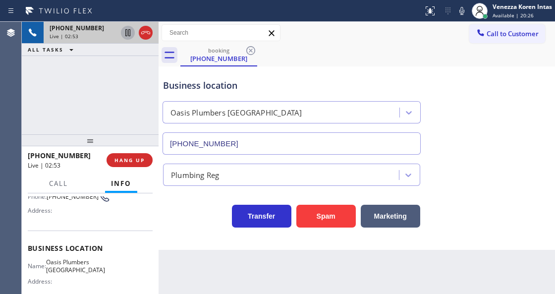
scroll to position [99, 0]
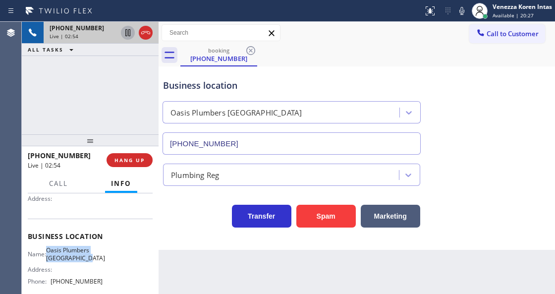
drag, startPoint x: 52, startPoint y: 247, endPoint x: 104, endPoint y: 259, distance: 53.4
click at [104, 259] on div "Name: [GEOGRAPHIC_DATA] Address: Phone: [PHONE_NUMBER]" at bounding box center [90, 267] width 125 height 43
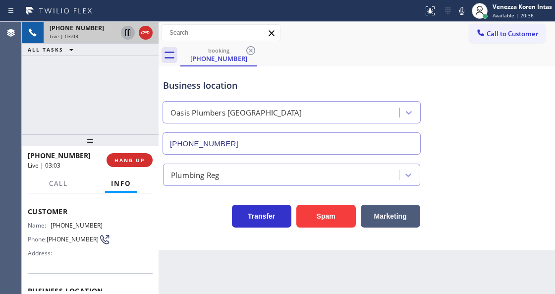
scroll to position [33, 0]
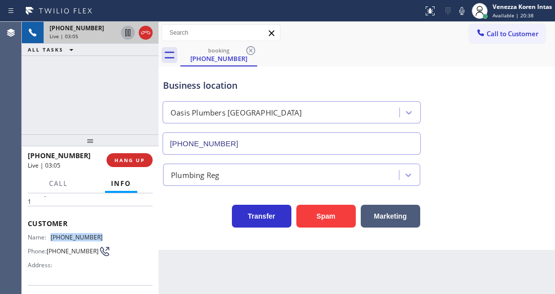
drag, startPoint x: 103, startPoint y: 231, endPoint x: 52, endPoint y: 231, distance: 51.5
click at [52, 233] on div "Name: [PHONE_NUMBER] Phone: [PHONE_NUMBER] Address:" at bounding box center [90, 252] width 125 height 39
drag, startPoint x: 335, startPoint y: 77, endPoint x: 359, endPoint y: 18, distance: 62.9
click at [335, 76] on div "Business location [GEOGRAPHIC_DATA] [PHONE_NUMBER]" at bounding box center [291, 112] width 261 height 86
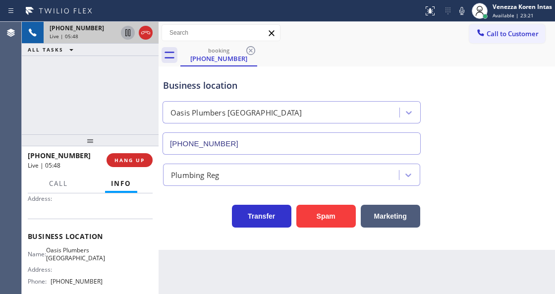
scroll to position [132, 0]
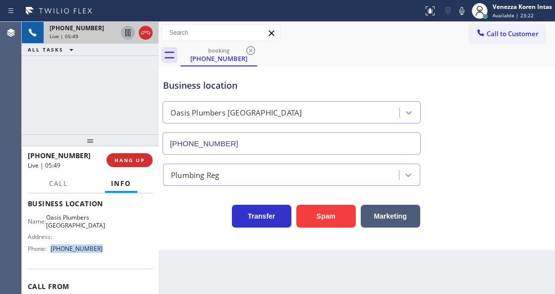
drag, startPoint x: 101, startPoint y: 248, endPoint x: 52, endPoint y: 249, distance: 48.5
click at [52, 249] on div "Name: [GEOGRAPHIC_DATA] Address: Phone: [PHONE_NUMBER]" at bounding box center [90, 234] width 125 height 43
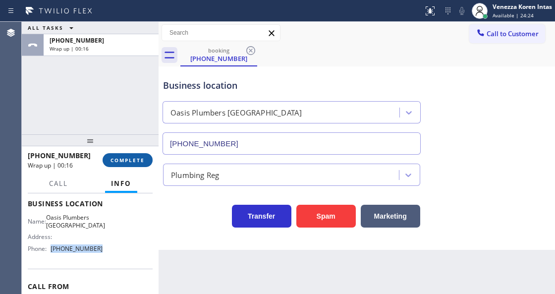
click at [134, 164] on button "COMPLETE" at bounding box center [128, 160] width 50 height 14
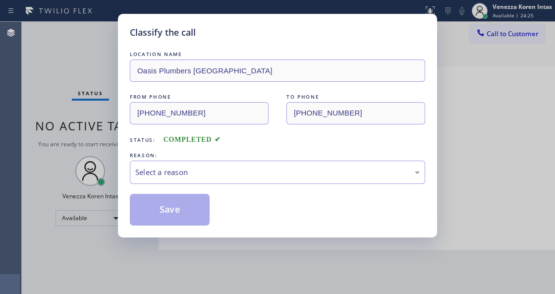
click at [206, 177] on div "Select a reason" at bounding box center [277, 171] width 284 height 11
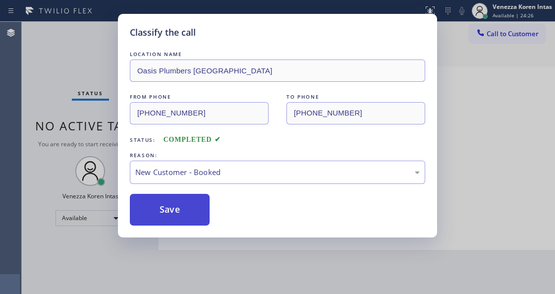
click at [196, 214] on button "Save" at bounding box center [170, 210] width 80 height 32
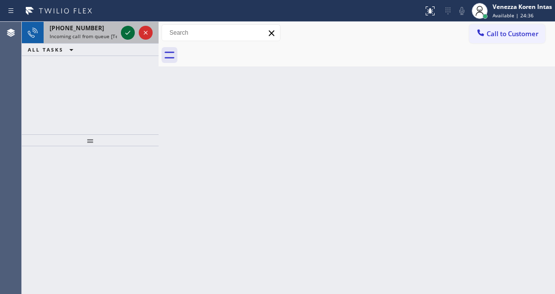
click at [131, 34] on icon at bounding box center [128, 33] width 12 height 12
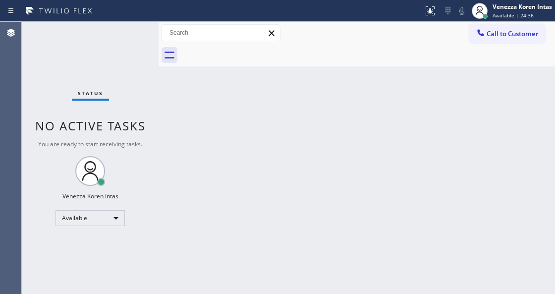
click at [131, 34] on div "Status No active tasks You are ready to start receiving tasks. Venezza Koren In…" at bounding box center [90, 158] width 137 height 272
drag, startPoint x: 435, startPoint y: 5, endPoint x: 440, endPoint y: 73, distance: 68.5
click at [435, 6] on div at bounding box center [434, 7] width 6 height 6
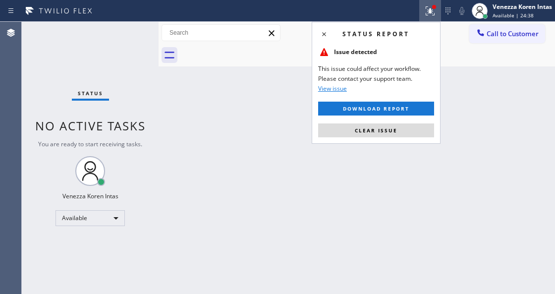
drag, startPoint x: 412, startPoint y: 134, endPoint x: 425, endPoint y: 146, distance: 17.9
click at [412, 134] on button "Clear issue" at bounding box center [376, 130] width 116 height 14
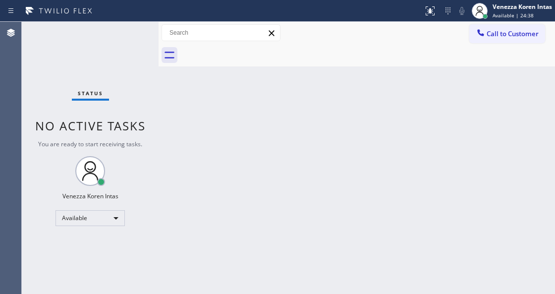
click at [430, 147] on div "Back to Dashboard Change Sender ID Customers Technicians Select a contact Outbo…" at bounding box center [356, 158] width 396 height 272
click at [124, 52] on div "Status No active tasks You are ready to start receiving tasks. Venezza Koren In…" at bounding box center [90, 158] width 137 height 272
click at [127, 41] on div "Status No active tasks You are ready to start receiving tasks. Venezza Koren In…" at bounding box center [90, 158] width 137 height 272
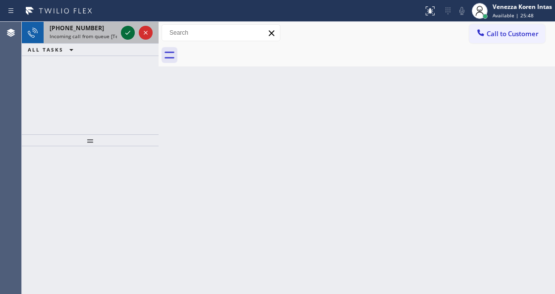
click at [131, 30] on icon at bounding box center [128, 33] width 12 height 12
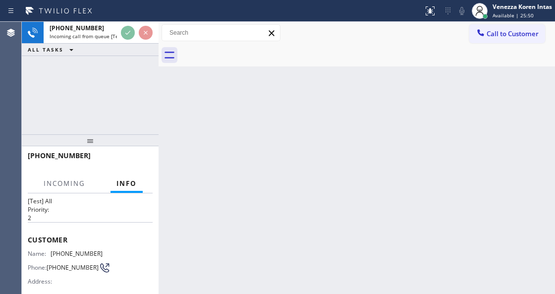
scroll to position [99, 0]
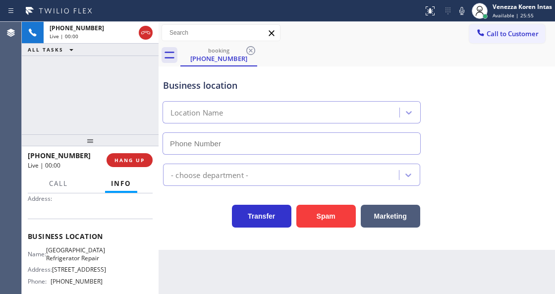
type input "[PHONE_NUMBER]"
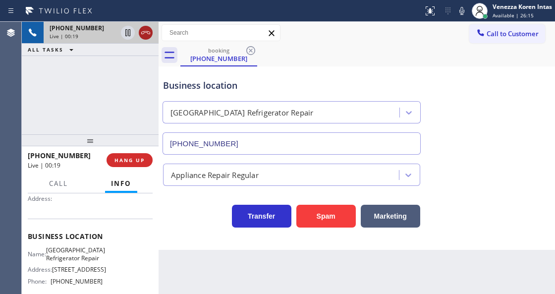
click at [144, 36] on icon at bounding box center [146, 33] width 12 height 12
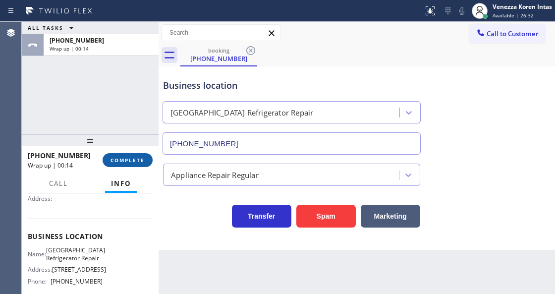
click at [120, 157] on span "COMPLETE" at bounding box center [127, 159] width 34 height 7
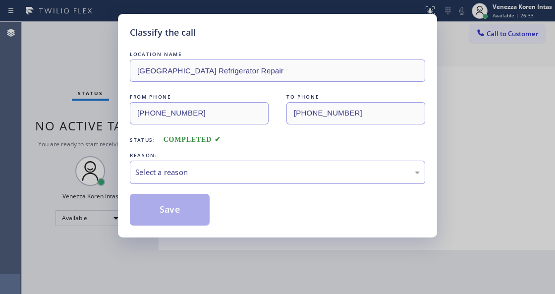
click at [215, 174] on div "Select a reason" at bounding box center [277, 171] width 284 height 11
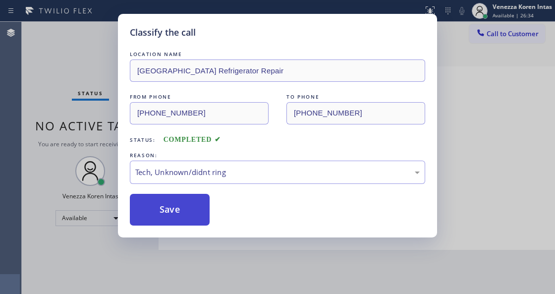
click at [183, 205] on button "Save" at bounding box center [170, 210] width 80 height 32
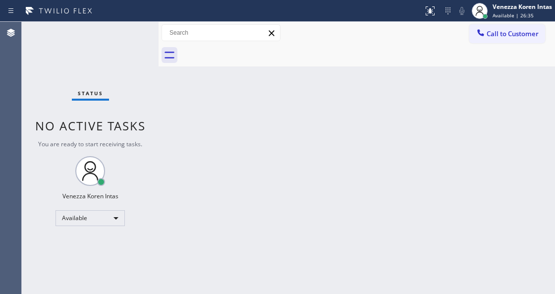
drag, startPoint x: 142, startPoint y: 24, endPoint x: 134, endPoint y: 45, distance: 22.1
click at [141, 24] on div "Status No active tasks You are ready to start receiving tasks. Venezza Koren In…" at bounding box center [90, 158] width 137 height 272
click at [134, 45] on div "Status No active tasks You are ready to start receiving tasks. Venezza Koren In…" at bounding box center [90, 158] width 137 height 272
click at [126, 37] on div "Status No active tasks You are ready to start receiving tasks. Venezza Koren In…" at bounding box center [90, 158] width 137 height 272
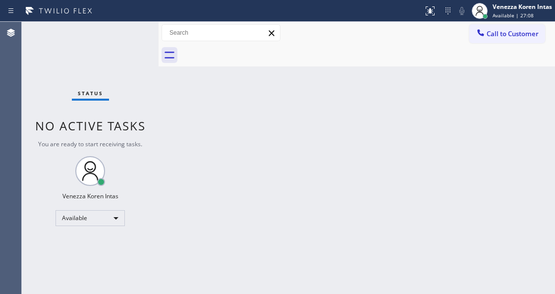
click at [126, 36] on div "Status No active tasks You are ready to start receiving tasks. Venezza Koren In…" at bounding box center [90, 158] width 137 height 272
click at [128, 38] on div "Status No active tasks You are ready to start receiving tasks. Venezza Koren In…" at bounding box center [90, 158] width 137 height 272
click at [138, 46] on div "Status No active tasks You are ready to start receiving tasks. Venezza Koren In…" at bounding box center [90, 158] width 137 height 272
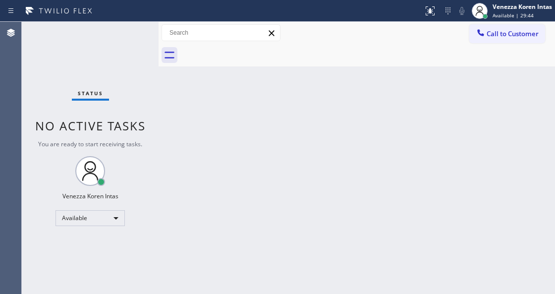
click at [138, 42] on div "Status No active tasks You are ready to start receiving tasks. Venezza Koren In…" at bounding box center [90, 158] width 137 height 272
click at [121, 32] on div "Status No active tasks You are ready to start receiving tasks. Venezza Koren In…" at bounding box center [90, 158] width 137 height 272
click at [128, 31] on div "Status No active tasks You are ready to start receiving tasks. Venezza Koren In…" at bounding box center [90, 158] width 137 height 272
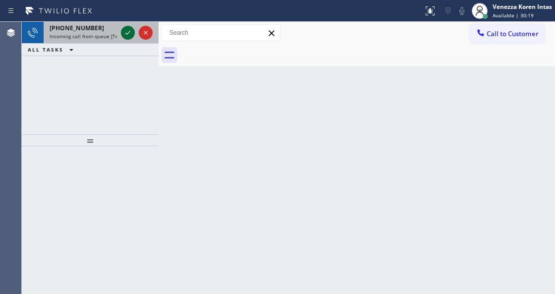
click at [130, 27] on icon at bounding box center [128, 33] width 12 height 12
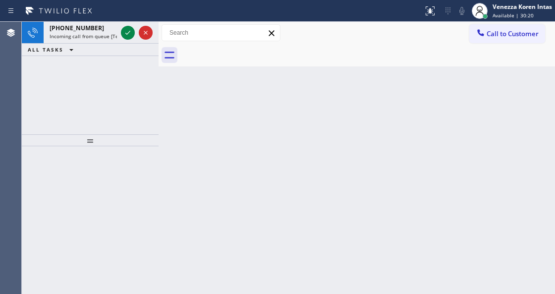
click at [130, 27] on icon at bounding box center [128, 33] width 12 height 12
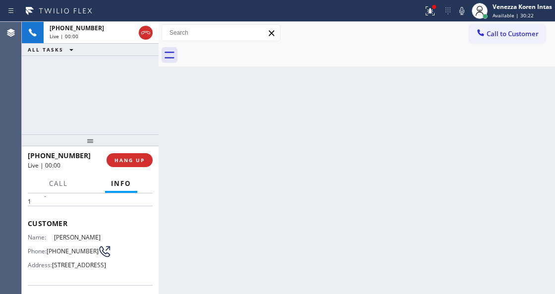
scroll to position [132, 0]
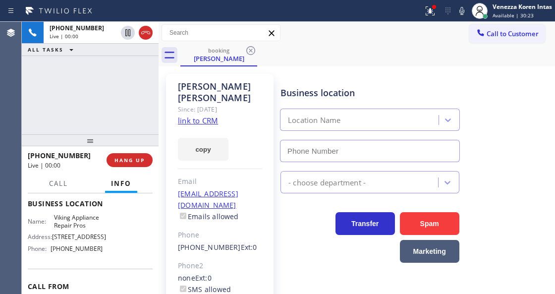
type input "[PHONE_NUMBER]"
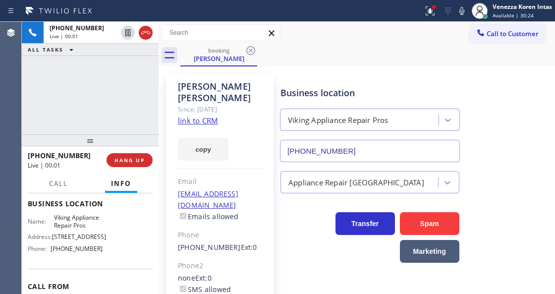
click at [192, 115] on link "link to CRM" at bounding box center [198, 120] width 40 height 10
click at [429, 10] on icon at bounding box center [429, 10] width 9 height 9
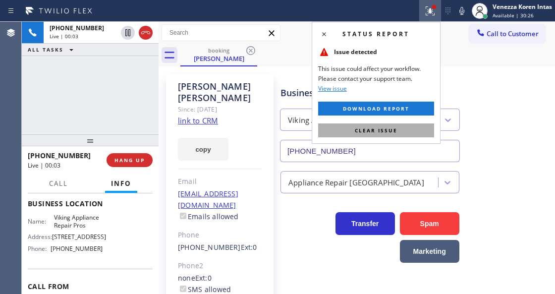
click at [393, 128] on span "Clear issue" at bounding box center [376, 130] width 43 height 7
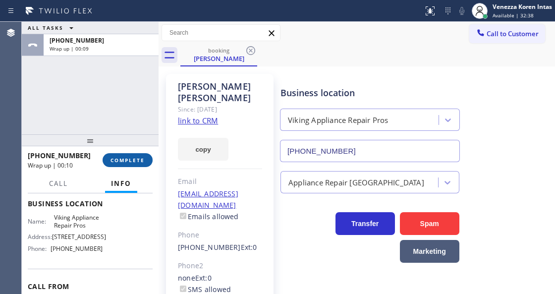
click at [134, 158] on span "COMPLETE" at bounding box center [127, 159] width 34 height 7
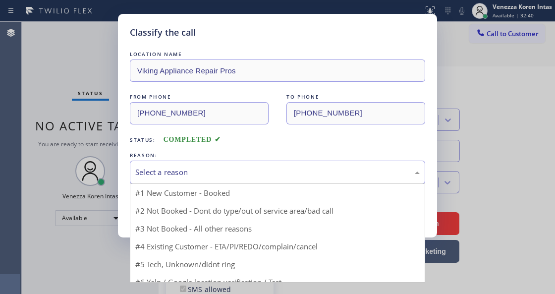
click at [215, 170] on div "Select a reason" at bounding box center [277, 171] width 284 height 11
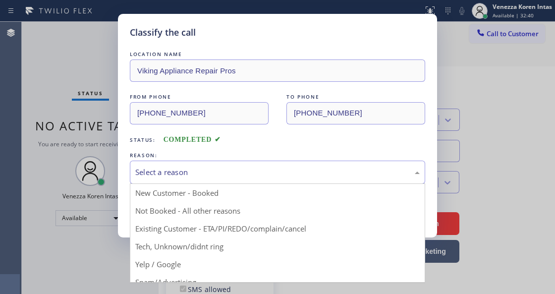
click at [215, 170] on div "Select a reason" at bounding box center [277, 171] width 284 height 11
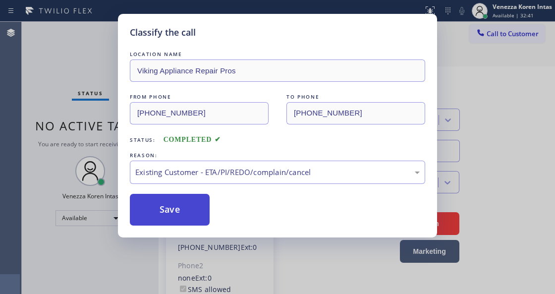
click at [206, 210] on button "Save" at bounding box center [170, 210] width 80 height 32
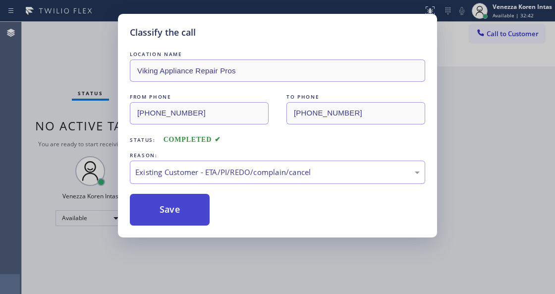
click at [206, 210] on button "Save" at bounding box center [170, 210] width 80 height 32
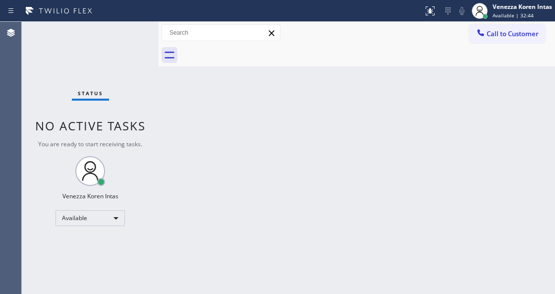
click at [131, 40] on div "Status No active tasks You are ready to start receiving tasks. Venezza Koren In…" at bounding box center [90, 158] width 137 height 272
click at [125, 34] on div "Status No active tasks You are ready to start receiving tasks. Venezza Koren In…" at bounding box center [90, 158] width 137 height 272
click at [123, 40] on div "Status No active tasks You are ready to start receiving tasks. Venezza Koren In…" at bounding box center [90, 158] width 137 height 272
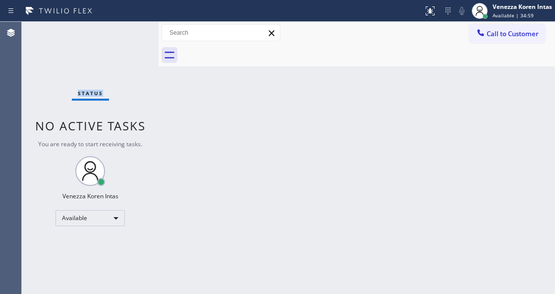
click at [122, 40] on div "Status No active tasks You are ready to start receiving tasks. Venezza Koren In…" at bounding box center [90, 158] width 137 height 272
click at [127, 29] on div "Status No active tasks You are ready to start receiving tasks. Venezza Koren In…" at bounding box center [90, 158] width 137 height 272
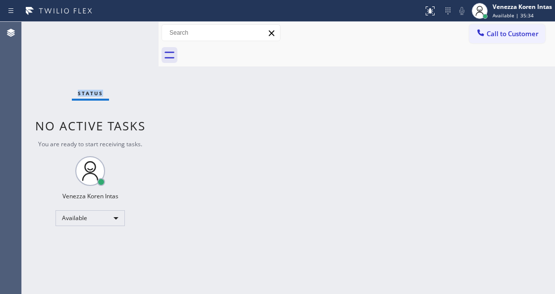
click at [135, 43] on div "Status No active tasks You are ready to start receiving tasks. Venezza Koren In…" at bounding box center [90, 158] width 137 height 272
click at [136, 40] on div "Status No active tasks You are ready to start receiving tasks. Venezza Koren In…" at bounding box center [90, 158] width 137 height 272
click at [130, 37] on div "Status No active tasks You are ready to start receiving tasks. Venezza Koren In…" at bounding box center [90, 158] width 137 height 272
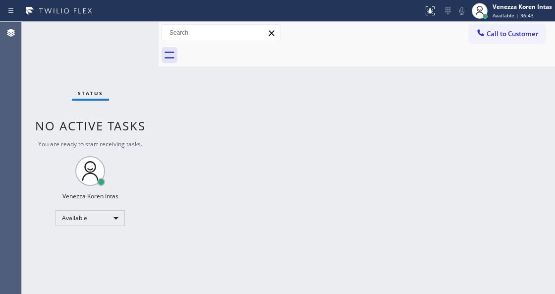
click at [130, 37] on div "Status No active tasks You are ready to start receiving tasks. Venezza Koren In…" at bounding box center [90, 158] width 137 height 272
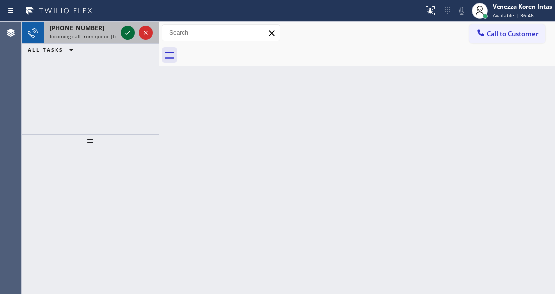
click at [123, 32] on icon at bounding box center [128, 33] width 12 height 12
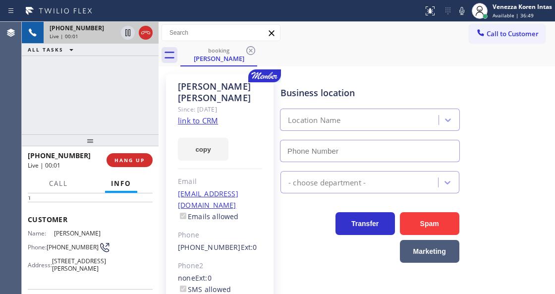
scroll to position [66, 0]
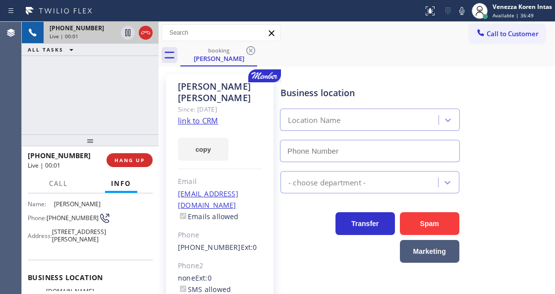
type input "[PHONE_NUMBER]"
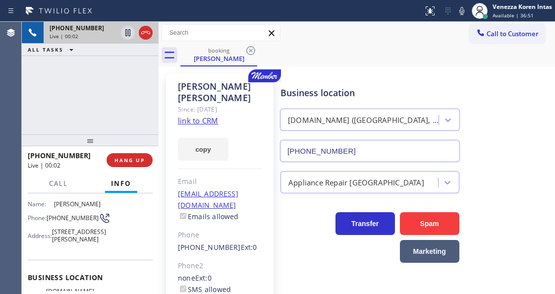
click at [205, 115] on link "link to CRM" at bounding box center [198, 120] width 40 height 10
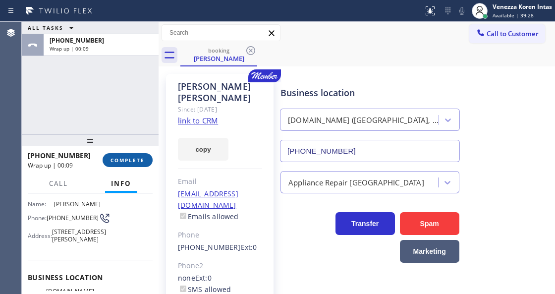
click at [140, 157] on span "COMPLETE" at bounding box center [127, 159] width 34 height 7
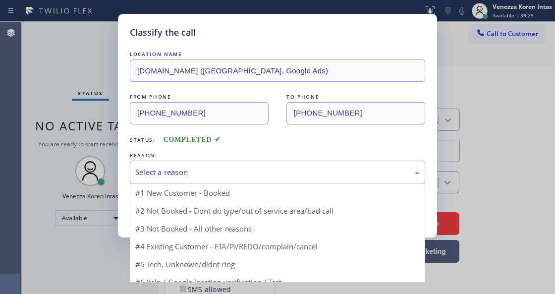
click at [225, 170] on div "Select a reason" at bounding box center [277, 171] width 284 height 11
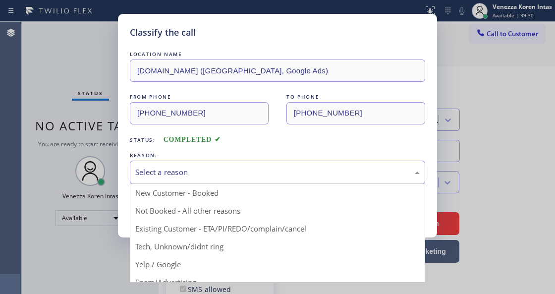
drag, startPoint x: 250, startPoint y: 225, endPoint x: 243, endPoint y: 224, distance: 7.0
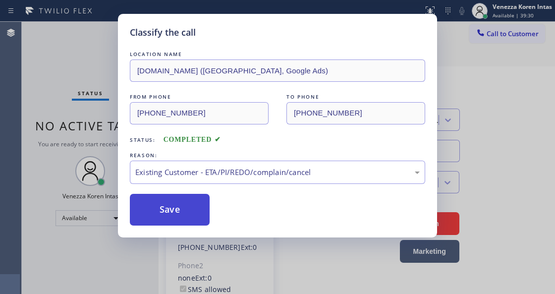
click at [182, 202] on button "Save" at bounding box center [170, 210] width 80 height 32
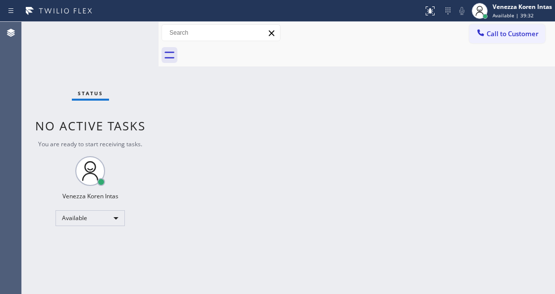
click at [147, 38] on div "Status No active tasks You are ready to start receiving tasks. Venezza Koren In…" at bounding box center [90, 158] width 137 height 272
click at [136, 38] on div "Status No active tasks You are ready to start receiving tasks. Venezza Koren In…" at bounding box center [90, 158] width 137 height 272
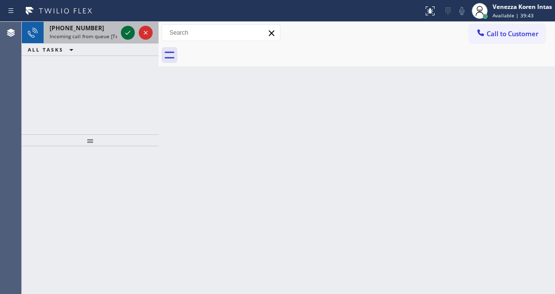
click at [127, 34] on icon at bounding box center [128, 33] width 12 height 12
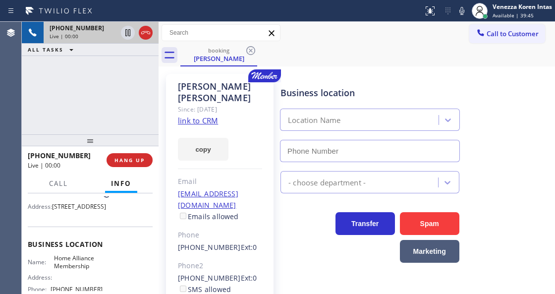
scroll to position [99, 0]
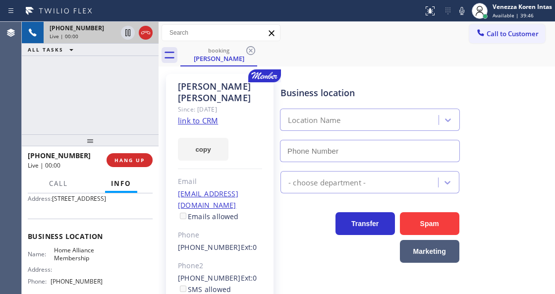
type input "[PHONE_NUMBER]"
click at [210, 115] on link "link to CRM" at bounding box center [198, 120] width 40 height 10
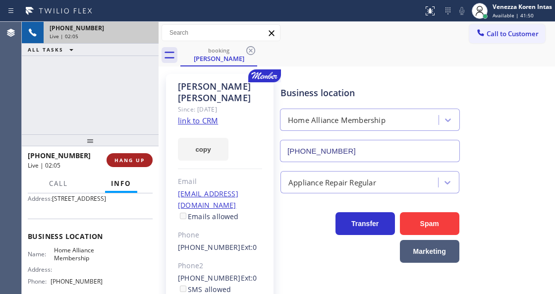
click at [132, 162] on span "HANG UP" at bounding box center [129, 159] width 30 height 7
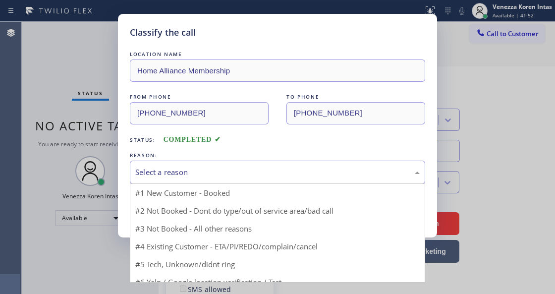
click at [224, 179] on div "Select a reason" at bounding box center [277, 171] width 295 height 23
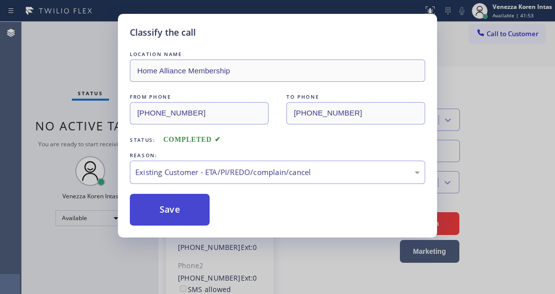
click at [196, 215] on button "Save" at bounding box center [170, 210] width 80 height 32
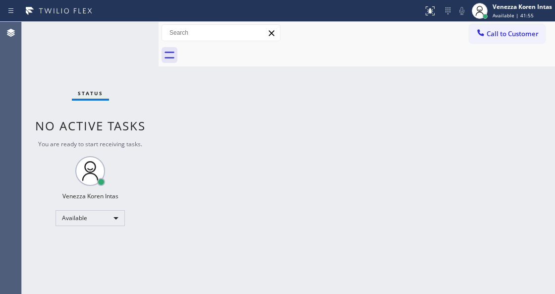
click at [139, 38] on div "Status No active tasks You are ready to start receiving tasks. Venezza Koren In…" at bounding box center [90, 158] width 137 height 272
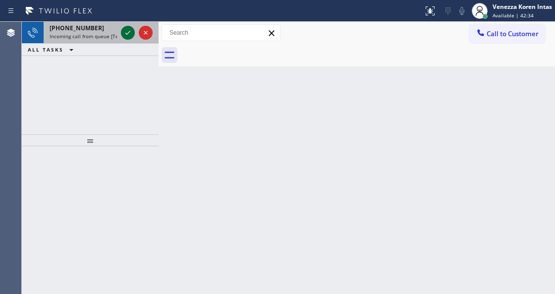
drag, startPoint x: 128, startPoint y: 31, endPoint x: 131, endPoint y: 36, distance: 5.6
click at [131, 36] on icon at bounding box center [128, 33] width 12 height 12
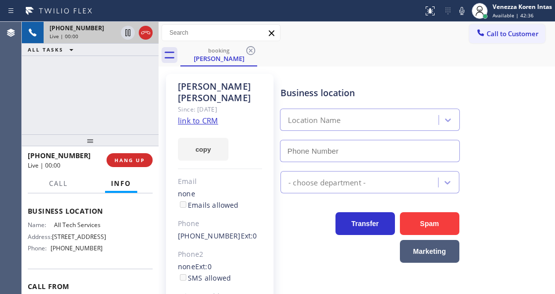
scroll to position [132, 0]
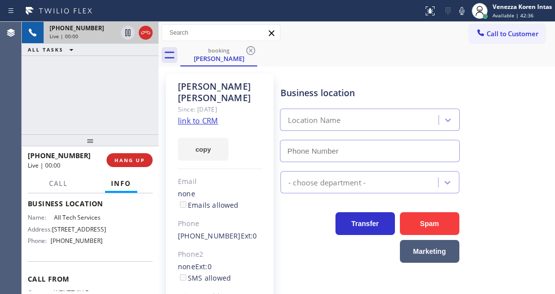
type input "[PHONE_NUMBER]"
click at [199, 115] on link "link to CRM" at bounding box center [198, 120] width 40 height 10
click at [74, 178] on div "Call Info" at bounding box center [90, 184] width 125 height 20
click at [68, 181] on button "Call" at bounding box center [58, 183] width 31 height 19
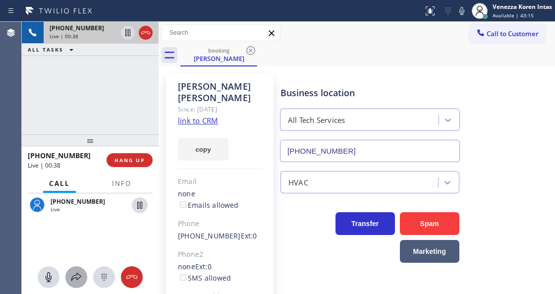
click at [75, 278] on icon at bounding box center [76, 277] width 12 height 12
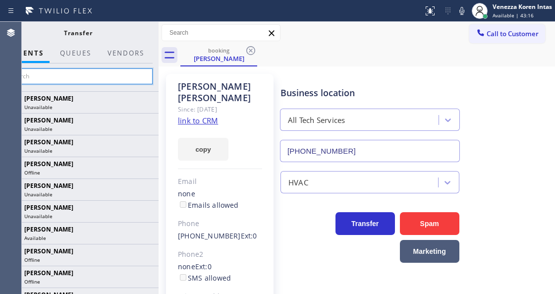
click at [101, 75] on input "text" at bounding box center [77, 76] width 149 height 16
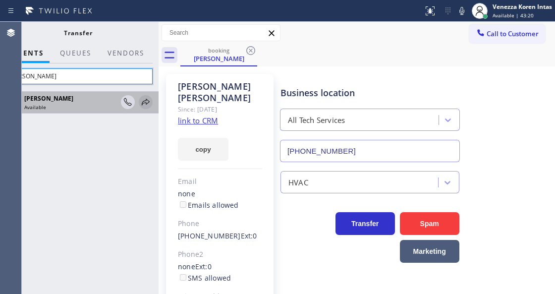
type input "[PERSON_NAME]"
click at [146, 102] on icon at bounding box center [146, 102] width 12 height 12
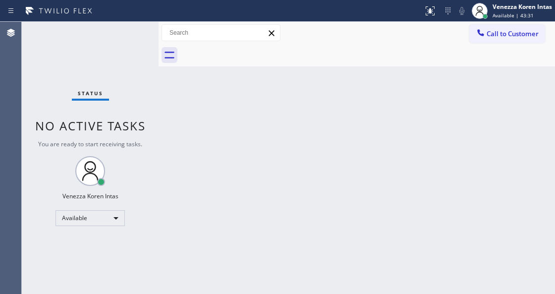
click at [137, 33] on div "Status No active tasks You are ready to start receiving tasks. Venezza Koren In…" at bounding box center [90, 158] width 137 height 272
click at [127, 32] on div "Status No active tasks You are ready to start receiving tasks. Venezza Koren In…" at bounding box center [90, 158] width 137 height 272
click at [99, 215] on div "Available" at bounding box center [89, 218] width 69 height 16
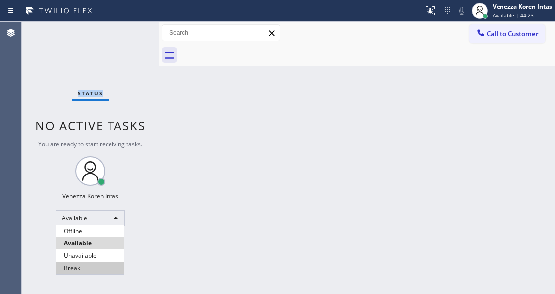
click at [98, 264] on li "Break" at bounding box center [90, 268] width 68 height 12
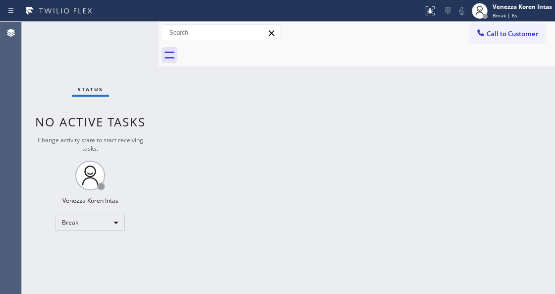
click at [142, 87] on div "Status No active tasks Change activity state to start receiving tasks. Venezza …" at bounding box center [90, 158] width 137 height 272
click at [257, 78] on div "Back to Dashboard Change Sender ID Customers Technicians Select a contact Outbo…" at bounding box center [356, 158] width 396 height 272
click at [130, 13] on div at bounding box center [211, 11] width 415 height 16
click at [124, 33] on div "Status No active tasks Change activity state to start receiving tasks. Venezza …" at bounding box center [90, 158] width 137 height 272
click at [126, 52] on div "Status No active tasks Change activity state to start receiving tasks. Venezza …" at bounding box center [90, 158] width 137 height 272
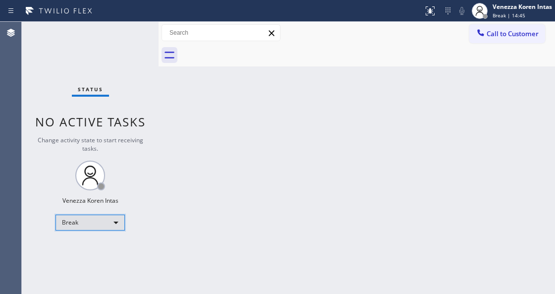
click at [94, 220] on div "Break" at bounding box center [89, 222] width 69 height 16
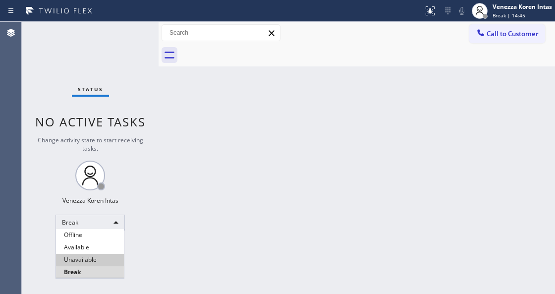
click at [95, 254] on li "Unavailable" at bounding box center [90, 260] width 68 height 12
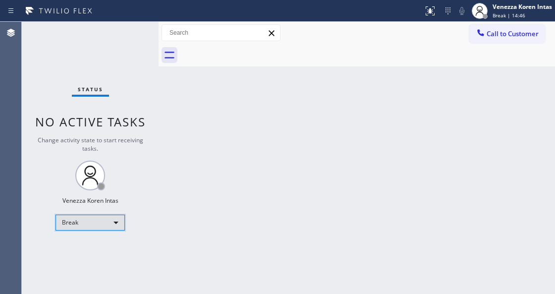
click at [100, 225] on div "Break" at bounding box center [89, 222] width 69 height 16
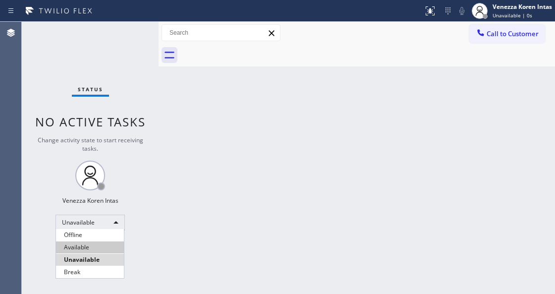
click at [96, 246] on li "Available" at bounding box center [90, 247] width 68 height 12
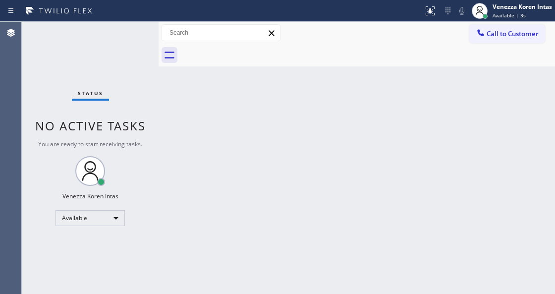
click at [105, 100] on div "Status" at bounding box center [90, 95] width 37 height 11
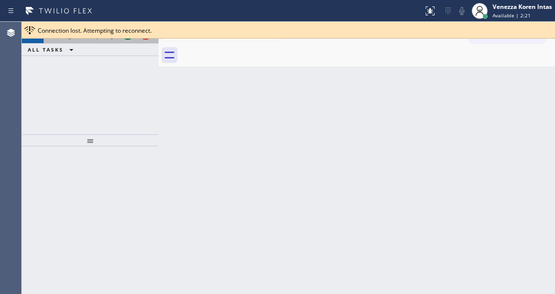
click at [127, 39] on button at bounding box center [128, 33] width 14 height 14
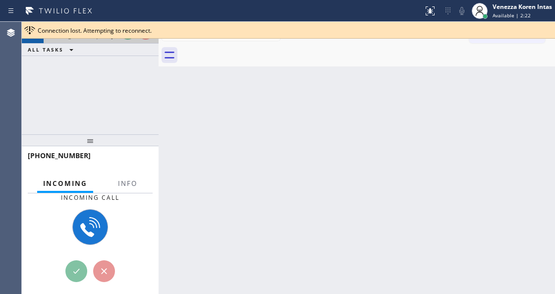
click at [127, 35] on div "Connection lost. Attempting to reconnect." at bounding box center [288, 30] width 533 height 17
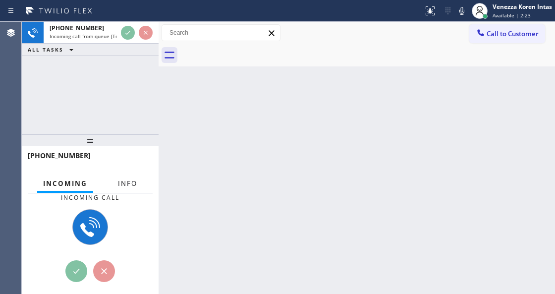
click at [130, 181] on span "Info" at bounding box center [127, 183] width 19 height 9
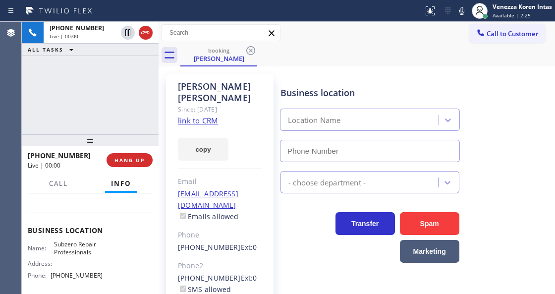
type input "[PHONE_NUMBER]"
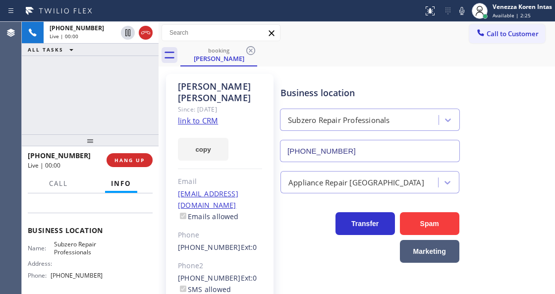
scroll to position [132, 0]
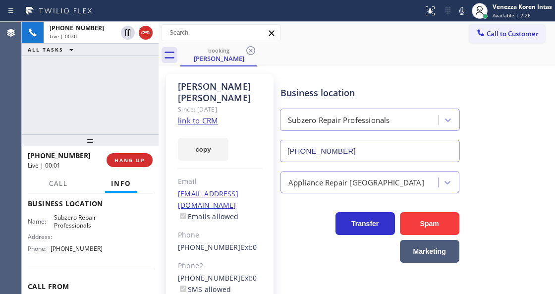
click at [212, 115] on link "link to CRM" at bounding box center [198, 120] width 40 height 10
click at [463, 12] on icon at bounding box center [462, 11] width 12 height 12
click at [464, 11] on icon at bounding box center [462, 11] width 12 height 12
drag, startPoint x: 464, startPoint y: 12, endPoint x: 421, endPoint y: 66, distance: 68.4
click at [464, 12] on icon at bounding box center [462, 11] width 12 height 12
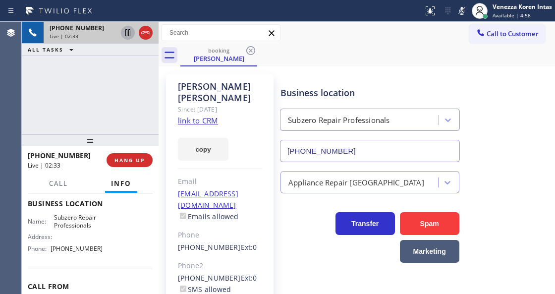
click at [129, 32] on icon at bounding box center [127, 32] width 5 height 7
click at [456, 10] on icon at bounding box center [462, 11] width 12 height 12
click at [132, 33] on icon at bounding box center [128, 33] width 12 height 12
click at [464, 7] on icon at bounding box center [462, 11] width 12 height 12
click at [462, 13] on icon at bounding box center [462, 11] width 12 height 12
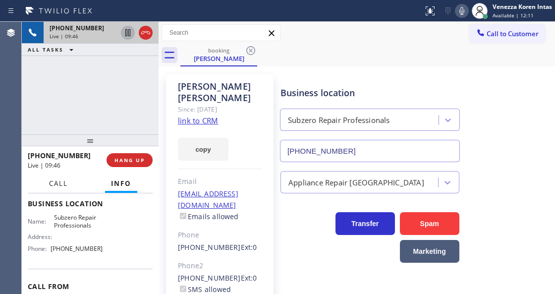
click at [62, 184] on span "Call" at bounding box center [58, 183] width 19 height 9
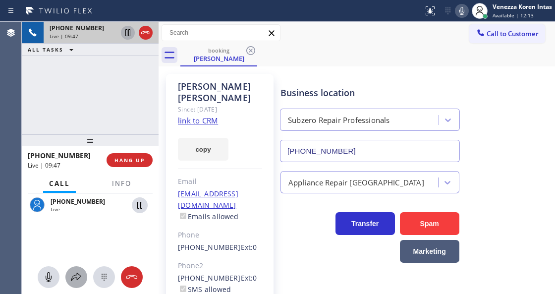
click at [70, 277] on div at bounding box center [76, 277] width 22 height 12
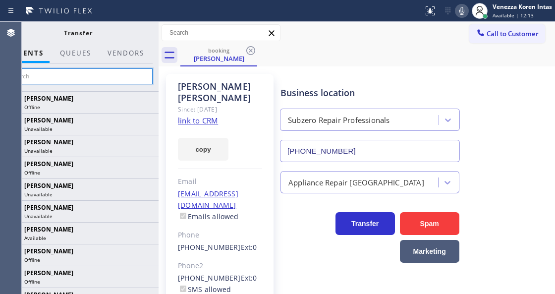
click at [120, 82] on input "text" at bounding box center [77, 76] width 149 height 16
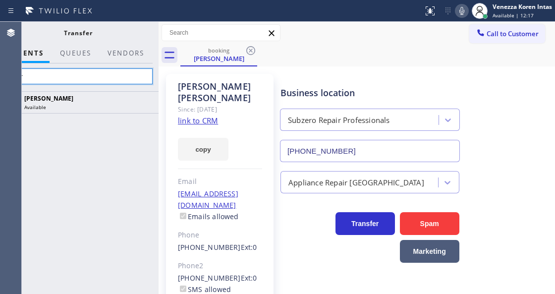
type input "amir"
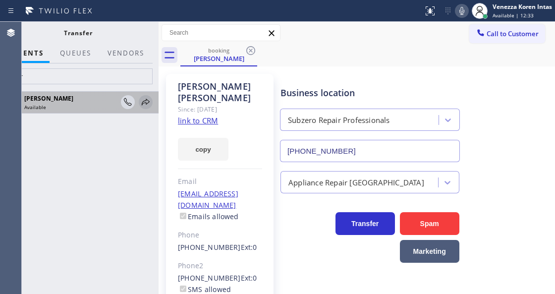
click at [147, 104] on icon at bounding box center [146, 102] width 12 height 12
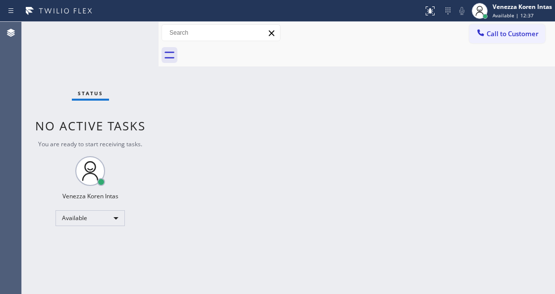
drag, startPoint x: 349, startPoint y: 199, endPoint x: 271, endPoint y: 216, distance: 79.1
click at [335, 204] on div "Back to Dashboard Change Sender ID Customers Technicians Select a contact Outbo…" at bounding box center [356, 158] width 396 height 272
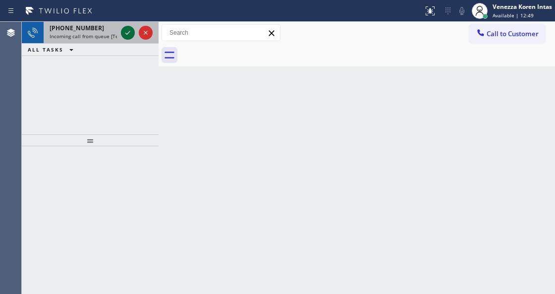
click at [127, 33] on icon at bounding box center [128, 33] width 12 height 12
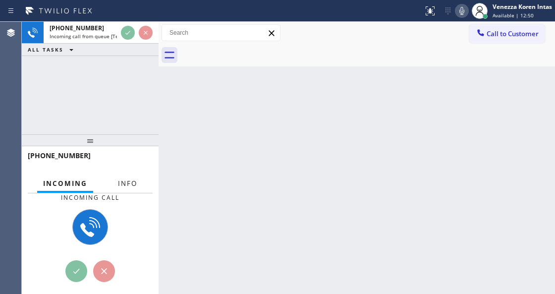
drag, startPoint x: 132, startPoint y: 183, endPoint x: 129, endPoint y: 238, distance: 54.5
click at [132, 184] on span "Info" at bounding box center [127, 183] width 19 height 9
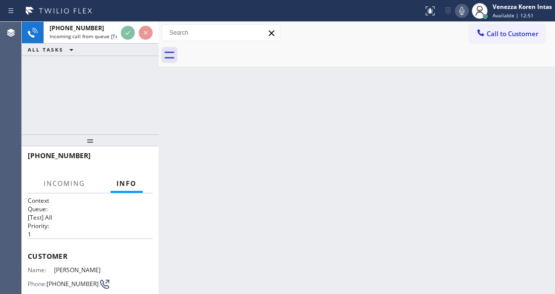
scroll to position [99, 0]
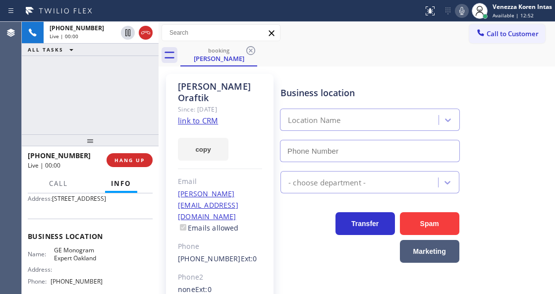
type input "[PHONE_NUMBER]"
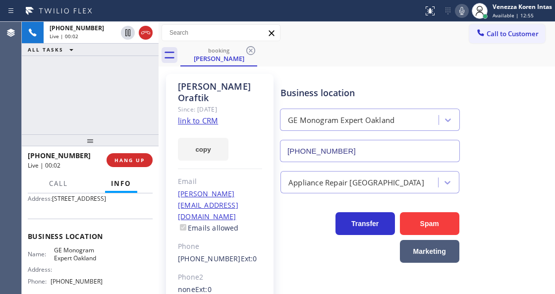
click at [206, 115] on link "link to CRM" at bounding box center [198, 120] width 40 height 10
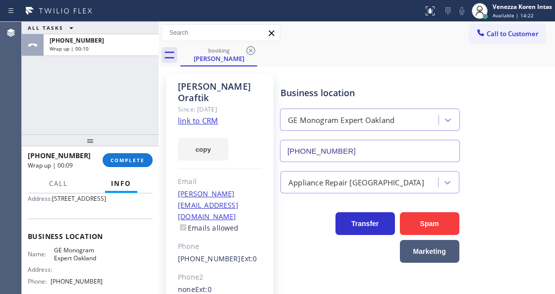
drag, startPoint x: 141, startPoint y: 160, endPoint x: 209, endPoint y: 193, distance: 75.8
click at [144, 163] on button "COMPLETE" at bounding box center [128, 160] width 50 height 14
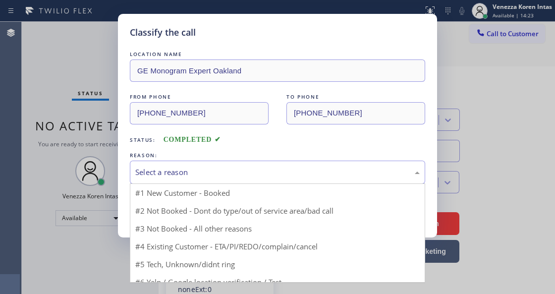
click at [217, 181] on div "Select a reason" at bounding box center [277, 171] width 295 height 23
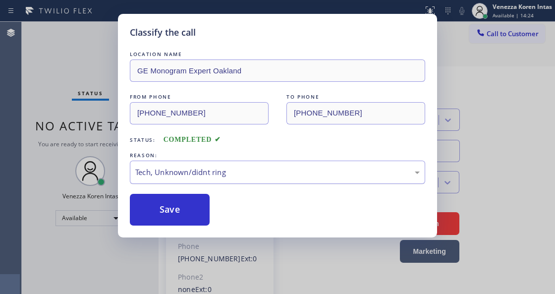
click at [240, 173] on div "Tech, Unknown/didnt ring" at bounding box center [277, 171] width 284 height 11
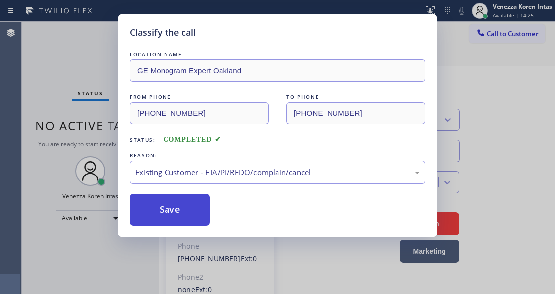
click at [197, 223] on button "Save" at bounding box center [170, 210] width 80 height 32
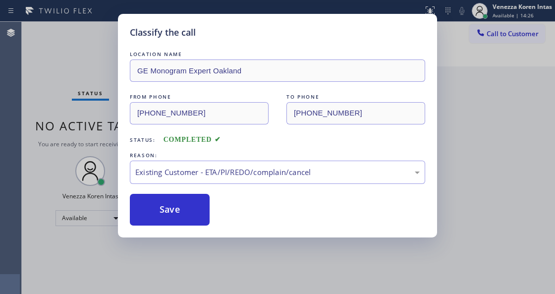
click at [13, 107] on div "Classify the call LOCATION NAME GE Monogram Expert Oakland FROM PHONE [PHONE_NU…" at bounding box center [277, 147] width 555 height 294
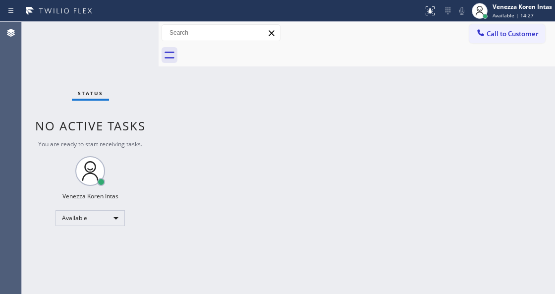
click at [163, 92] on div "Back to Dashboard Change Sender ID Customers Technicians Select a contact Outbo…" at bounding box center [356, 158] width 396 height 272
drag, startPoint x: 140, startPoint y: 34, endPoint x: 125, endPoint y: 42, distance: 16.4
click at [139, 34] on div "Status No active tasks You are ready to start receiving tasks. Venezza Koren In…" at bounding box center [90, 158] width 137 height 272
click at [125, 48] on div "Status No active tasks You are ready to start receiving tasks. Venezza Koren In…" at bounding box center [90, 158] width 137 height 272
click at [169, 84] on div "Back to Dashboard Change Sender ID Customers Technicians Select a contact Outbo…" at bounding box center [356, 158] width 396 height 272
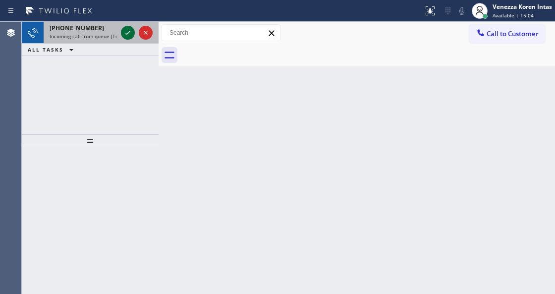
click at [121, 35] on div at bounding box center [128, 33] width 14 height 12
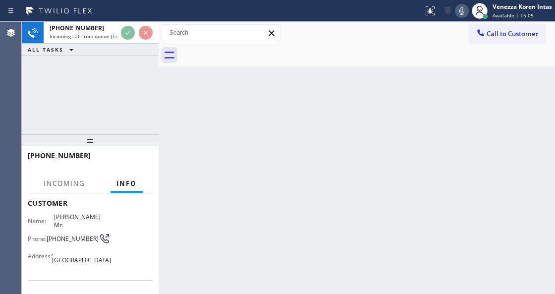
scroll to position [99, 0]
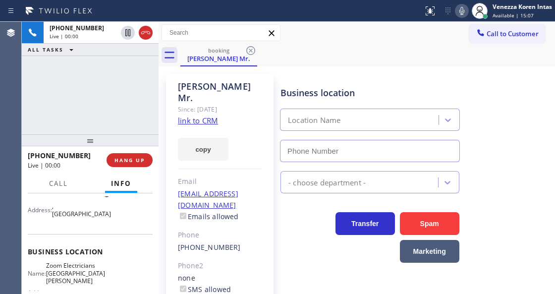
type input "[PHONE_NUMBER]"
click at [208, 115] on link "link to CRM" at bounding box center [198, 120] width 40 height 10
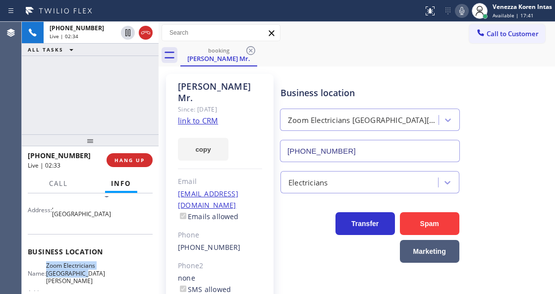
drag, startPoint x: 53, startPoint y: 253, endPoint x: 97, endPoint y: 276, distance: 49.6
click at [97, 276] on div "Business location Name: Zoom Electricians [GEOGRAPHIC_DATA][PERSON_NAME] Addres…" at bounding box center [90, 279] width 125 height 90
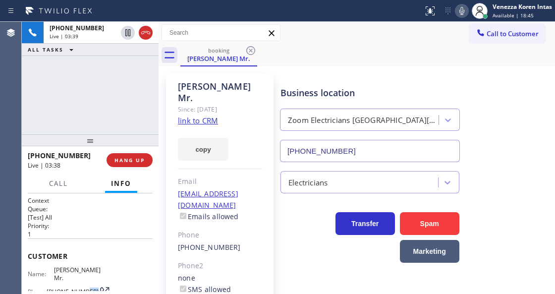
scroll to position [5, 0]
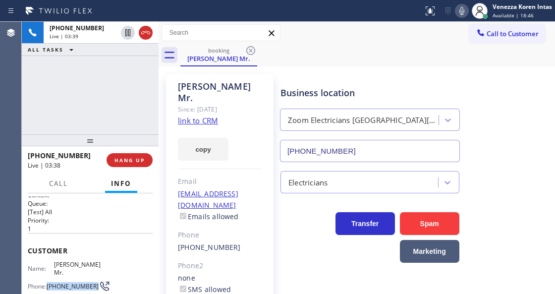
drag, startPoint x: 69, startPoint y: 289, endPoint x: 48, endPoint y: 271, distance: 28.5
click at [48, 280] on div "Phone: [PHONE_NUMBER]" at bounding box center [65, 286] width 75 height 12
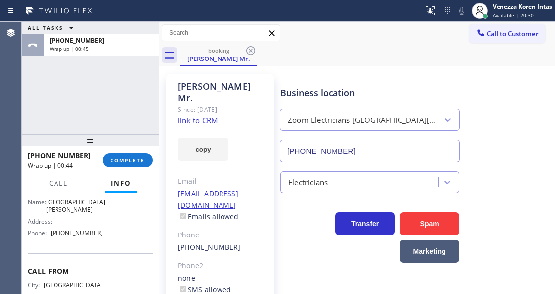
scroll to position [170, 0]
drag, startPoint x: 101, startPoint y: 229, endPoint x: 50, endPoint y: 230, distance: 51.5
click at [50, 230] on div "Name: Zoom Electricians [GEOGRAPHIC_DATA][PERSON_NAME] Address: Phone: [PHONE_N…" at bounding box center [90, 215] width 125 height 50
click at [139, 156] on button "COMPLETE" at bounding box center [128, 160] width 50 height 14
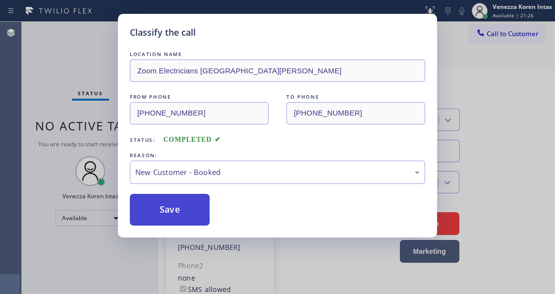
click at [196, 207] on button "Save" at bounding box center [170, 210] width 80 height 32
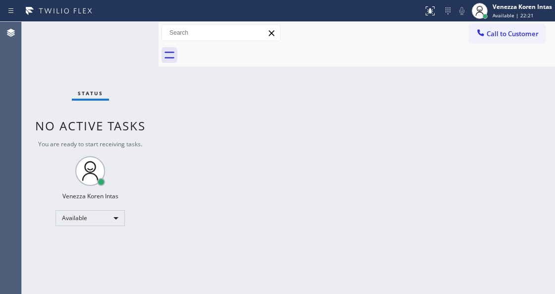
click at [102, 85] on div "Status No active tasks You are ready to start receiving tasks. Venezza Koren In…" at bounding box center [90, 158] width 137 height 272
click at [146, 48] on div "Status No active tasks You are ready to start receiving tasks. Venezza Koren In…" at bounding box center [90, 158] width 137 height 272
click at [141, 43] on div "Status No active tasks You are ready to start receiving tasks. Venezza Koren In…" at bounding box center [90, 158] width 137 height 272
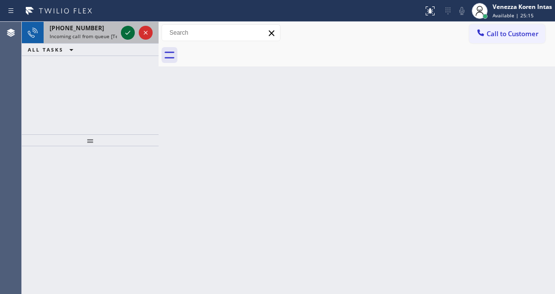
click at [127, 32] on icon at bounding box center [128, 33] width 12 height 12
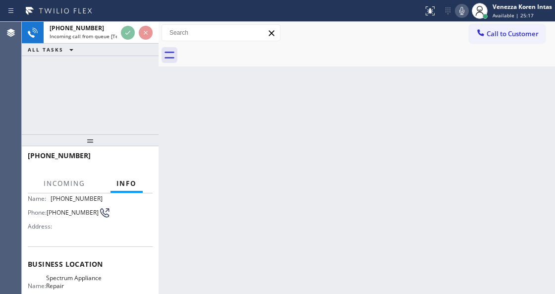
scroll to position [99, 0]
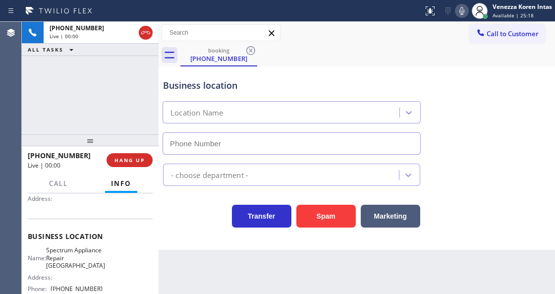
type input "[PHONE_NUMBER]"
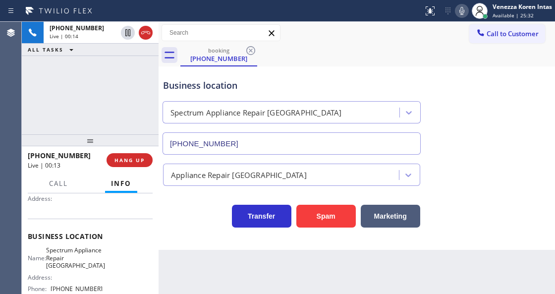
click at [340, 14] on div at bounding box center [211, 11] width 415 height 16
click at [310, 41] on div "Call to Customer Outbound call Location Best Brooklyn Heating and AC Repair You…" at bounding box center [356, 32] width 396 height 17
click at [124, 90] on div "[PHONE_NUMBER] Live | 00:24 ALL TASKS ALL TASKS ACTIVE TASKS TASKS IN WRAP UP" at bounding box center [90, 78] width 137 height 112
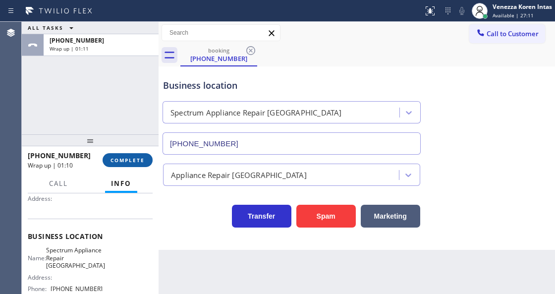
click at [126, 160] on span "COMPLETE" at bounding box center [127, 159] width 34 height 7
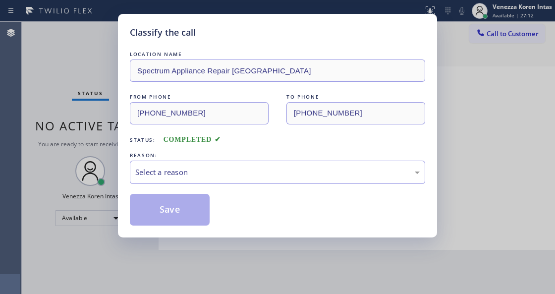
click at [193, 170] on div "Select a reason" at bounding box center [277, 171] width 284 height 11
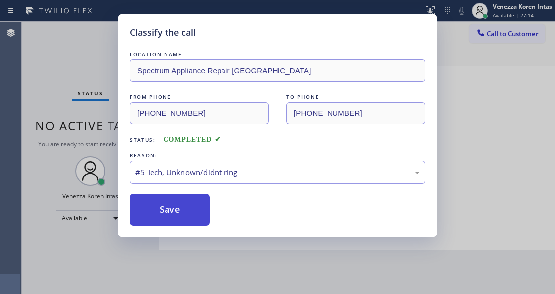
click at [189, 215] on button "Save" at bounding box center [170, 210] width 80 height 32
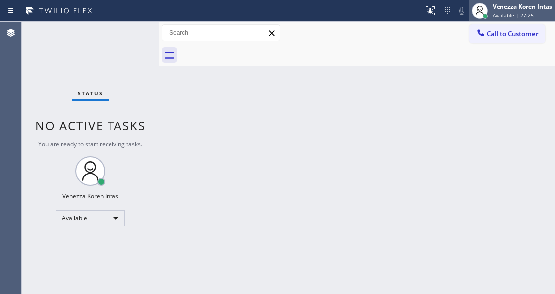
click at [507, 8] on div "Venezza Koren Intas" at bounding box center [521, 6] width 59 height 8
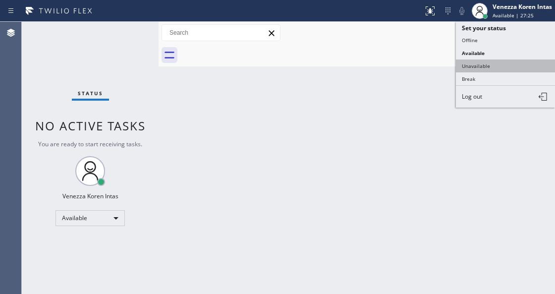
click at [498, 64] on button "Unavailable" at bounding box center [505, 65] width 99 height 13
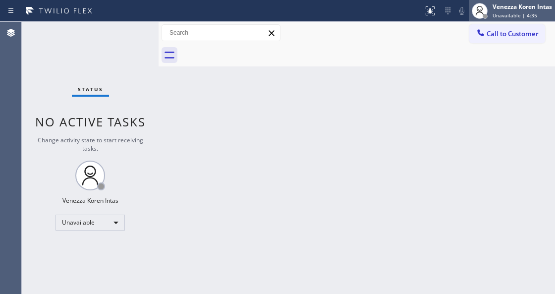
click at [517, 15] on span "Unavailable | 4:35" at bounding box center [514, 15] width 45 height 7
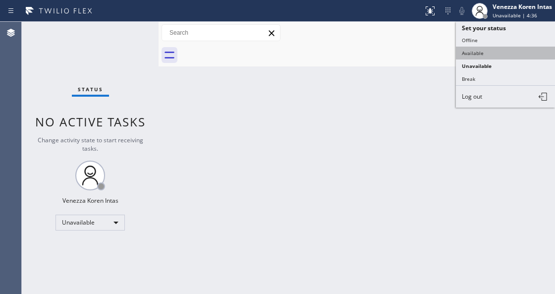
click at [481, 52] on button "Available" at bounding box center [505, 53] width 99 height 13
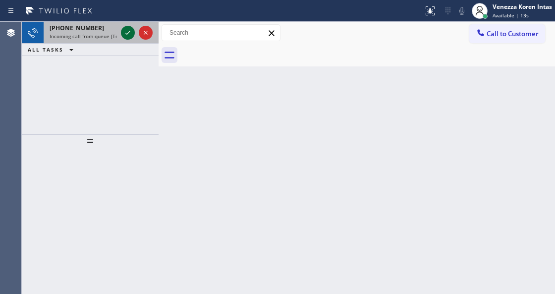
click at [125, 32] on icon at bounding box center [128, 33] width 12 height 12
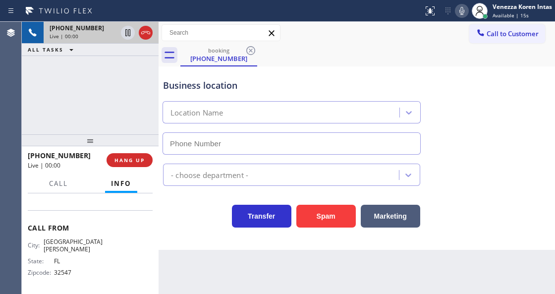
scroll to position [99, 0]
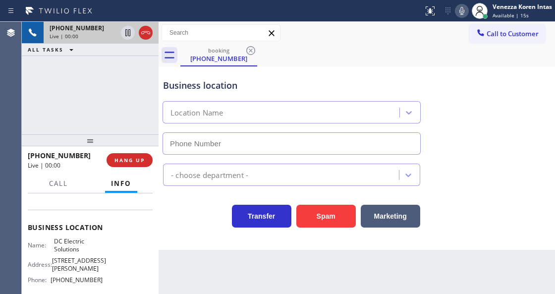
type input "[PHONE_NUMBER]"
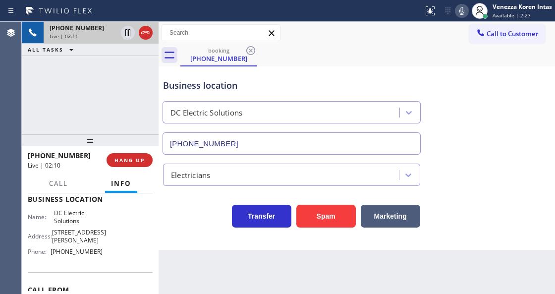
scroll to position [134, 0]
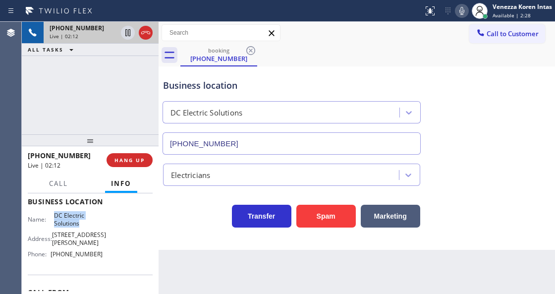
drag, startPoint x: 53, startPoint y: 216, endPoint x: 88, endPoint y: 224, distance: 35.6
click at [88, 224] on span "DC Electric Solutions" at bounding box center [78, 218] width 49 height 15
click at [458, 8] on icon at bounding box center [462, 11] width 12 height 12
click at [129, 34] on icon at bounding box center [128, 33] width 12 height 12
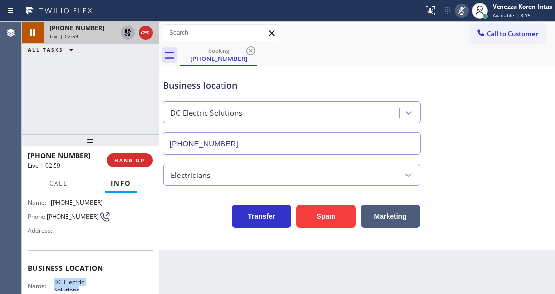
scroll to position [1, 0]
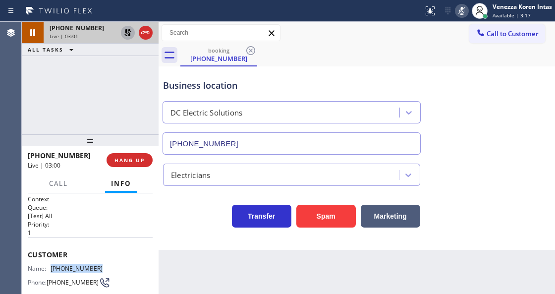
drag, startPoint x: 104, startPoint y: 266, endPoint x: 53, endPoint y: 261, distance: 50.8
click at [53, 264] on div "Name: [PHONE_NUMBER] Phone: [PHONE_NUMBER] Address:" at bounding box center [90, 283] width 125 height 39
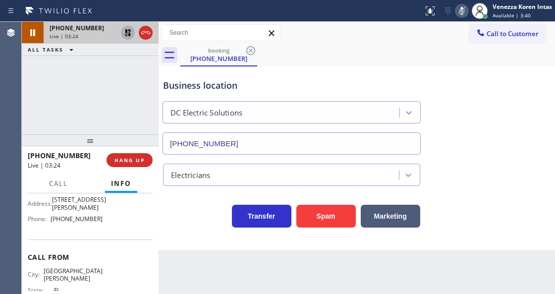
scroll to position [134, 0]
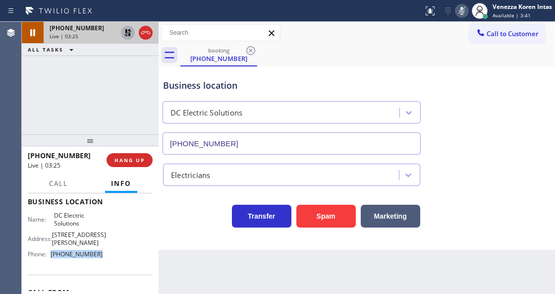
drag, startPoint x: 105, startPoint y: 256, endPoint x: 54, endPoint y: 256, distance: 51.0
click at [52, 257] on div "Name: DC Electric Solutions Address: [STREET_ADDRESS][PERSON_NAME] Phone: [PHON…" at bounding box center [90, 236] width 125 height 50
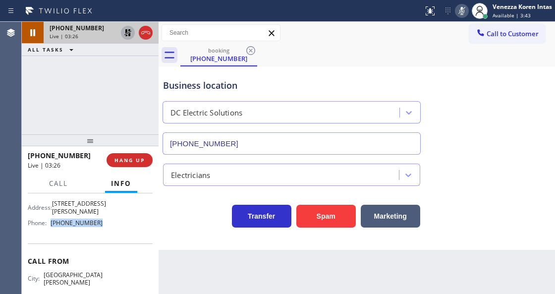
scroll to position [200, 0]
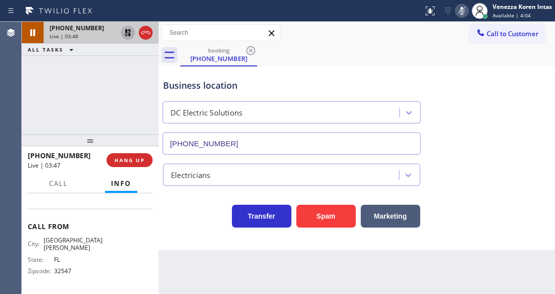
click at [460, 11] on icon at bounding box center [462, 11] width 12 height 12
click at [129, 34] on icon at bounding box center [127, 32] width 7 height 7
click at [153, 227] on div "Context Queue: [Test] All Priority: 1 Customer Name: [PHONE_NUMBER] Phone: [PHO…" at bounding box center [90, 243] width 137 height 100
click at [187, 262] on div "Back to Dashboard Change Sender ID Customers Technicians Select a contact Outbo…" at bounding box center [356, 158] width 396 height 272
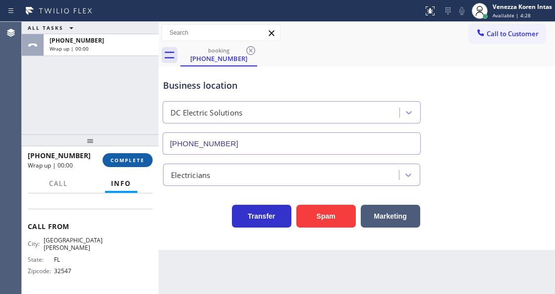
click at [116, 160] on span "COMPLETE" at bounding box center [127, 159] width 34 height 7
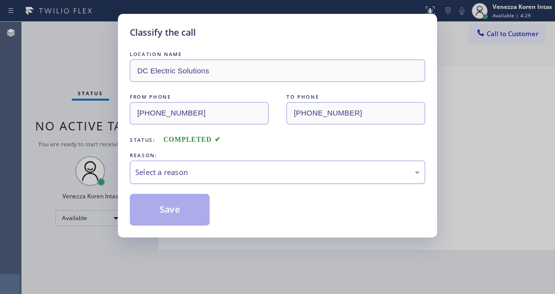
click at [214, 172] on div "Select a reason" at bounding box center [277, 171] width 284 height 11
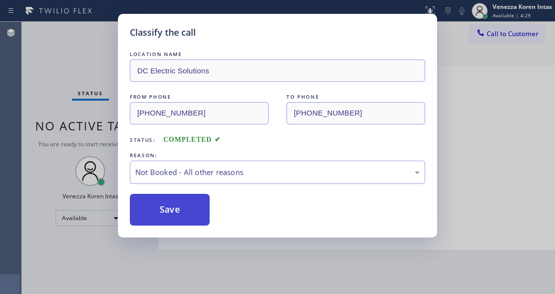
drag, startPoint x: 208, startPoint y: 211, endPoint x: 201, endPoint y: 212, distance: 7.0
click at [201, 212] on button "Save" at bounding box center [170, 210] width 80 height 32
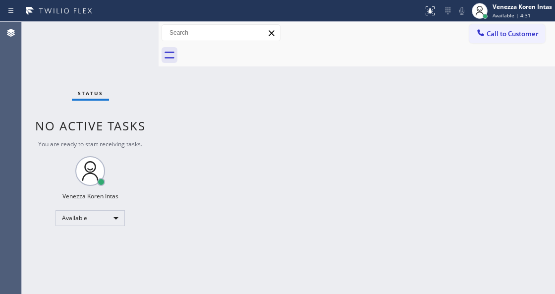
click at [147, 35] on div "Status No active tasks You are ready to start receiving tasks. Venezza Koren In…" at bounding box center [90, 158] width 137 height 272
click at [146, 35] on div "Status No active tasks You are ready to start receiving tasks. Venezza Koren In…" at bounding box center [90, 158] width 137 height 272
click at [264, 143] on div "Back to Dashboard Change Sender ID Customers Technicians Select a contact Outbo…" at bounding box center [356, 158] width 396 height 272
click at [138, 55] on div "Status No active tasks You are ready to start receiving tasks. Venezza Koren In…" at bounding box center [90, 158] width 137 height 272
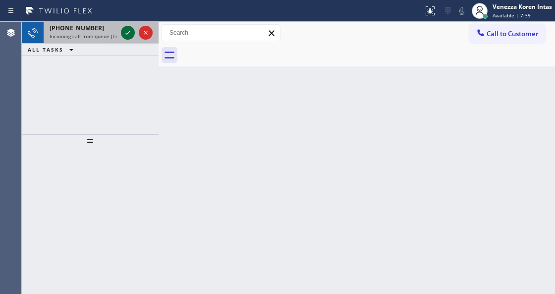
click at [128, 33] on icon at bounding box center [127, 33] width 5 height 4
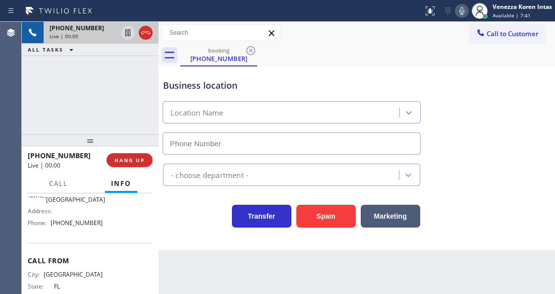
scroll to position [132, 0]
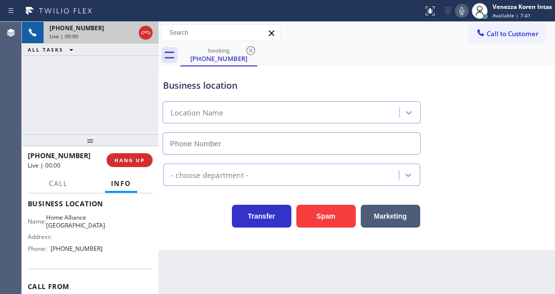
type input "[PHONE_NUMBER]"
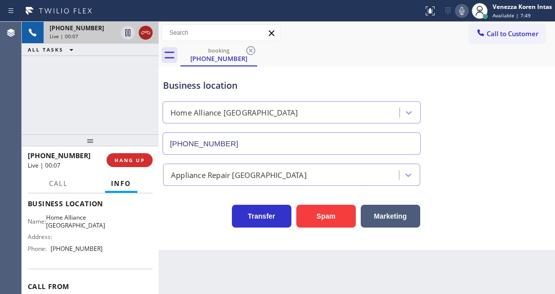
click at [141, 32] on icon at bounding box center [145, 32] width 9 height 3
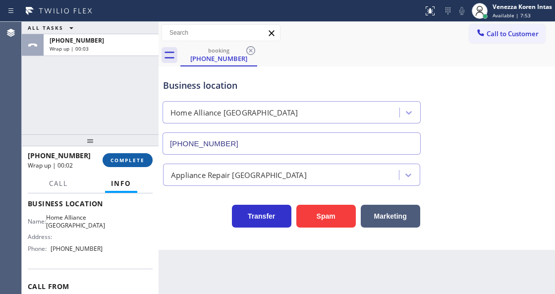
click at [147, 164] on button "COMPLETE" at bounding box center [128, 160] width 50 height 14
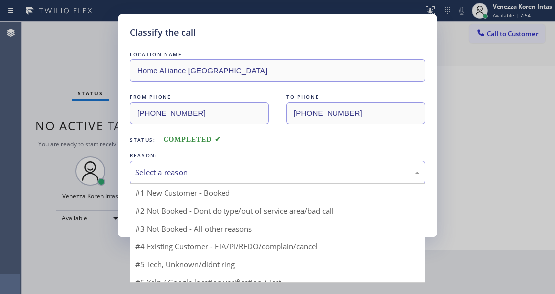
click at [206, 173] on div "Select a reason" at bounding box center [277, 171] width 284 height 11
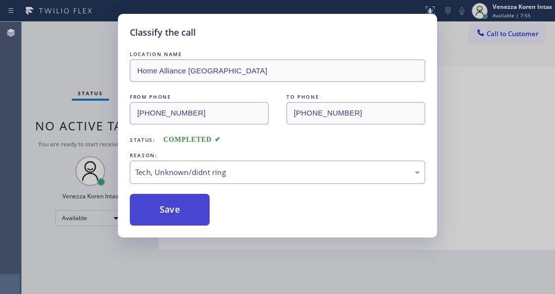
click at [193, 217] on button "Save" at bounding box center [170, 210] width 80 height 32
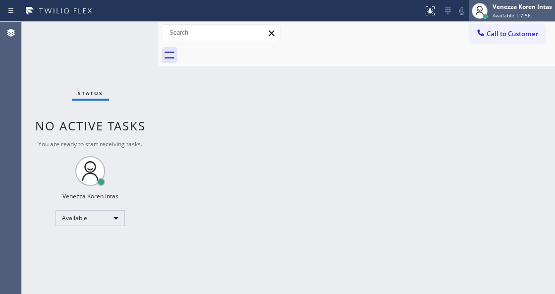
click at [515, 13] on span "Available | 7:56" at bounding box center [511, 15] width 38 height 7
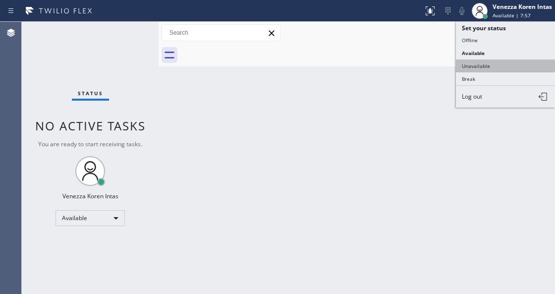
click at [473, 62] on button "Unavailable" at bounding box center [505, 65] width 99 height 13
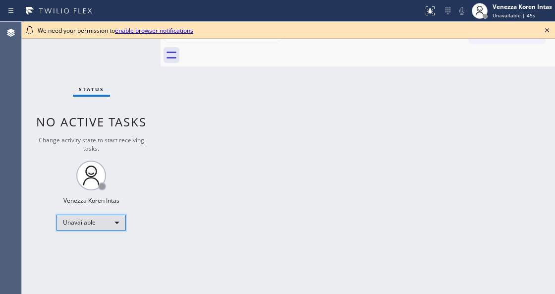
click at [106, 219] on div "Unavailable" at bounding box center [90, 222] width 69 height 16
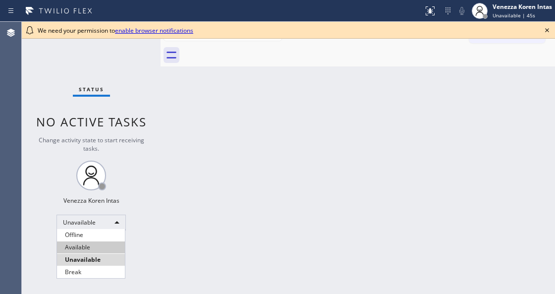
click at [100, 251] on li "Available" at bounding box center [91, 247] width 68 height 12
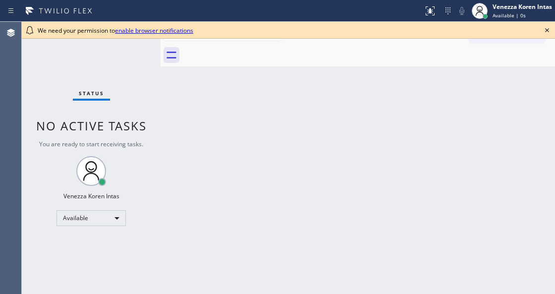
click at [547, 34] on icon at bounding box center [547, 30] width 12 height 12
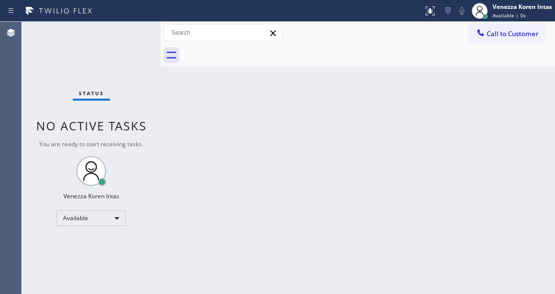
click at [130, 41] on div "Status No active tasks You are ready to start receiving tasks. Venezza Koren In…" at bounding box center [91, 158] width 139 height 272
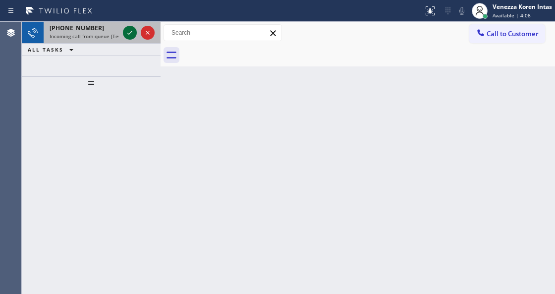
click at [127, 33] on icon at bounding box center [130, 33] width 12 height 12
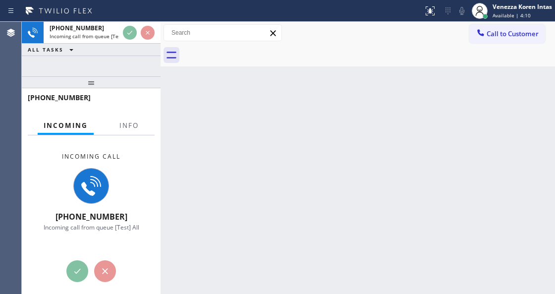
click at [111, 122] on div "Incoming Info" at bounding box center [91, 126] width 127 height 20
click at [121, 128] on span "Info" at bounding box center [128, 125] width 19 height 9
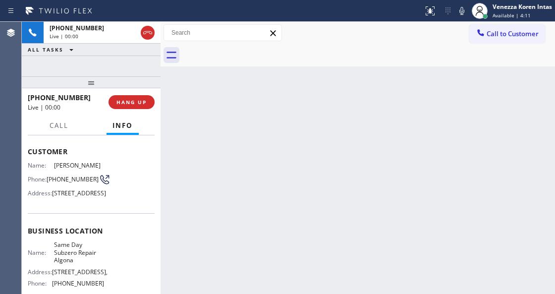
scroll to position [99, 0]
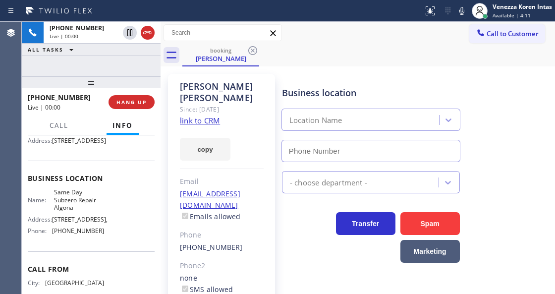
type input "[PHONE_NUMBER]"
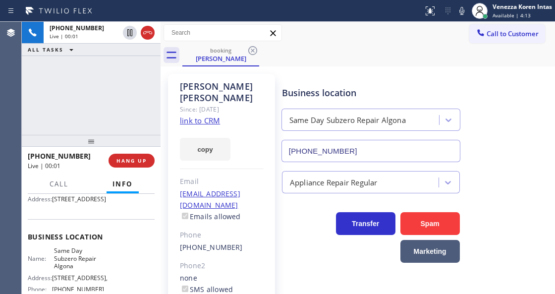
drag, startPoint x: 93, startPoint y: 83, endPoint x: 93, endPoint y: 142, distance: 58.4
click at [93, 142] on div at bounding box center [91, 141] width 139 height 12
click at [218, 118] on link "link to CRM" at bounding box center [200, 120] width 40 height 10
click at [459, 12] on icon at bounding box center [461, 11] width 5 height 8
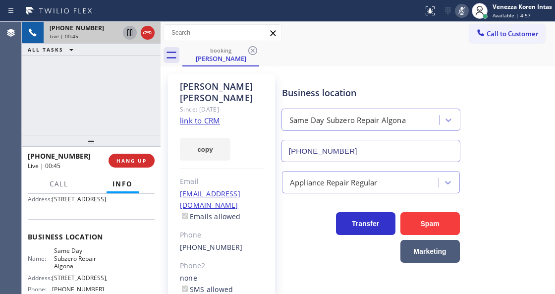
click at [132, 34] on icon at bounding box center [130, 33] width 12 height 12
click at [460, 12] on icon at bounding box center [462, 11] width 12 height 12
click at [126, 33] on icon at bounding box center [130, 33] width 12 height 12
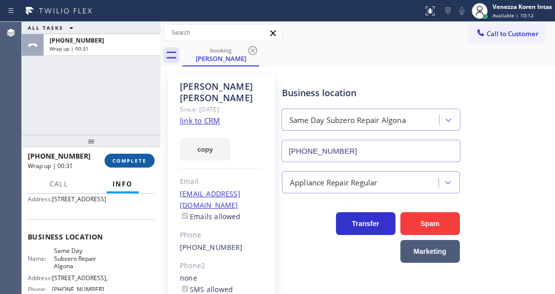
drag, startPoint x: 121, startPoint y: 156, endPoint x: 130, endPoint y: 159, distance: 9.1
click at [122, 156] on button "COMPLETE" at bounding box center [129, 161] width 50 height 14
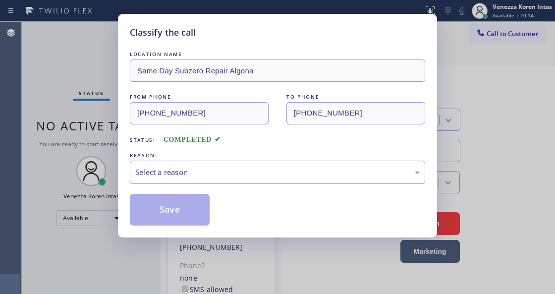
drag, startPoint x: 236, startPoint y: 172, endPoint x: 240, endPoint y: 180, distance: 8.9
click at [238, 175] on div "Select a reason" at bounding box center [277, 171] width 284 height 11
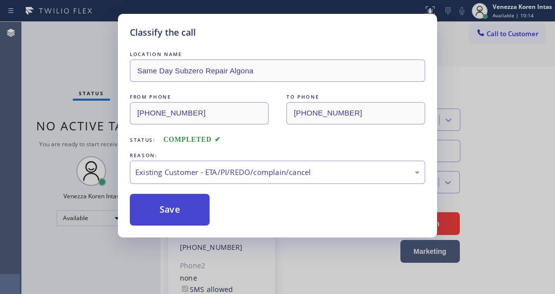
click at [193, 205] on button "Save" at bounding box center [170, 210] width 80 height 32
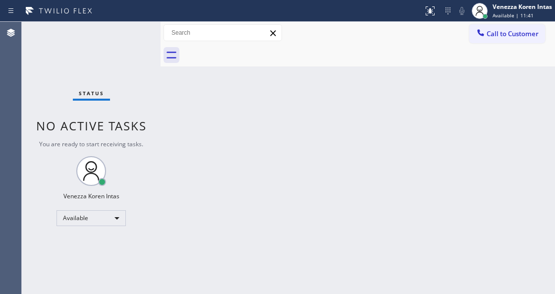
click at [142, 32] on div "Status No active tasks You are ready to start receiving tasks. Venezza Koren In…" at bounding box center [91, 158] width 139 height 272
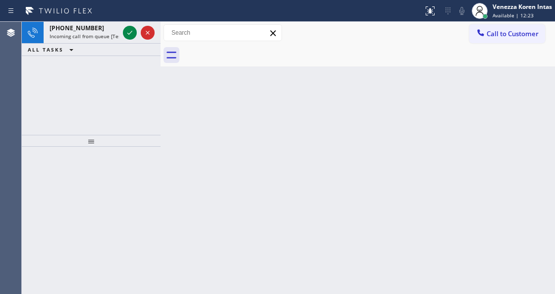
click at [134, 49] on div "ALL TASKS ALL TASKS ACTIVE TASKS TASKS IN WRAP UP" at bounding box center [91, 50] width 139 height 12
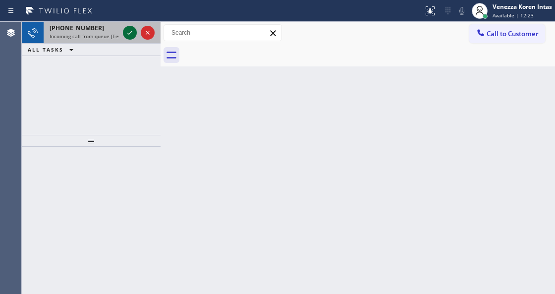
click at [129, 34] on icon at bounding box center [130, 33] width 12 height 12
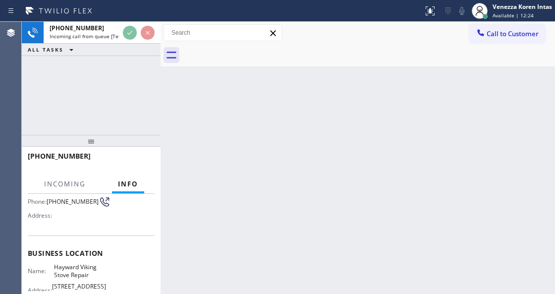
scroll to position [132, 0]
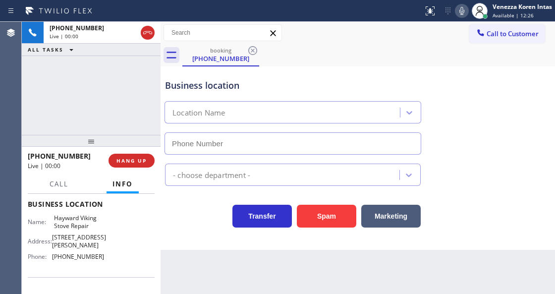
type input "(510) 319-0237"
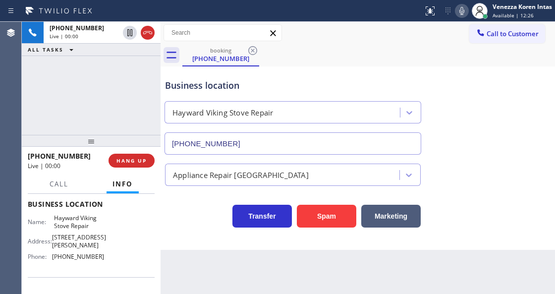
click at [78, 77] on div "+17473423423 Live | 00:00 ALL TASKS ALL TASKS ACTIVE TASKS TASKS IN WRAP UP" at bounding box center [91, 78] width 139 height 113
drag, startPoint x: 53, startPoint y: 218, endPoint x: 88, endPoint y: 225, distance: 35.4
click at [88, 225] on span "Hayward Viking Stove Repair" at bounding box center [79, 221] width 50 height 15
copy span "Hayward Viking Stove Repair"
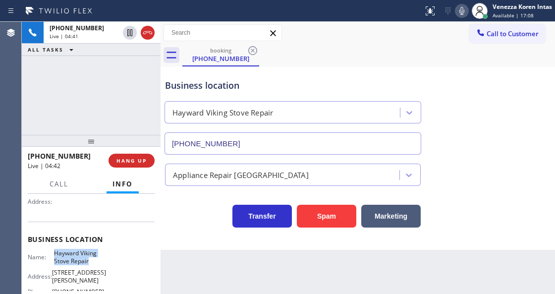
scroll to position [33, 0]
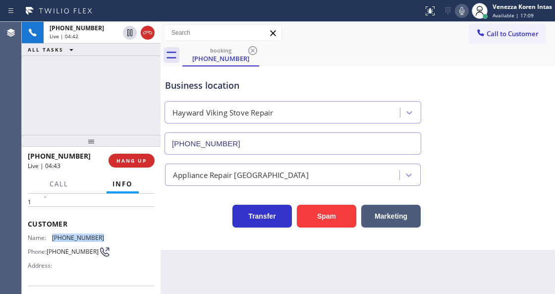
drag, startPoint x: 104, startPoint y: 234, endPoint x: 49, endPoint y: 233, distance: 55.5
click at [49, 234] on div "Name: (747) 342-3423 Phone: (747) 342-3423 Address:" at bounding box center [91, 253] width 127 height 39
copy div "(747) 342-3423"
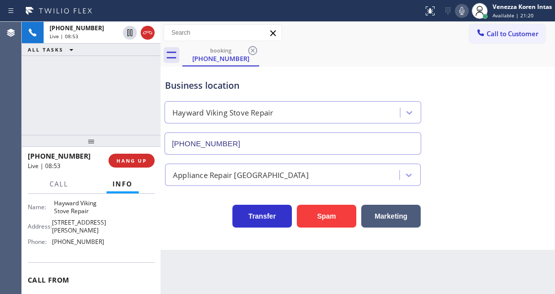
scroll to position [132, 0]
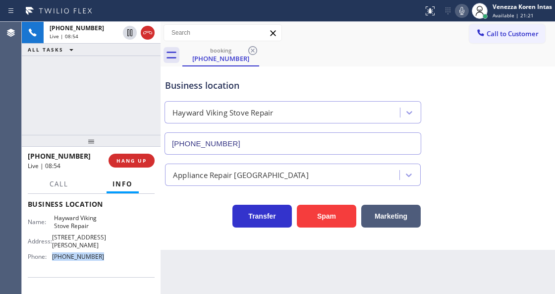
drag, startPoint x: 89, startPoint y: 248, endPoint x: 53, endPoint y: 252, distance: 35.9
click at [53, 252] on div "Name: Hayward Viking Stove Repair Address: 28850 Dixon St Phone: (510) 319-0237" at bounding box center [91, 239] width 127 height 50
copy span "(510) 319-0237"
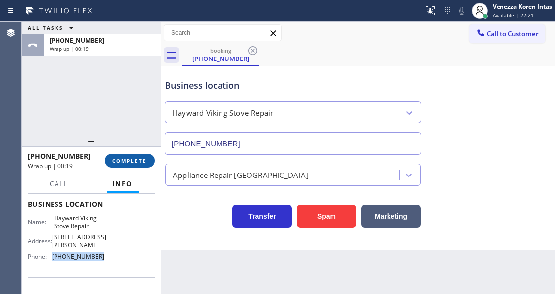
click at [123, 165] on button "COMPLETE" at bounding box center [129, 161] width 50 height 14
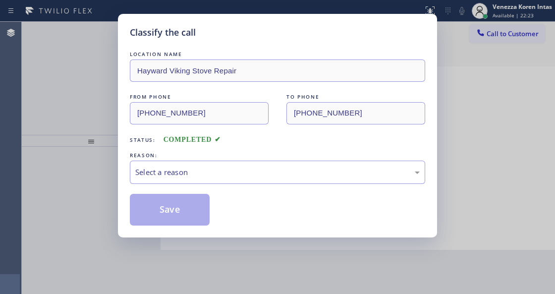
click at [221, 158] on div "REASON:" at bounding box center [277, 155] width 295 height 10
click at [215, 171] on div "Select a reason" at bounding box center [277, 171] width 284 height 11
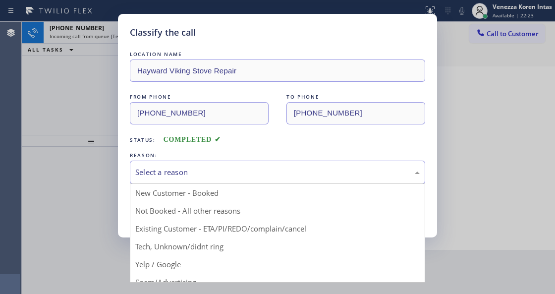
drag, startPoint x: 204, startPoint y: 197, endPoint x: 196, endPoint y: 202, distance: 9.3
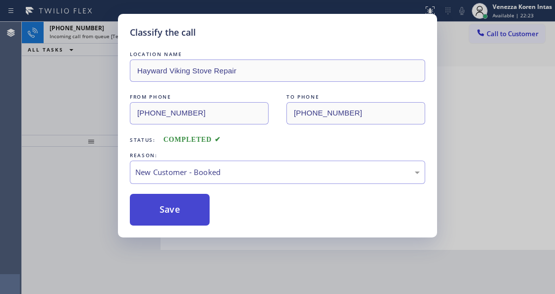
click at [196, 202] on button "Save" at bounding box center [170, 210] width 80 height 32
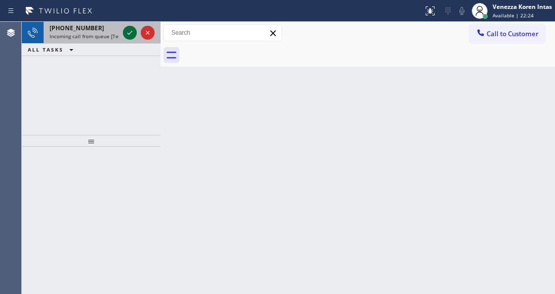
click at [130, 34] on icon at bounding box center [130, 33] width 12 height 12
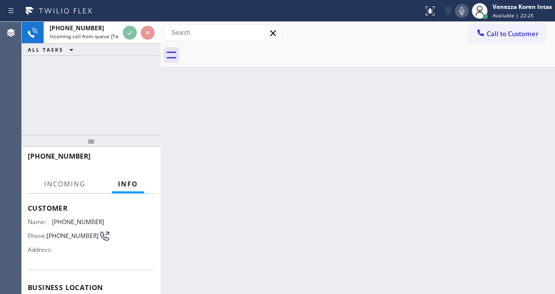
scroll to position [99, 0]
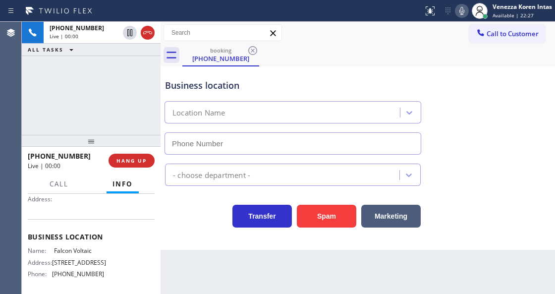
type input "(480) 382-2942"
drag, startPoint x: 146, startPoint y: 34, endPoint x: 140, endPoint y: 70, distance: 37.1
click at [146, 34] on icon at bounding box center [147, 32] width 9 height 3
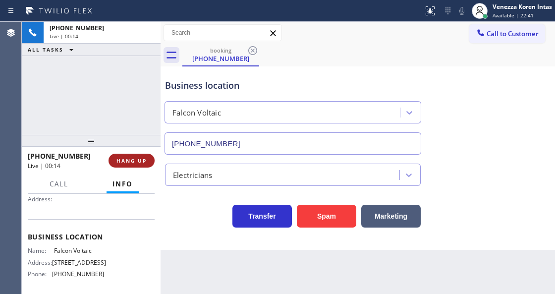
click at [131, 161] on span "HANG UP" at bounding box center [131, 160] width 30 height 7
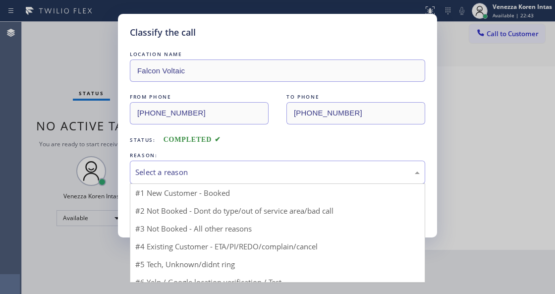
click at [192, 177] on div "Select a reason" at bounding box center [277, 171] width 284 height 11
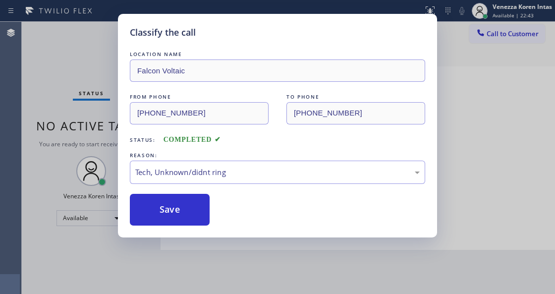
drag, startPoint x: 179, startPoint y: 220, endPoint x: 176, endPoint y: 227, distance: 7.1
click at [178, 220] on button "Save" at bounding box center [170, 210] width 80 height 32
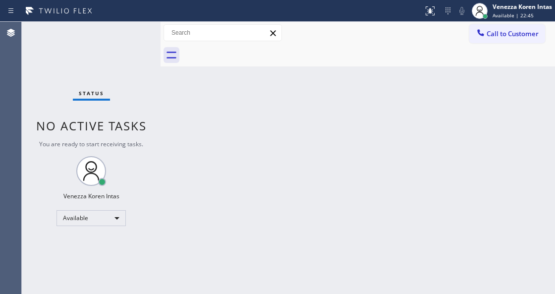
click at [135, 42] on div "Status No active tasks You are ready to start receiving tasks. Venezza Koren In…" at bounding box center [91, 158] width 139 height 272
click at [131, 33] on div "Status No active tasks You are ready to start receiving tasks. Venezza Koren In…" at bounding box center [91, 158] width 139 height 272
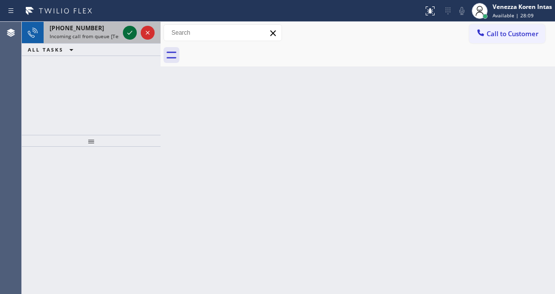
click at [131, 33] on icon at bounding box center [130, 33] width 12 height 12
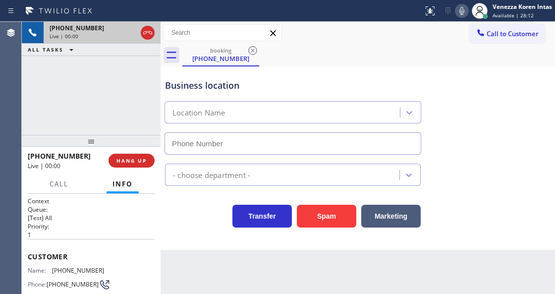
type input "(669) 201-8532"
click at [206, 208] on div "Transfer Spam Marketing" at bounding box center [292, 214] width 259 height 28
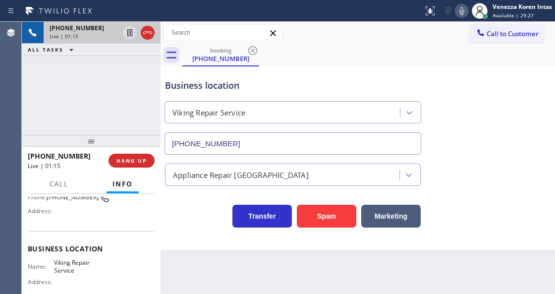
scroll to position [99, 0]
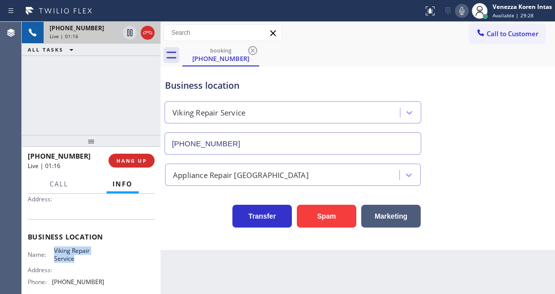
drag, startPoint x: 52, startPoint y: 248, endPoint x: 85, endPoint y: 260, distance: 35.1
click at [85, 260] on div "Name: Viking Repair Service" at bounding box center [66, 254] width 76 height 15
copy span "Viking Repair Service"
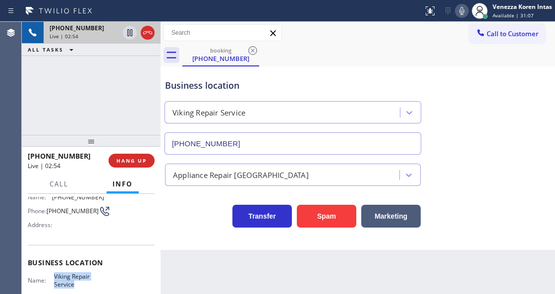
scroll to position [33, 0]
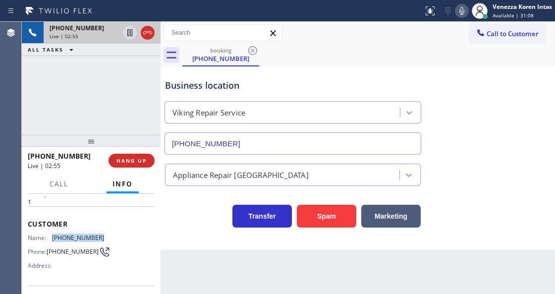
drag, startPoint x: 104, startPoint y: 239, endPoint x: 49, endPoint y: 235, distance: 56.1
click at [49, 235] on div "Name: (650) 208-9403 Phone: (650) 208-9403 Address:" at bounding box center [91, 253] width 127 height 39
copy div "(650) 208-9403"
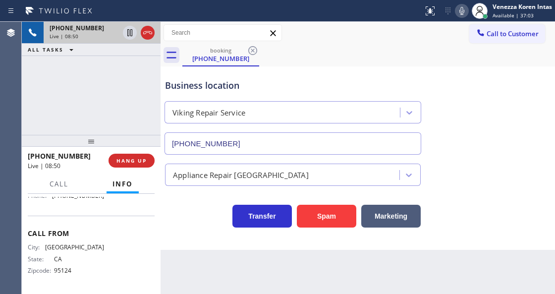
scroll to position [152, 0]
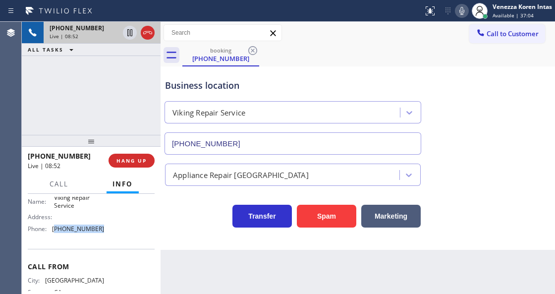
drag, startPoint x: 102, startPoint y: 231, endPoint x: 54, endPoint y: 231, distance: 47.0
click at [54, 231] on div "Name: Viking Repair Service Address: Phone: (669) 201-8532" at bounding box center [91, 215] width 127 height 43
copy span "669) 201-8532"
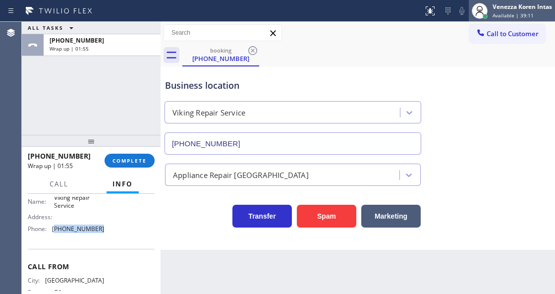
click at [500, 14] on span "Available | 39:11" at bounding box center [512, 15] width 41 height 7
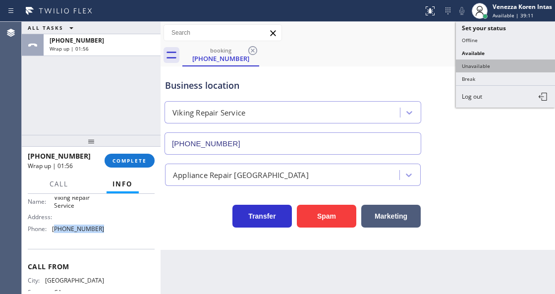
drag, startPoint x: 487, startPoint y: 60, endPoint x: 301, endPoint y: 119, distance: 195.1
click at [486, 62] on button "Unavailable" at bounding box center [505, 65] width 99 height 13
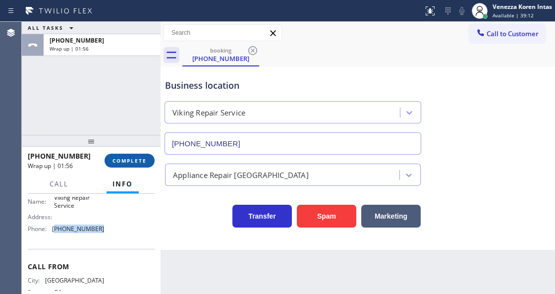
click at [124, 164] on button "COMPLETE" at bounding box center [129, 161] width 50 height 14
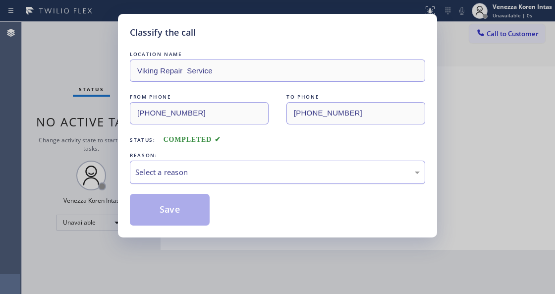
click at [218, 175] on div "Select a reason" at bounding box center [277, 171] width 284 height 11
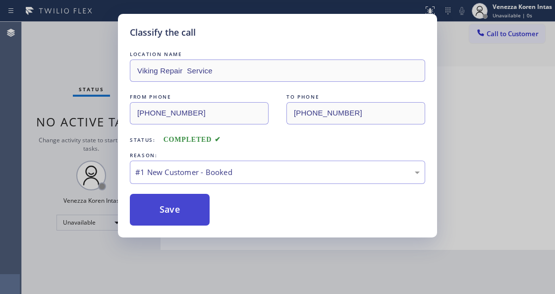
click at [200, 213] on button "Save" at bounding box center [170, 210] width 80 height 32
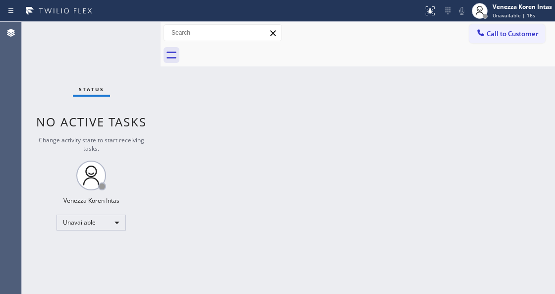
click at [187, 161] on div "Back to Dashboard Change Sender ID Customers Technicians Select a contact Outbo…" at bounding box center [357, 158] width 394 height 272
click at [111, 223] on div "Unavailable" at bounding box center [90, 222] width 69 height 16
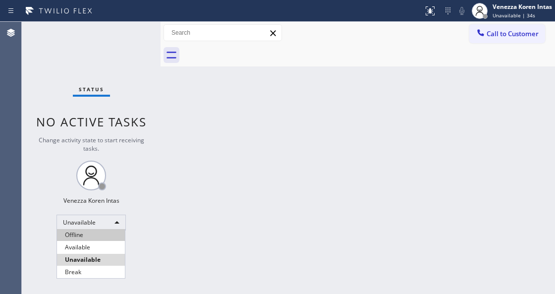
click at [103, 237] on li "Offline" at bounding box center [91, 235] width 68 height 12
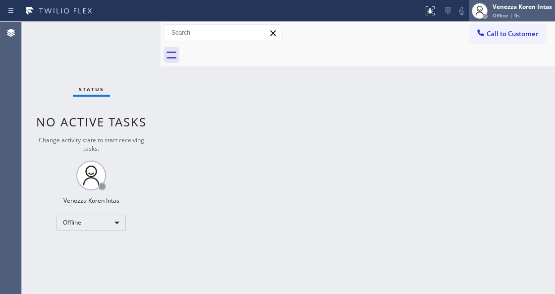
click at [522, 10] on div "Venezza Koren Intas" at bounding box center [521, 6] width 59 height 8
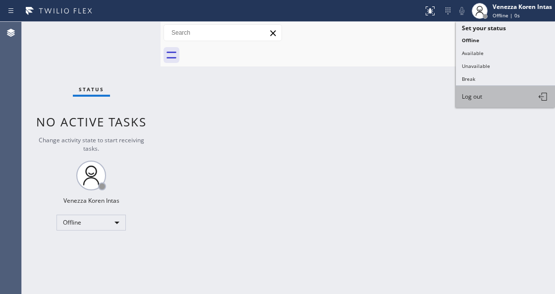
click at [493, 97] on button "Log out" at bounding box center [505, 97] width 99 height 22
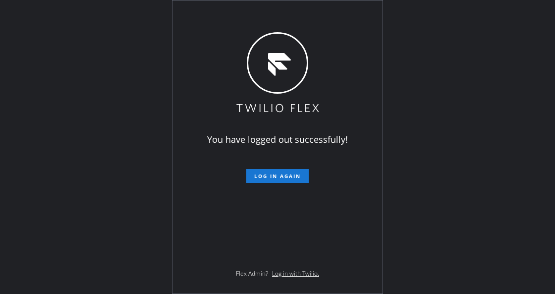
drag, startPoint x: 141, startPoint y: 142, endPoint x: 156, endPoint y: 137, distance: 16.1
click at [141, 142] on div "You have logged out successfully! Log in again Flex Admin? Log in with Twilio." at bounding box center [277, 147] width 555 height 294
click at [119, 109] on div "You have logged out successfully! Log in again Flex Admin? Log in with Twilio." at bounding box center [277, 147] width 555 height 294
